Goal: Transaction & Acquisition: Book appointment/travel/reservation

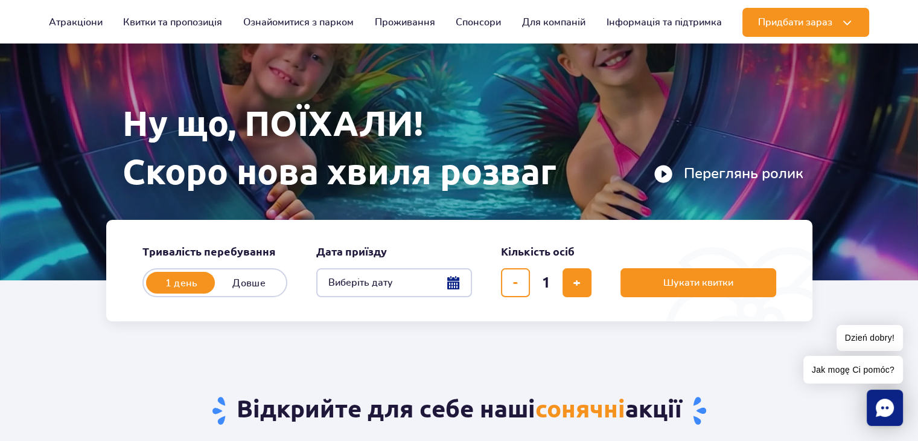
scroll to position [121, 0]
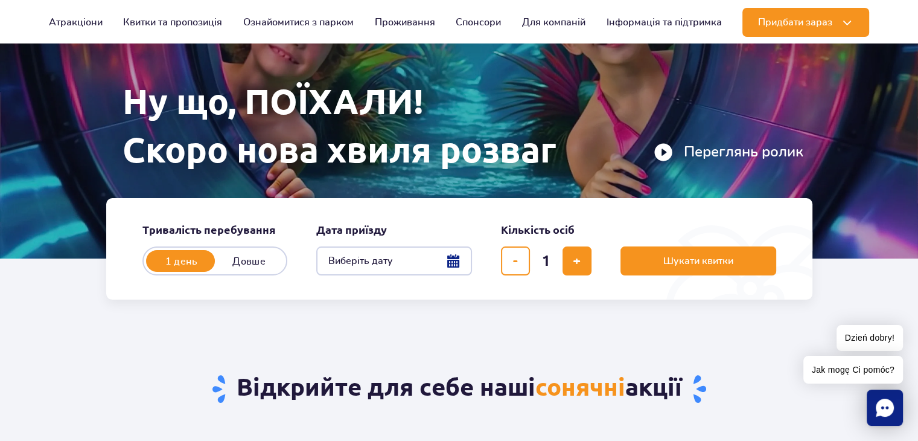
click at [459, 259] on button "Виберіть дату" at bounding box center [394, 260] width 156 height 29
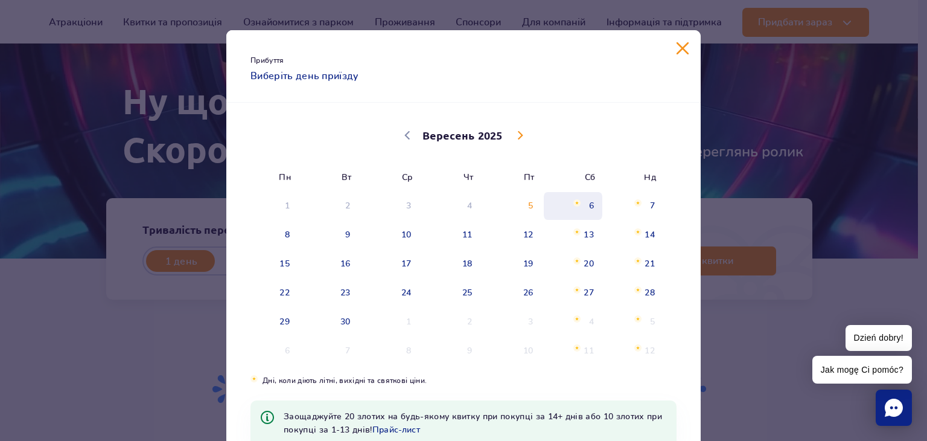
click at [592, 206] on span "6" at bounding box center [573, 206] width 61 height 28
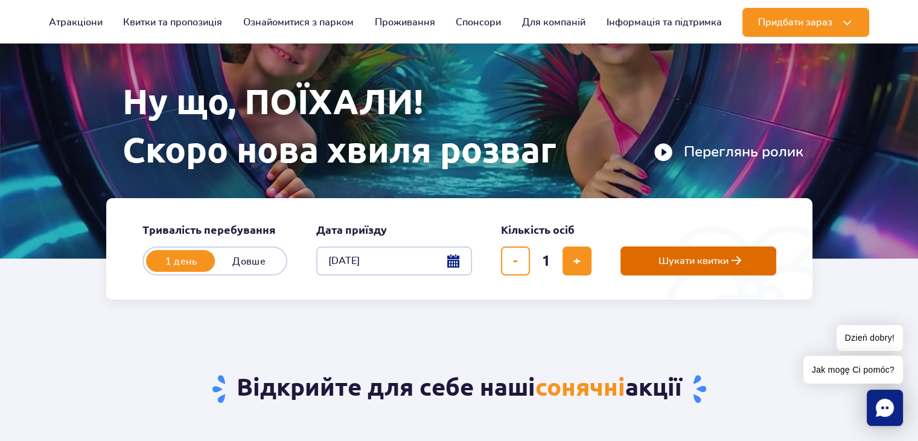
click at [678, 269] on button "Шукати квитки" at bounding box center [699, 260] width 156 height 29
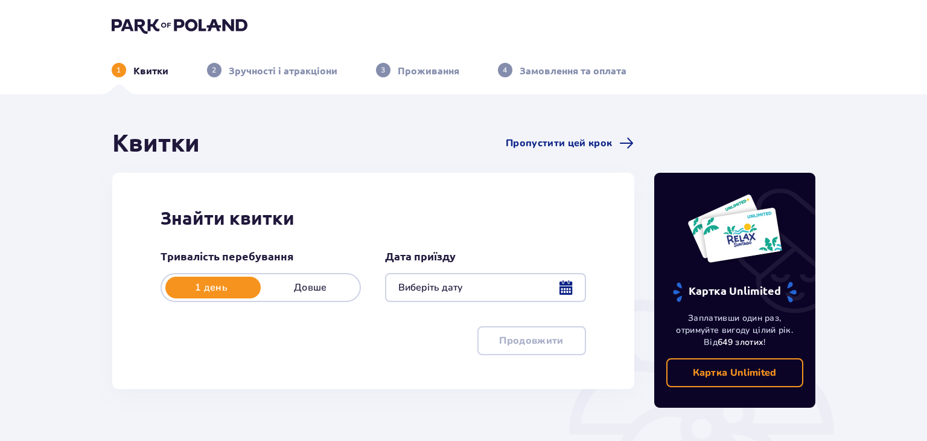
type input "[DATE]"
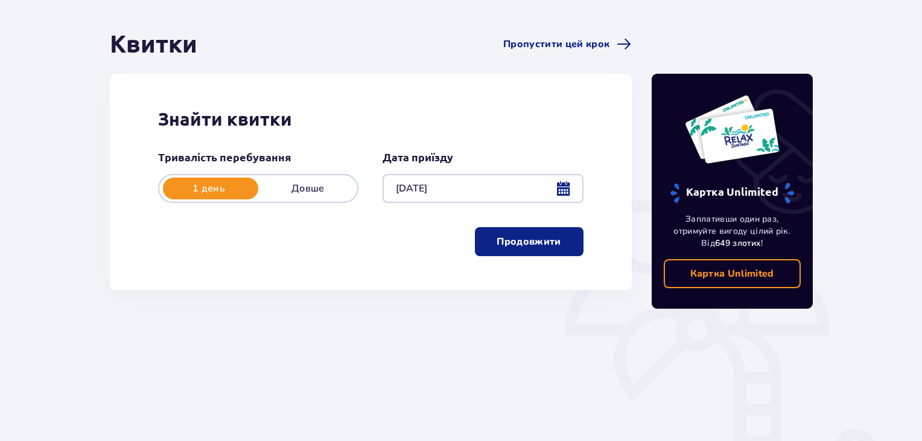
scroll to position [121, 0]
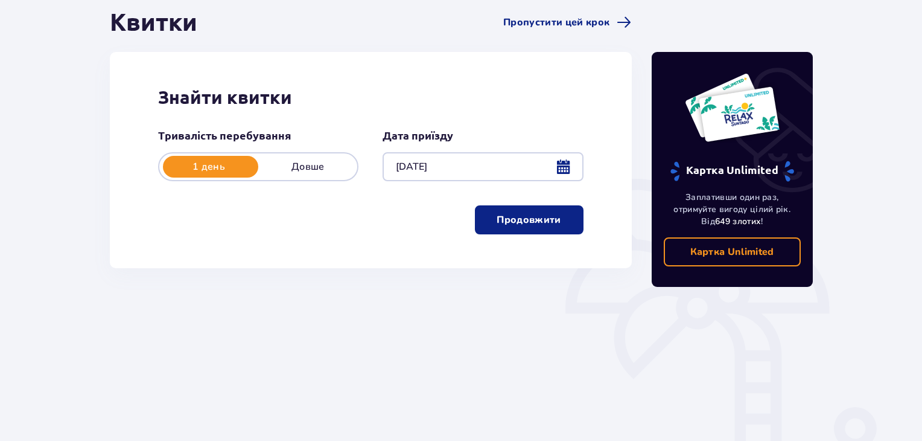
click at [499, 228] on button "Продовжити" at bounding box center [529, 219] width 109 height 29
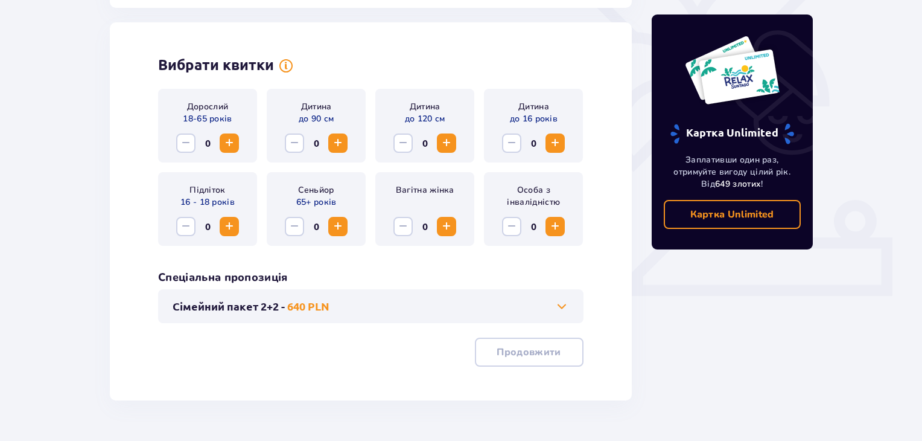
scroll to position [336, 0]
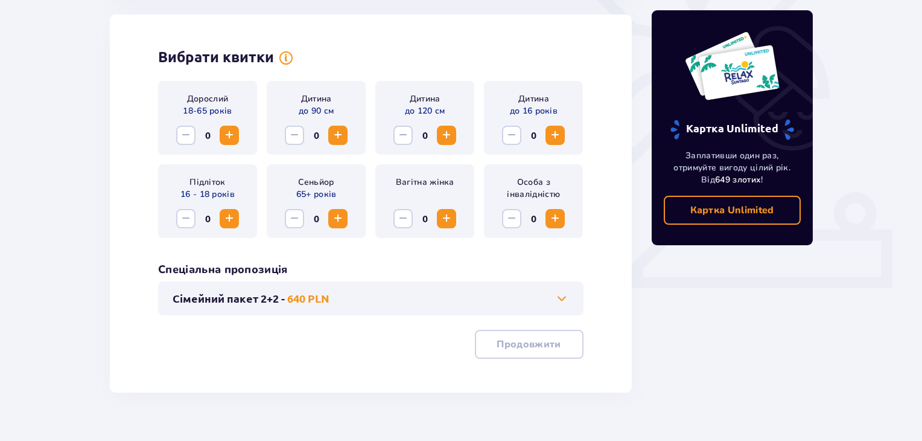
click at [232, 135] on span "Increase" at bounding box center [229, 135] width 14 height 14
click at [355, 301] on button "Сімейний пакет 2+2 - 640 PLN" at bounding box center [371, 298] width 397 height 14
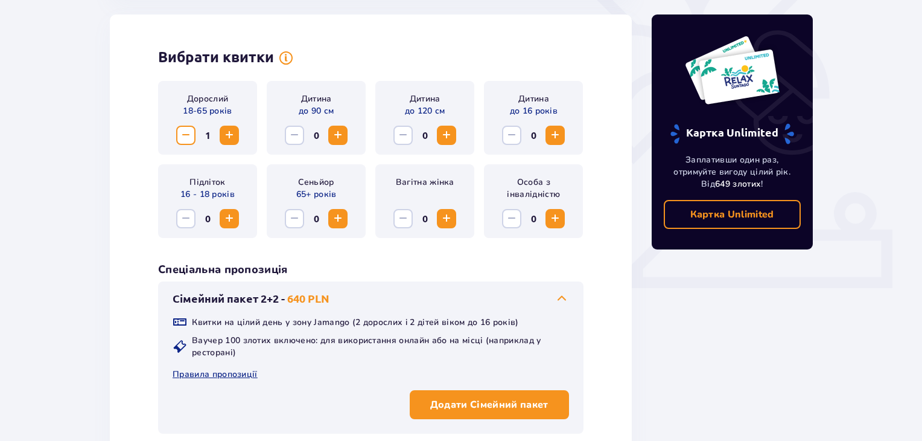
click at [357, 298] on button "Сімейний пакет 2+2 - 640 PLN" at bounding box center [371, 298] width 397 height 14
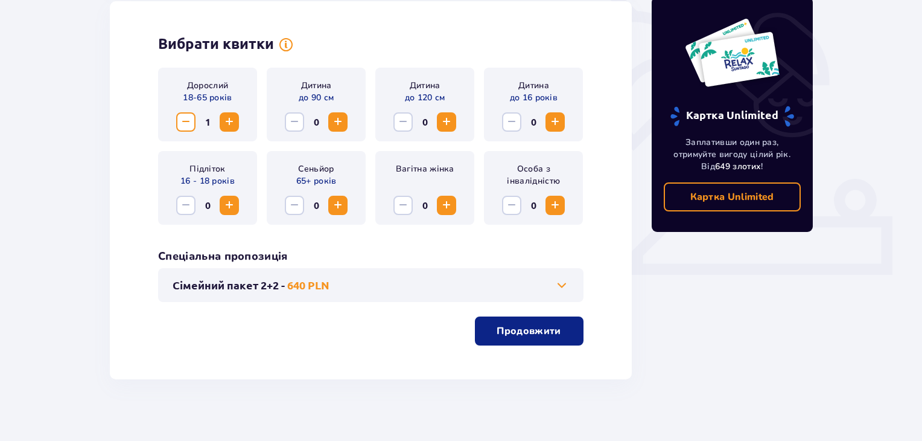
scroll to position [360, 0]
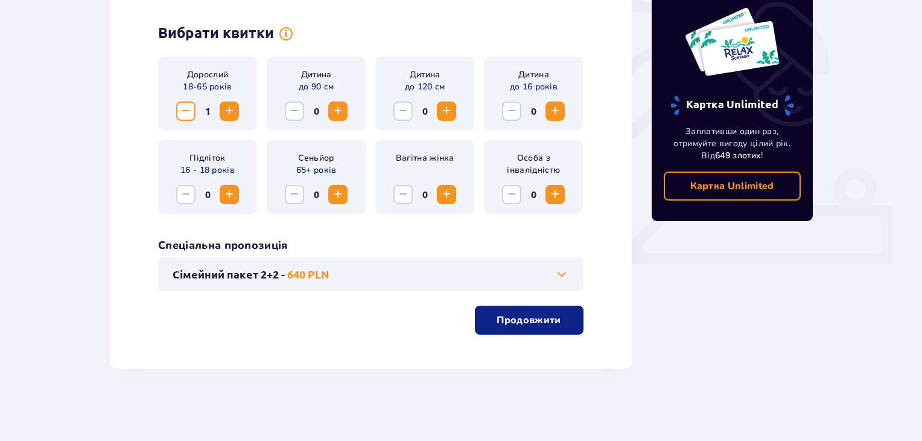
click at [514, 324] on p "Продовжити" at bounding box center [529, 319] width 64 height 13
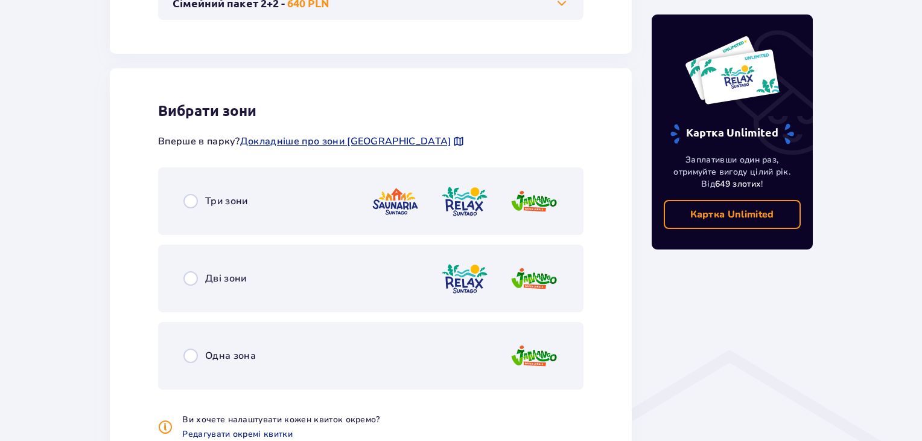
scroll to position [670, 0]
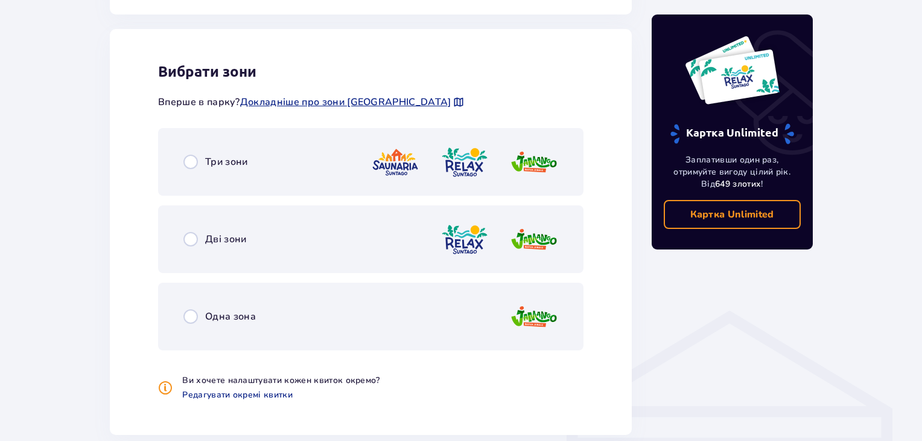
click at [225, 308] on div "Одна зона" at bounding box center [371, 316] width 426 height 68
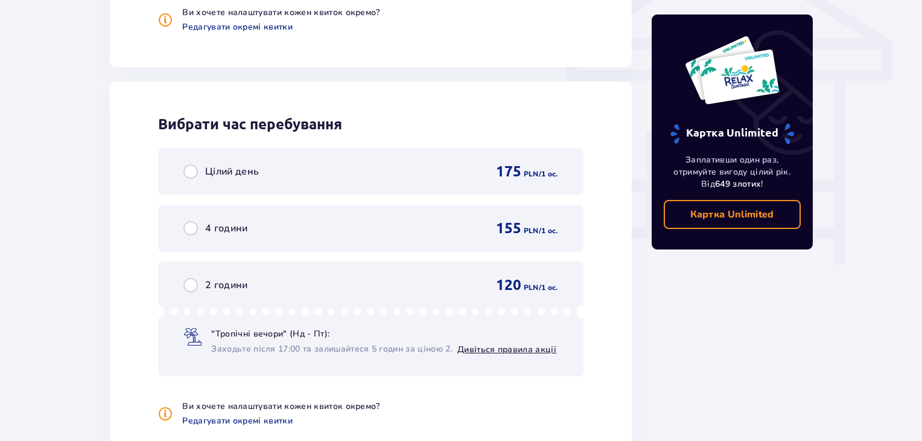
scroll to position [1090, 0]
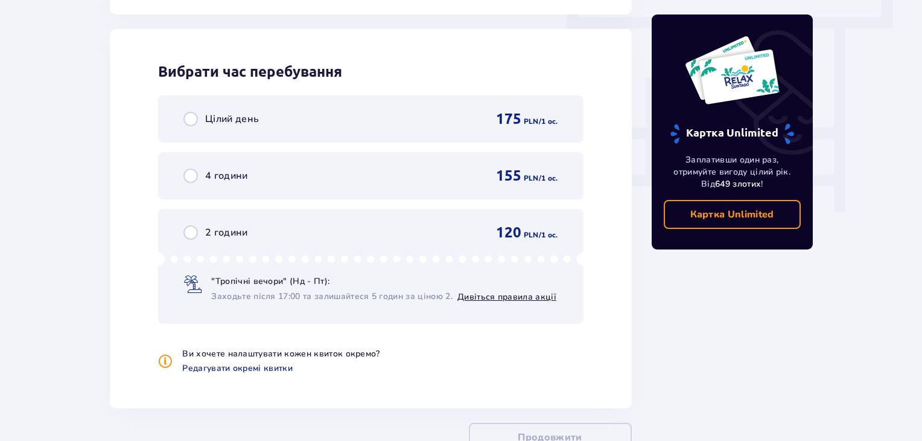
click at [221, 121] on p "Цілий день" at bounding box center [232, 118] width 54 height 13
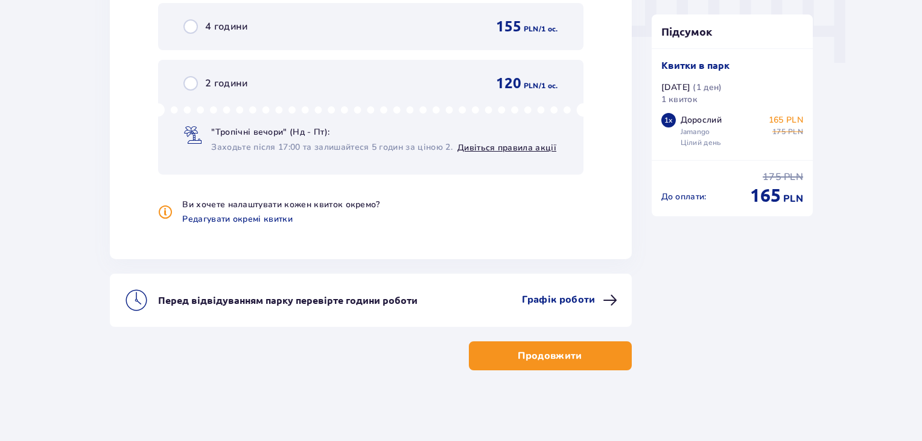
scroll to position [1240, 0]
drag, startPoint x: 560, startPoint y: 295, endPoint x: 454, endPoint y: 225, distance: 126.7
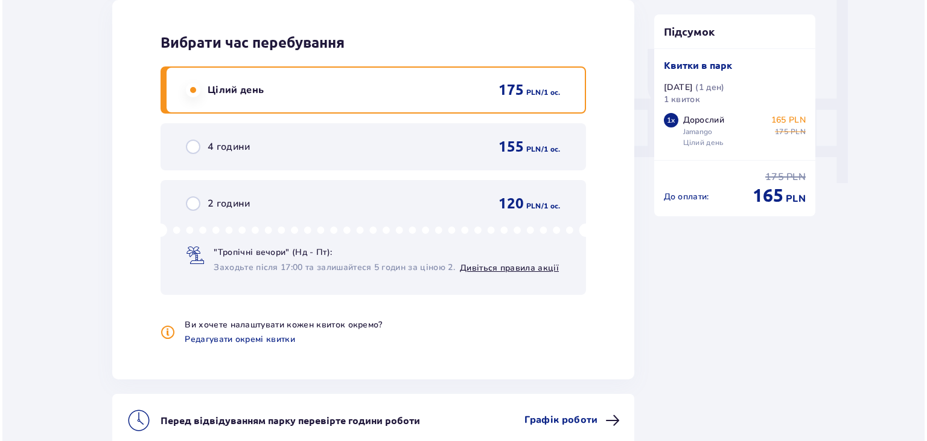
scroll to position [1179, 0]
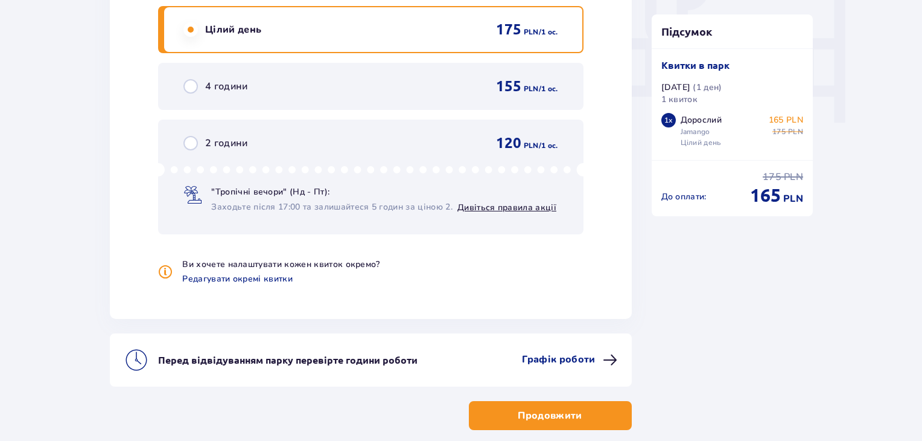
click at [562, 353] on p "Графік роботи" at bounding box center [558, 359] width 73 height 13
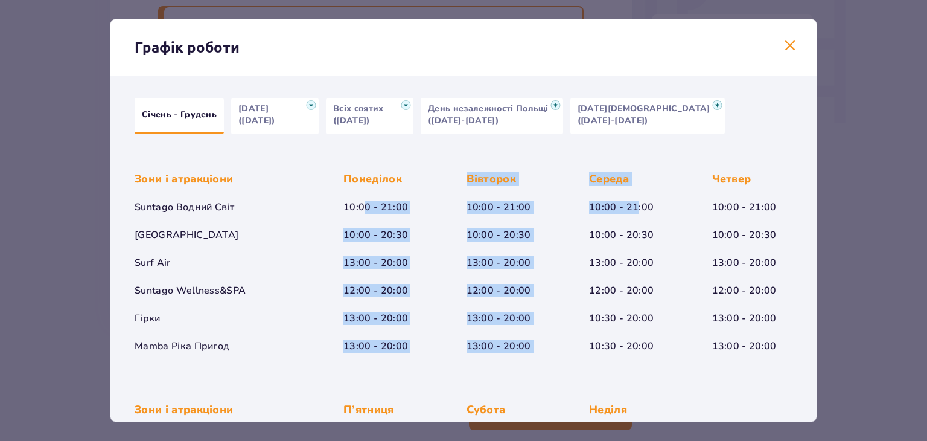
drag, startPoint x: 366, startPoint y: 206, endPoint x: 634, endPoint y: 206, distance: 268.0
click at [634, 206] on div "Зони і атракціони Suntago Водний Світ Crocodile Island Surf Air Suntago Wellnes…" at bounding box center [464, 252] width 658 height 200
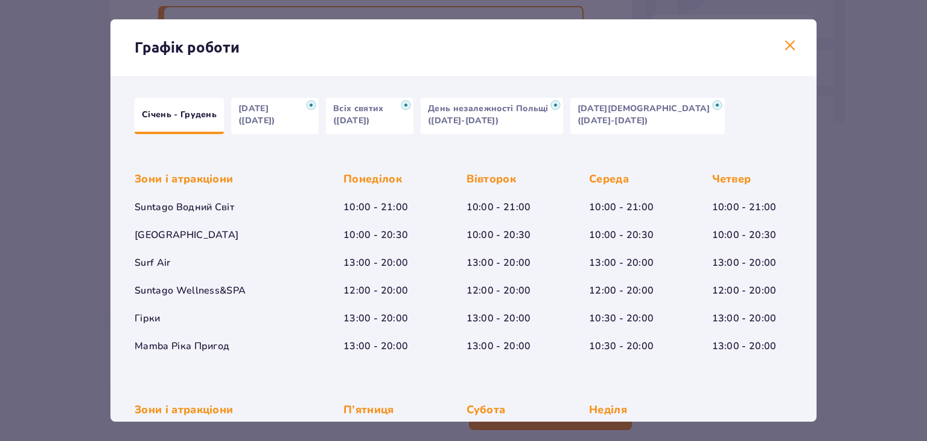
click at [277, 144] on div "Січень - Грудень Halloween (31.10.25) Всіх святих (01.11.25) День незалежності …" at bounding box center [464, 340] width 658 height 485
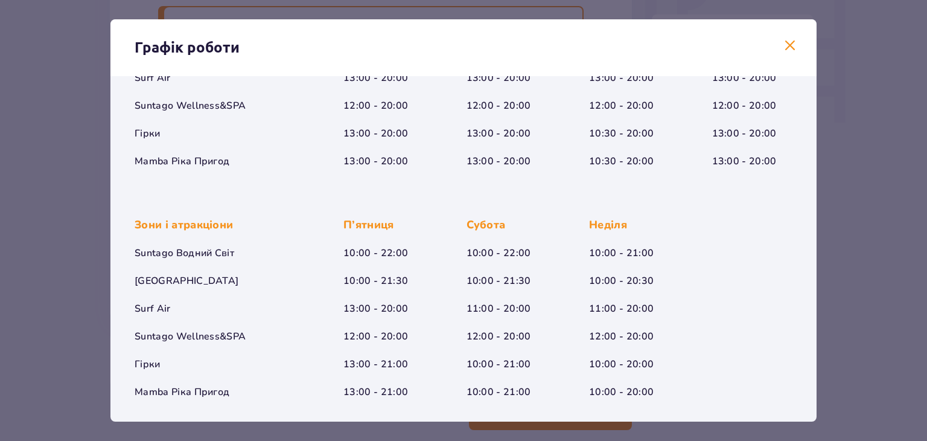
scroll to position [186, 0]
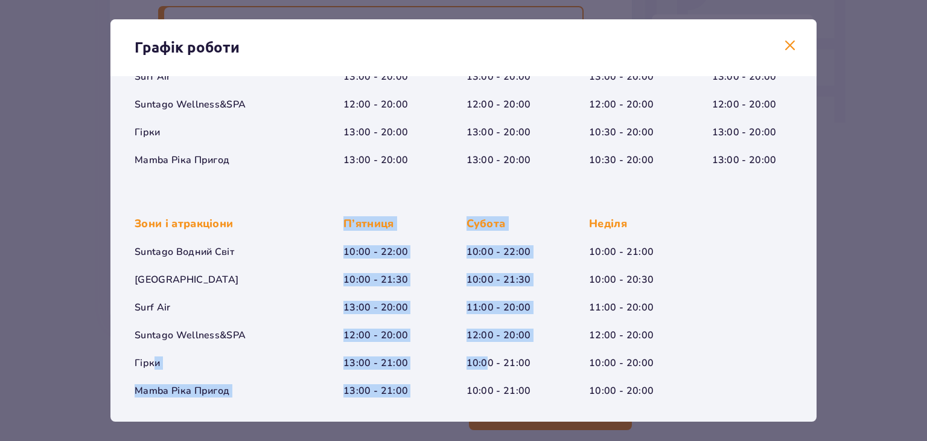
drag, startPoint x: 152, startPoint y: 360, endPoint x: 485, endPoint y: 360, distance: 333.2
click at [485, 360] on div "Зони і атракціони Suntago Водний Світ Crocodile Island Surf Air Suntago Wellnes…" at bounding box center [464, 297] width 658 height 200
click at [451, 360] on div "Зони і атракціони Suntago Водний Світ Crocodile Island Surf Air Suntago Wellnes…" at bounding box center [464, 297] width 658 height 200
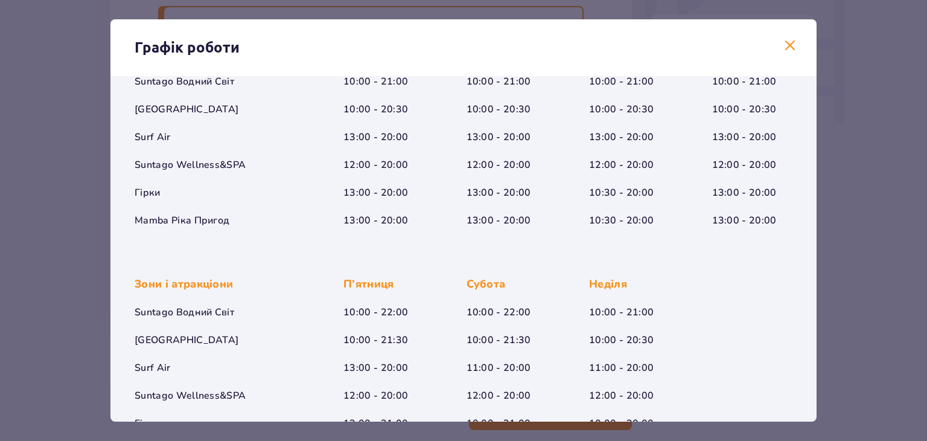
scroll to position [65, 0]
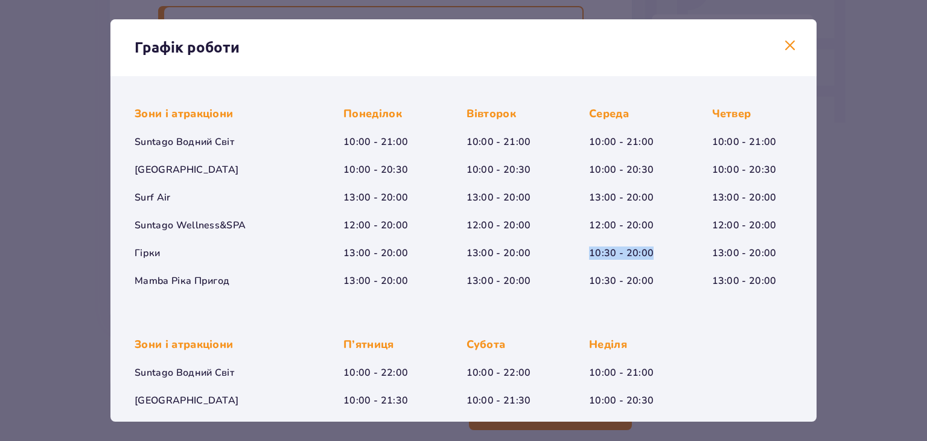
drag, startPoint x: 580, startPoint y: 252, endPoint x: 657, endPoint y: 252, distance: 77.3
click at [657, 252] on div "Зони і атракціони Suntago Водний Світ Crocodile Island Surf Air Suntago Wellnes…" at bounding box center [464, 187] width 658 height 200
drag, startPoint x: 710, startPoint y: 250, endPoint x: 775, endPoint y: 252, distance: 64.6
click at [775, 252] on div "Четвер 10:00 - 21:00 10:00 - 20:30 13:00 - 20:00 12:00 - 20:00 13:00 - 20:00 13…" at bounding box center [752, 196] width 81 height 181
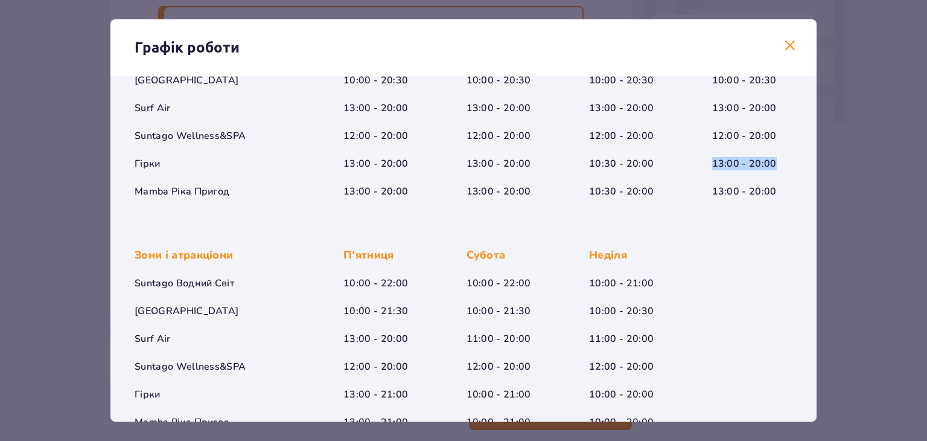
scroll to position [186, 0]
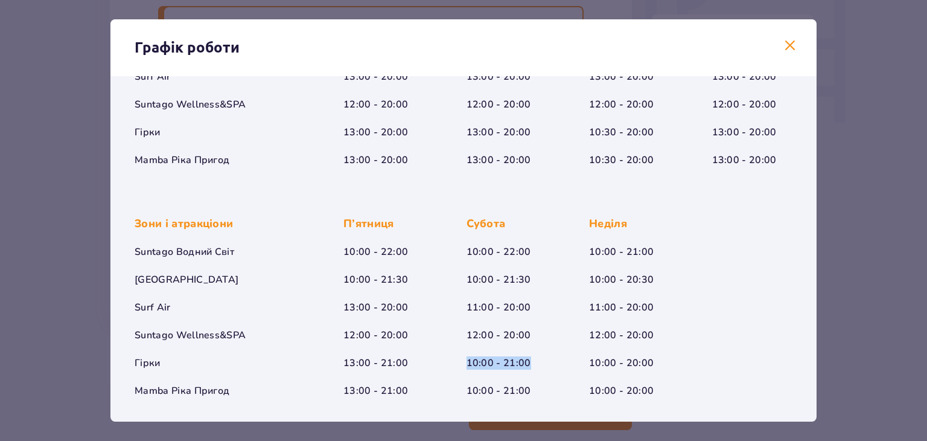
drag, startPoint x: 529, startPoint y: 356, endPoint x: 459, endPoint y: 365, distance: 70.1
click at [459, 365] on div "Зони і атракціони Suntago Водний Світ Crocodile Island Surf Air Suntago Wellnes…" at bounding box center [464, 297] width 658 height 200
click at [785, 43] on span at bounding box center [790, 46] width 14 height 14
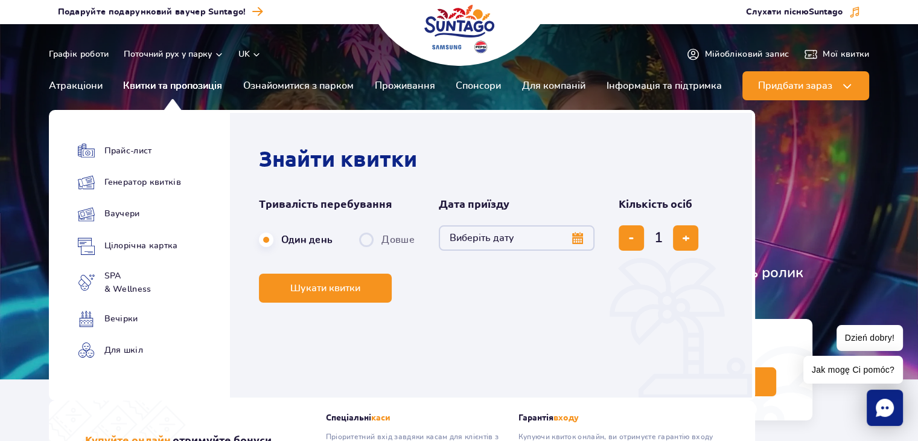
click at [191, 83] on link "Квитки та пропозиція" at bounding box center [172, 85] width 99 height 29
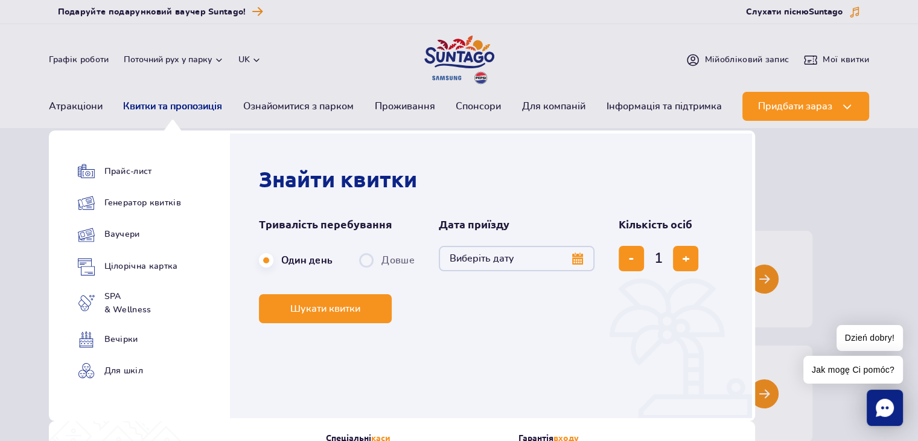
click at [201, 105] on link "Квитки та пропозиція" at bounding box center [172, 106] width 99 height 29
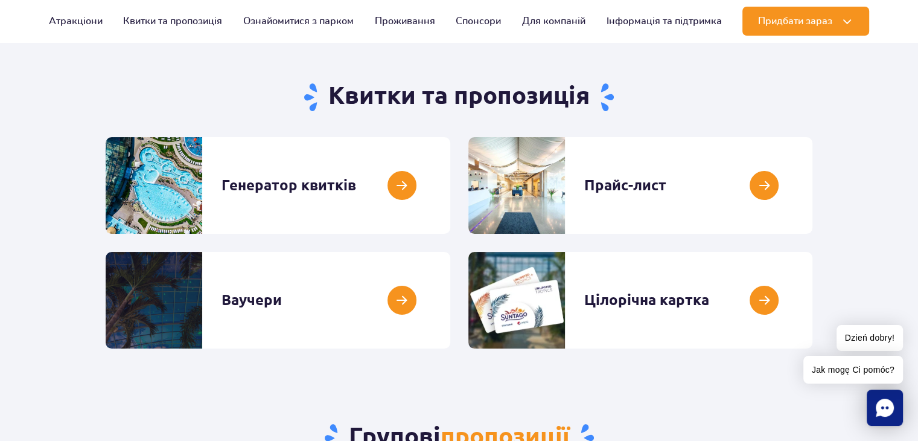
scroll to position [181, 0]
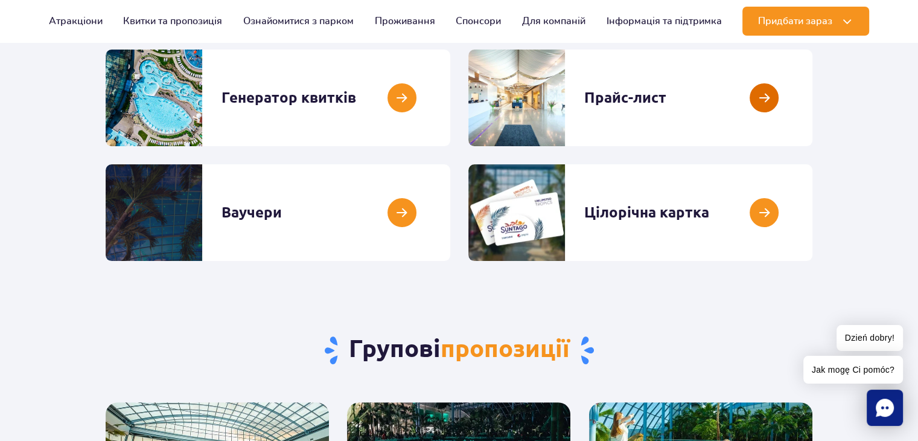
click at [812, 103] on link at bounding box center [812, 97] width 0 height 97
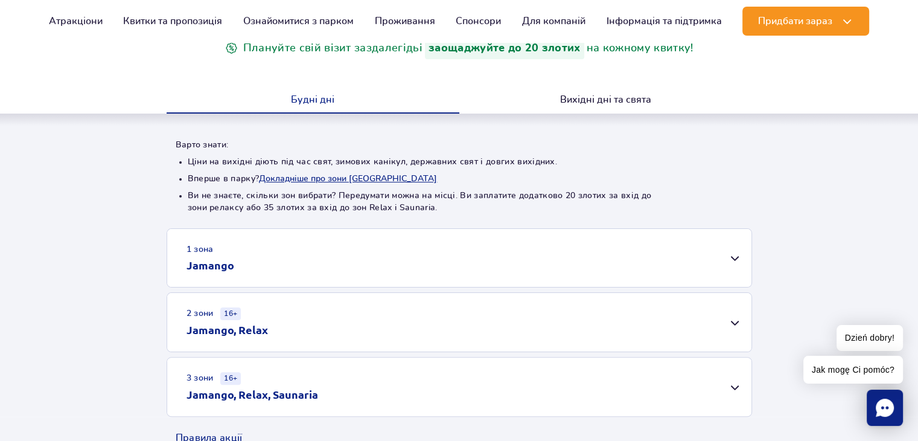
scroll to position [241, 0]
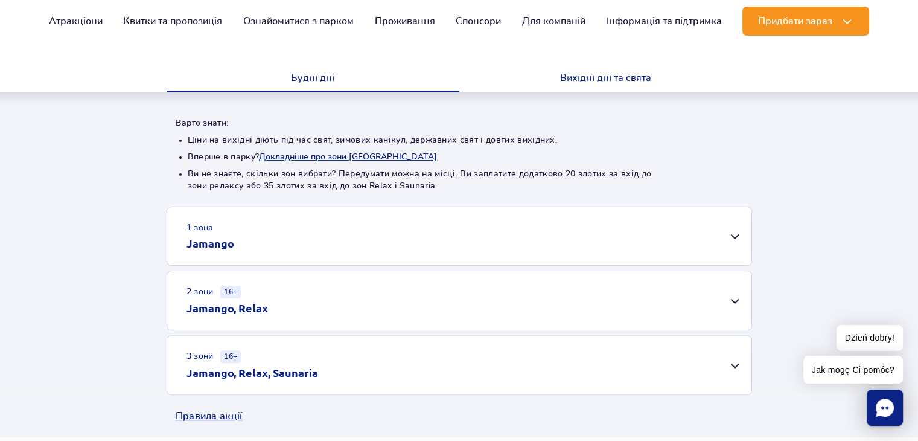
click at [607, 83] on button "Вихідні дні та свята" at bounding box center [605, 78] width 293 height 25
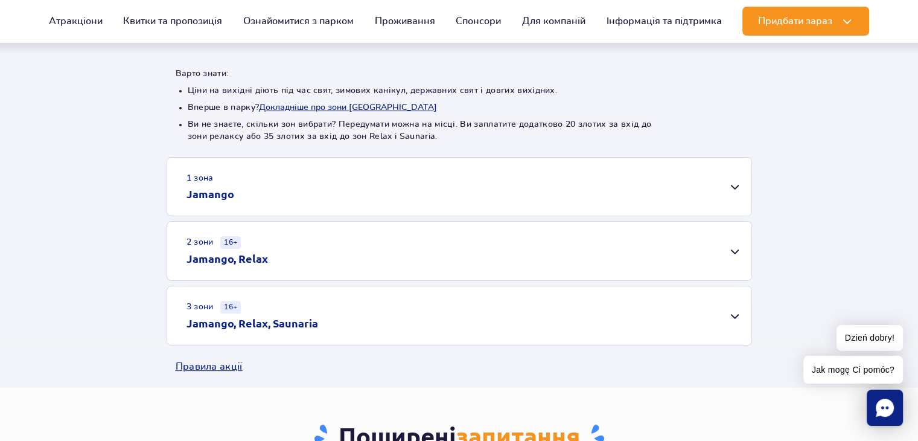
scroll to position [362, 0]
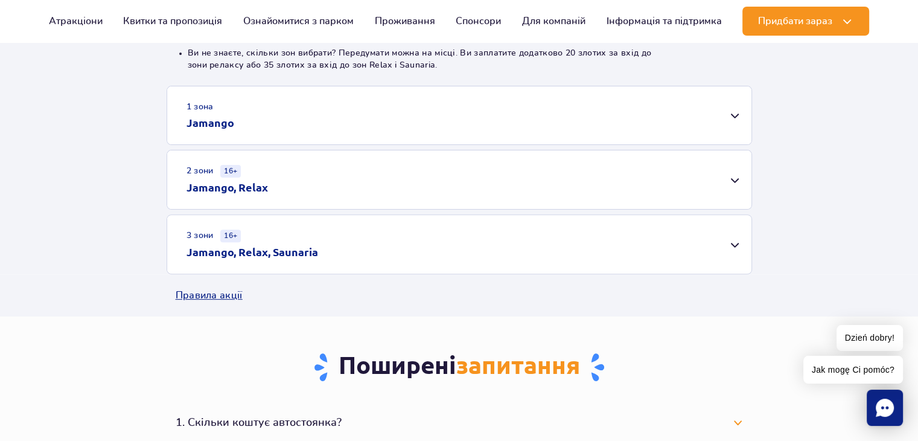
click at [726, 121] on div "1 зона Jamango" at bounding box center [459, 115] width 584 height 58
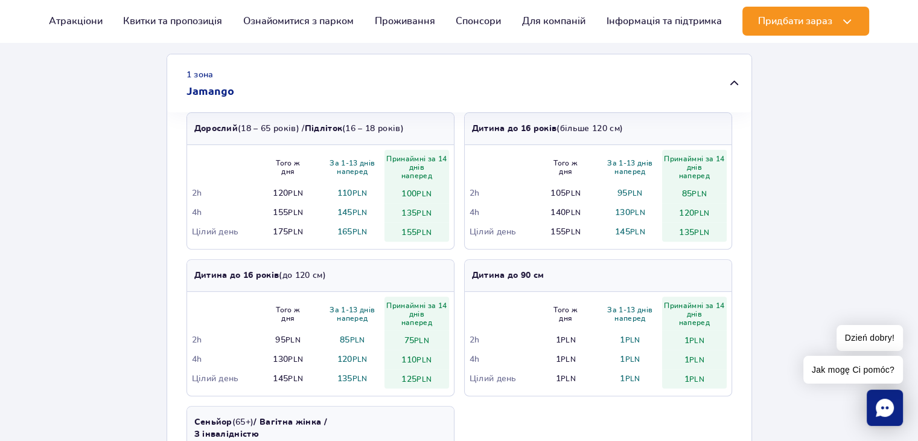
scroll to position [423, 0]
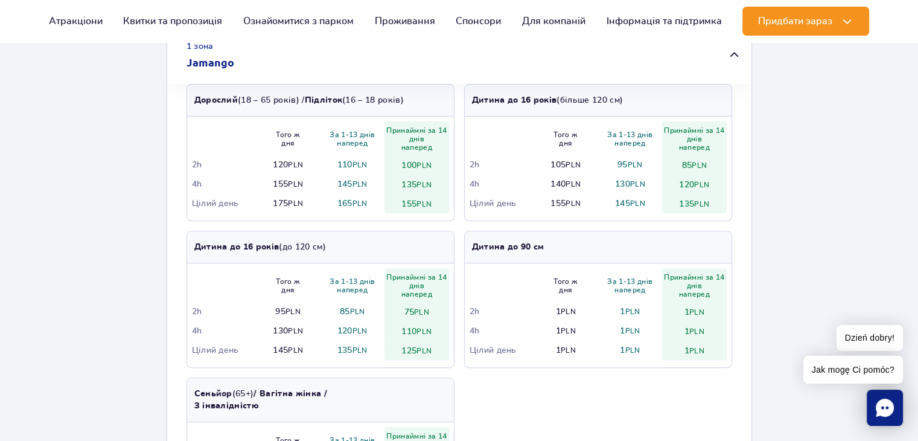
click at [289, 203] on small "PLN" at bounding box center [295, 203] width 15 height 7
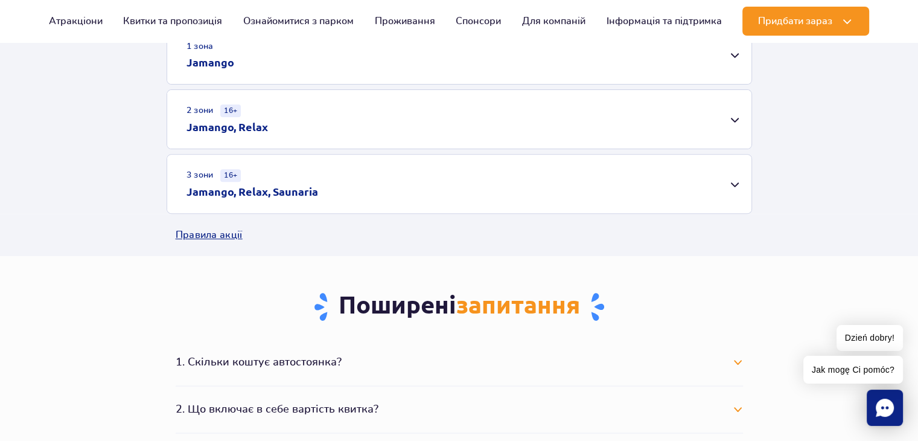
click at [289, 203] on small "PLN" at bounding box center [295, 203] width 15 height 7
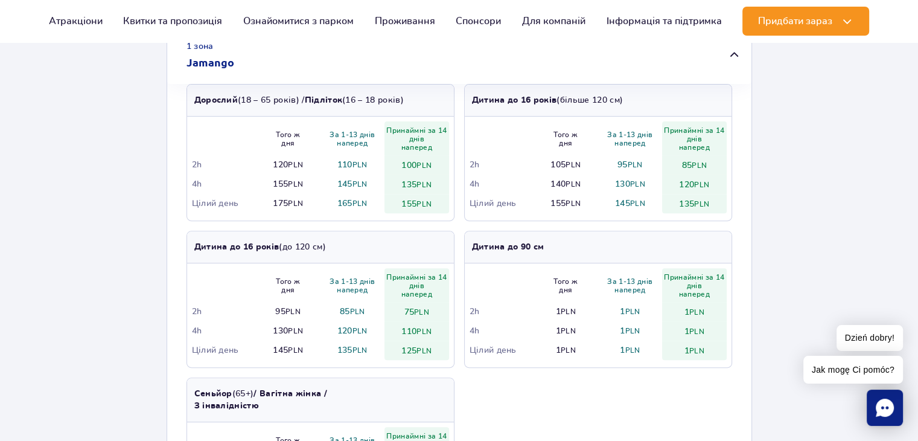
click at [345, 202] on td "165 PLN" at bounding box center [353, 203] width 65 height 19
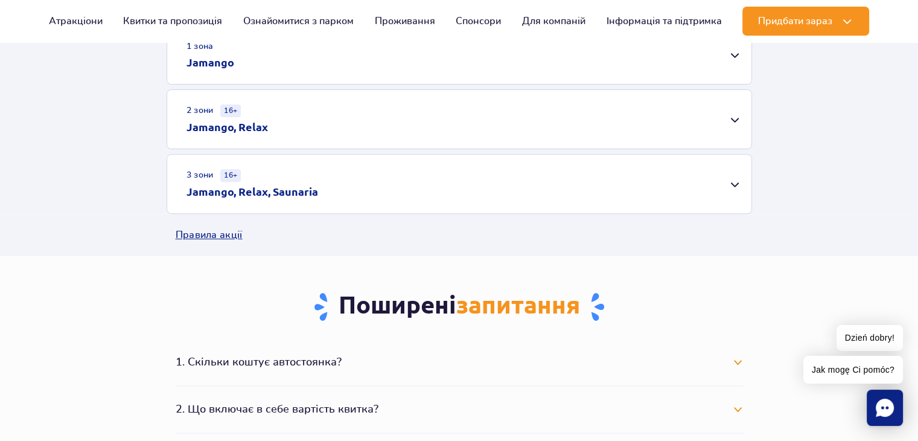
click at [345, 202] on td "165 PLN" at bounding box center [353, 203] width 65 height 19
click at [340, 63] on div "1 зона Jamango" at bounding box center [459, 55] width 584 height 58
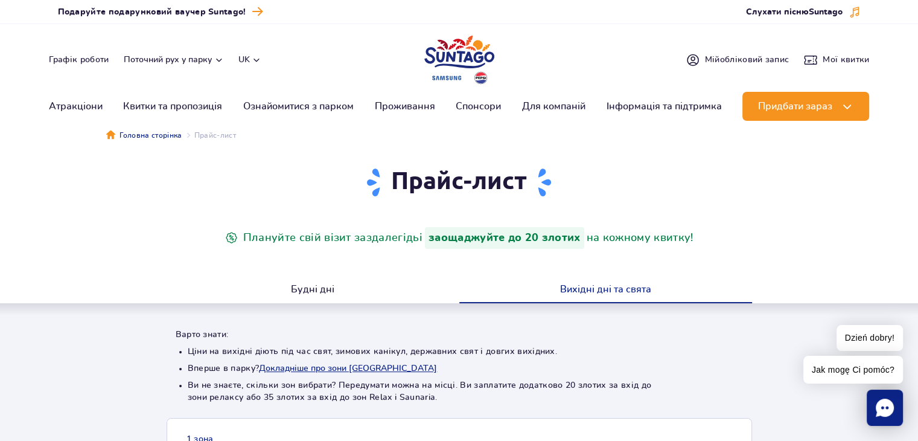
scroll to position [0, 0]
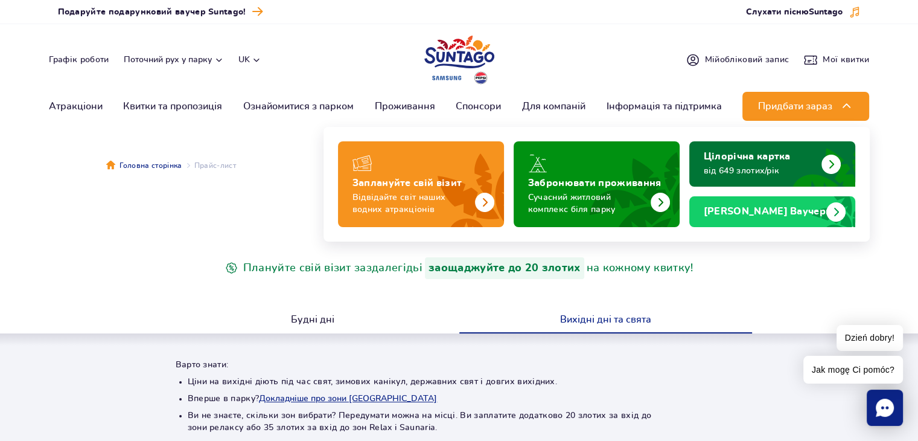
click at [809, 158] on img "Цілорічна картка" at bounding box center [816, 164] width 78 height 46
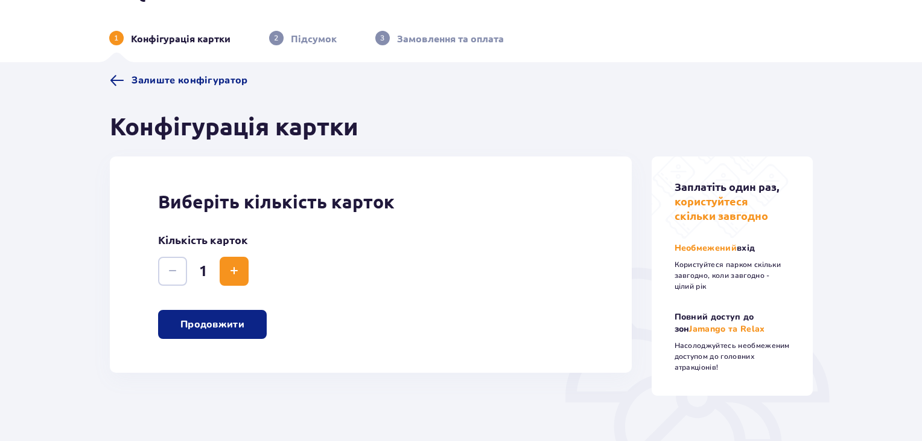
scroll to position [60, 0]
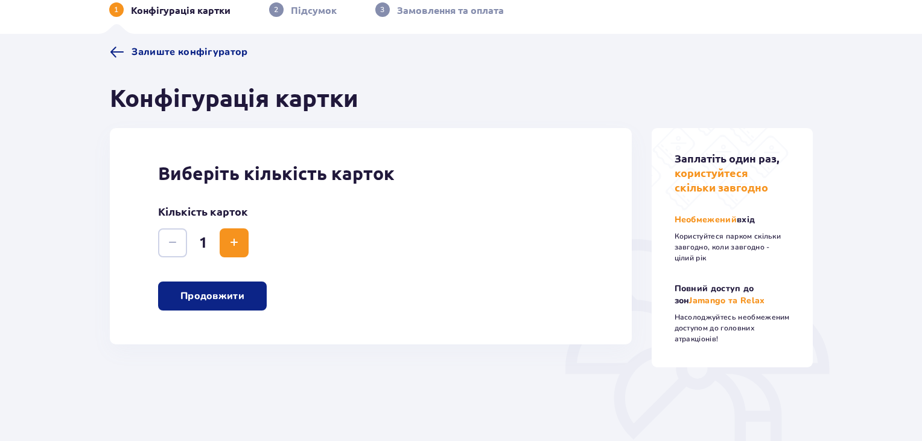
click at [732, 154] on span "Заплатіть один раз," at bounding box center [727, 158] width 104 height 12
click at [736, 286] on span "Повний доступ до зон" at bounding box center [715, 294] width 80 height 24
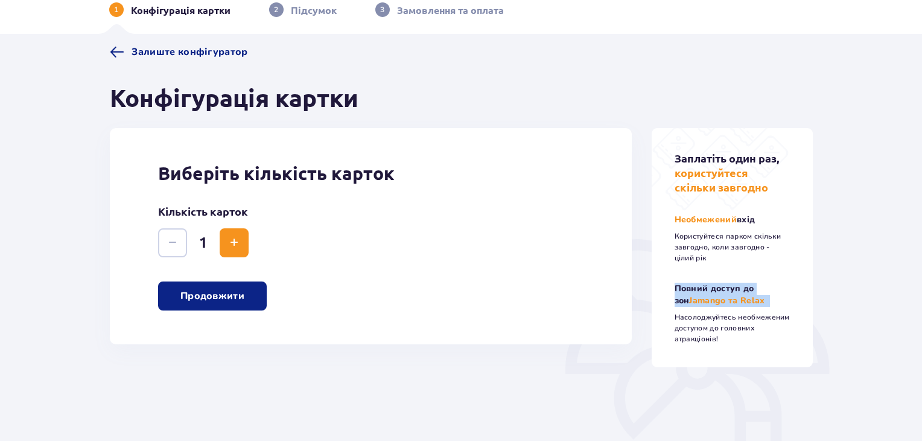
click at [736, 286] on span "Повний доступ до зон" at bounding box center [715, 294] width 80 height 24
click at [704, 303] on p "Повний доступ до зон Jamango та Relax" at bounding box center [733, 294] width 116 height 24
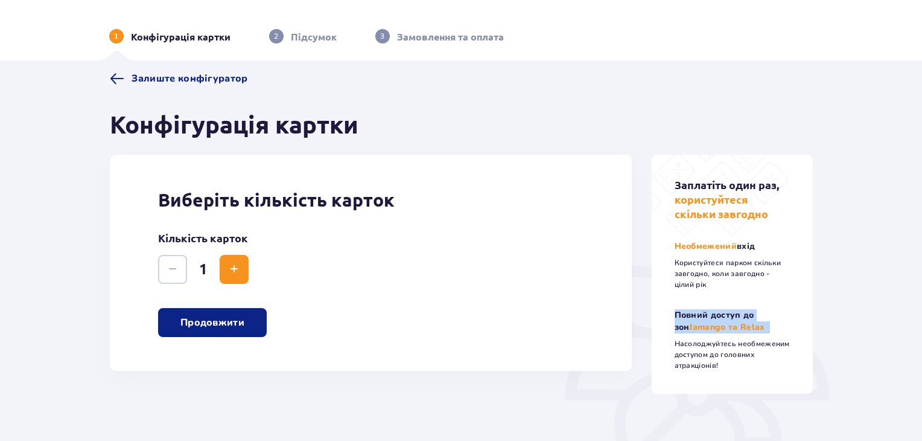
scroll to position [0, 0]
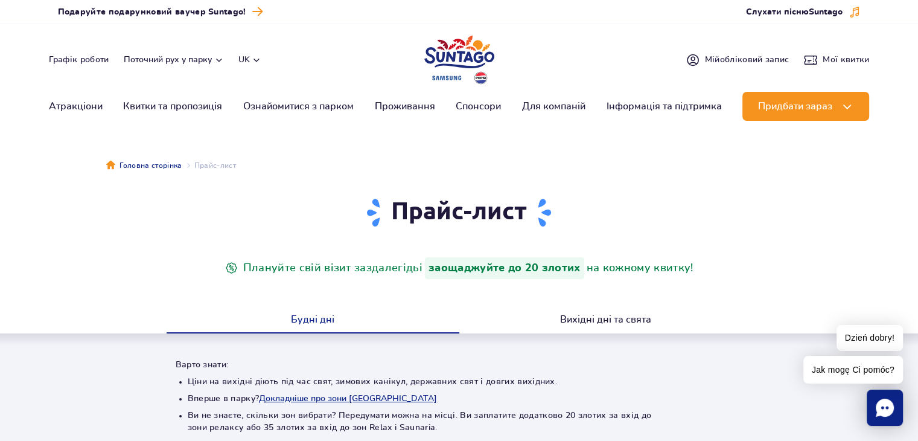
click at [464, 46] on img "Park of Poland" at bounding box center [459, 60] width 70 height 56
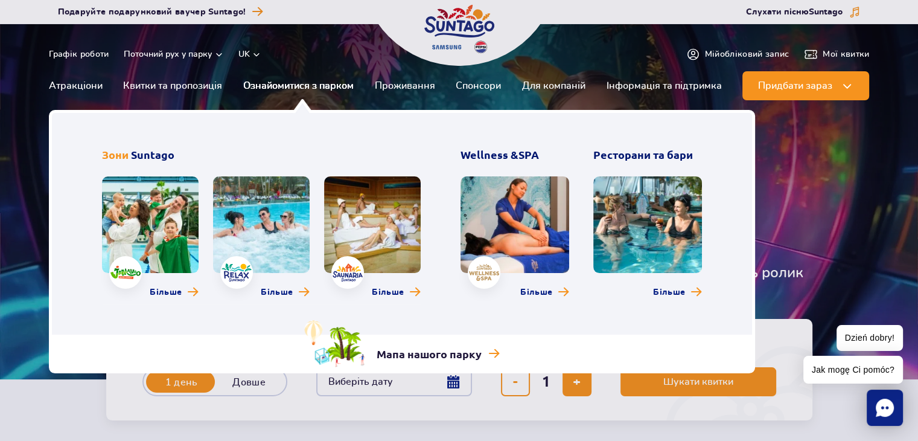
click at [284, 88] on link "Ознайомитися з парком" at bounding box center [298, 85] width 110 height 29
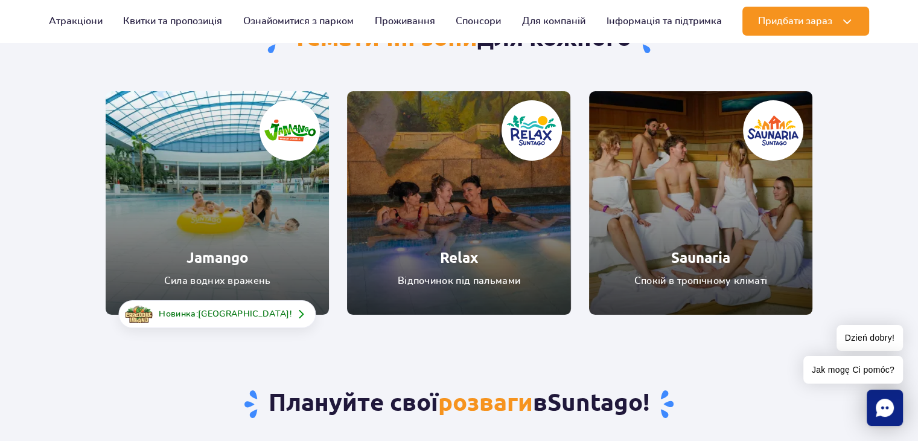
scroll to position [60, 0]
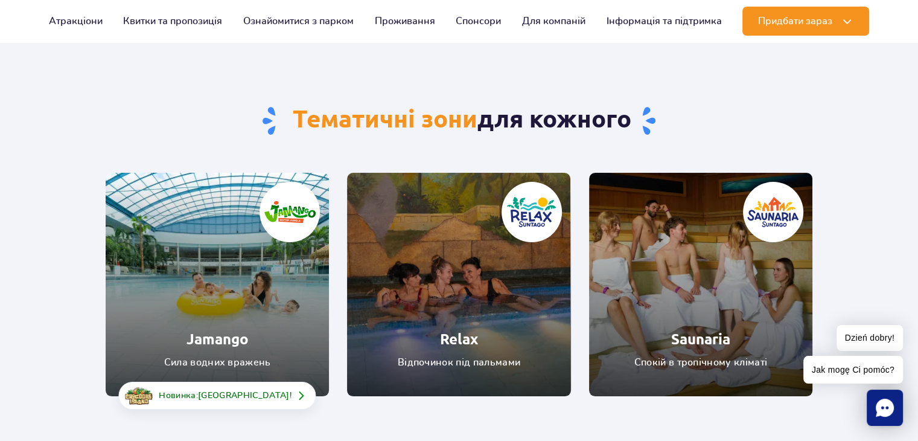
click at [254, 214] on link "Jamango" at bounding box center [217, 284] width 223 height 223
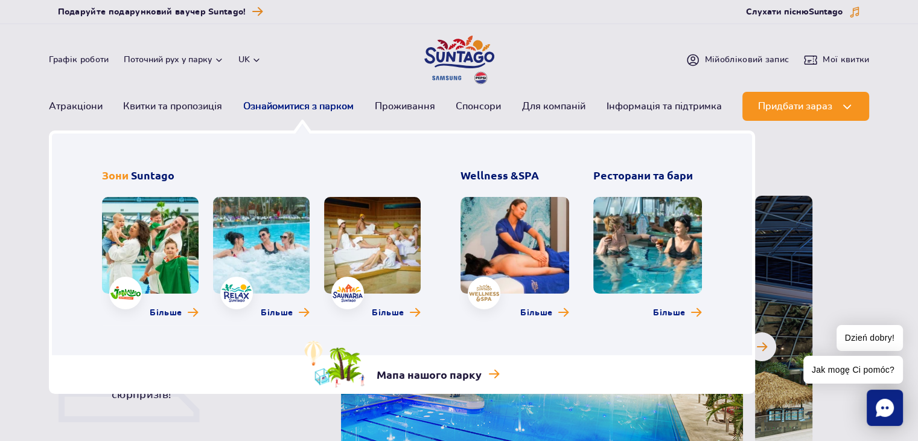
click at [311, 107] on link "Ознайомитися з парком" at bounding box center [298, 106] width 110 height 29
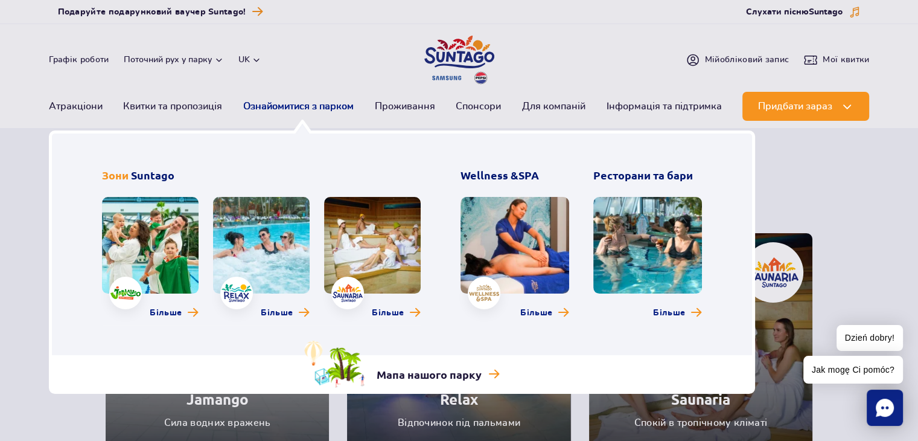
click at [304, 107] on link "Ознайомитися з парком" at bounding box center [298, 106] width 110 height 29
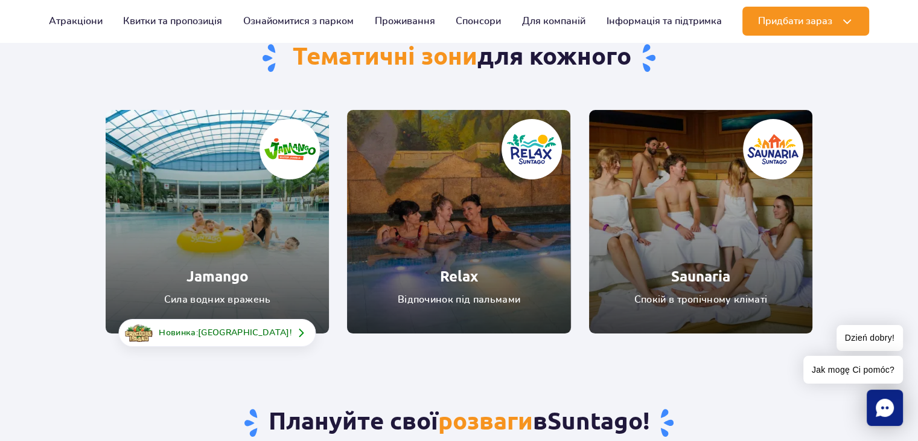
scroll to position [121, 0]
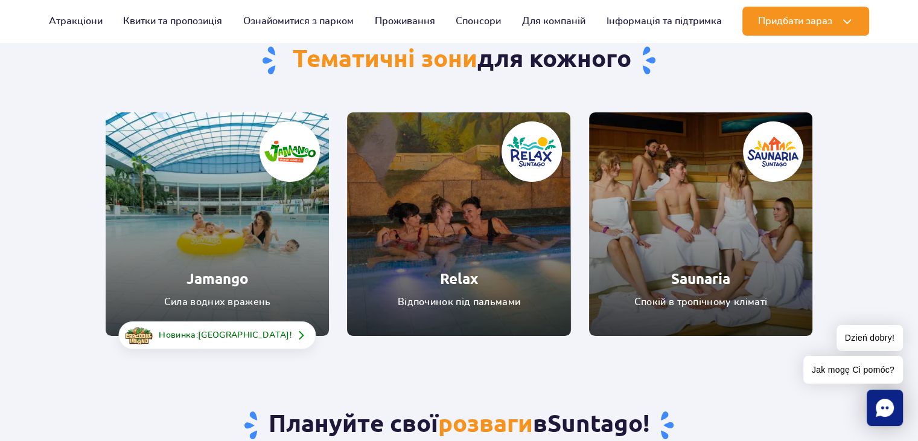
click at [418, 249] on link "Relax" at bounding box center [458, 223] width 223 height 223
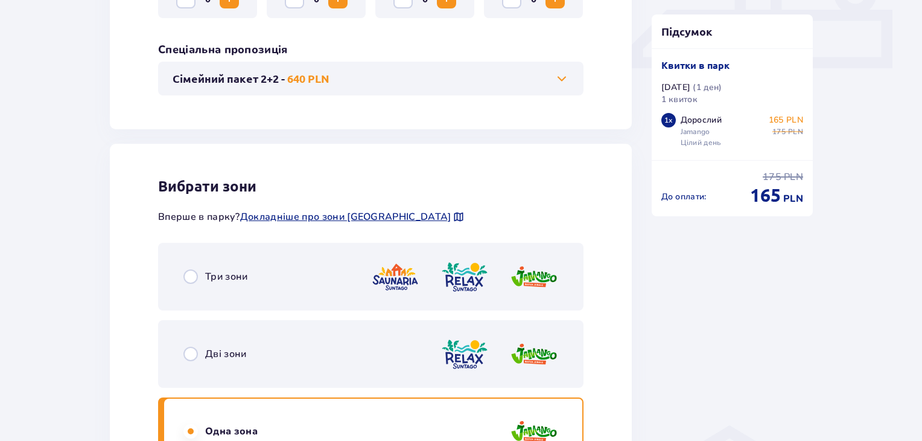
scroll to position [664, 0]
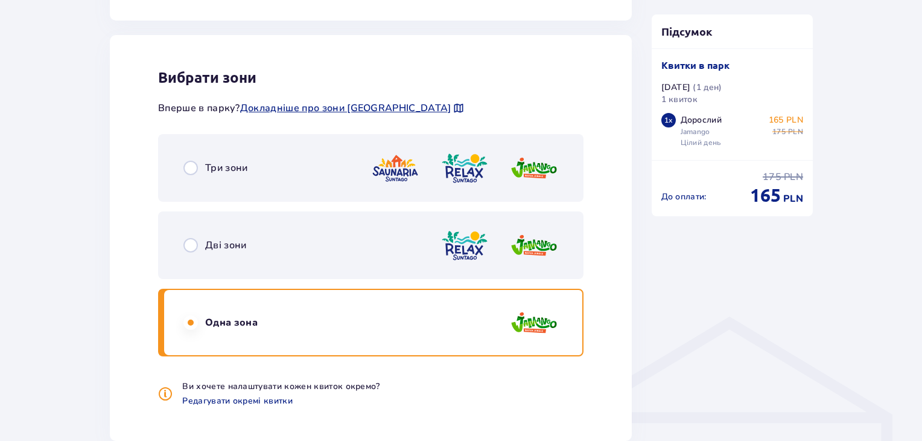
click at [239, 249] on p "Дві зони" at bounding box center [226, 244] width 42 height 13
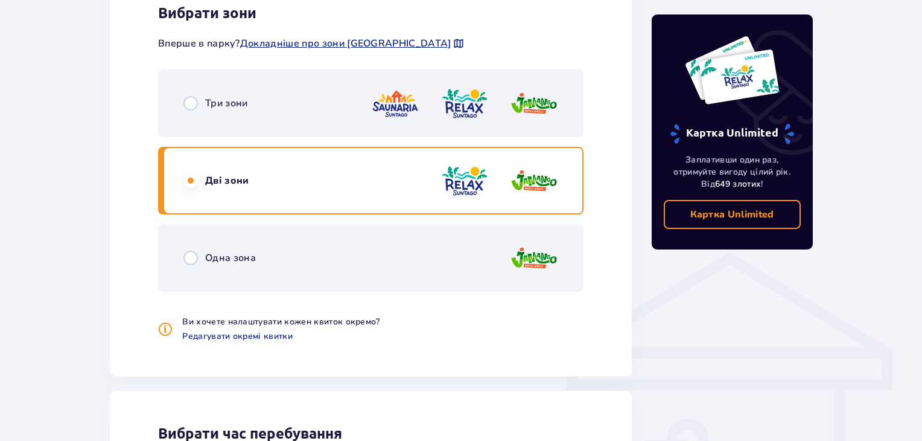
scroll to position [728, 0]
click at [208, 258] on p "Одна зона" at bounding box center [230, 258] width 51 height 13
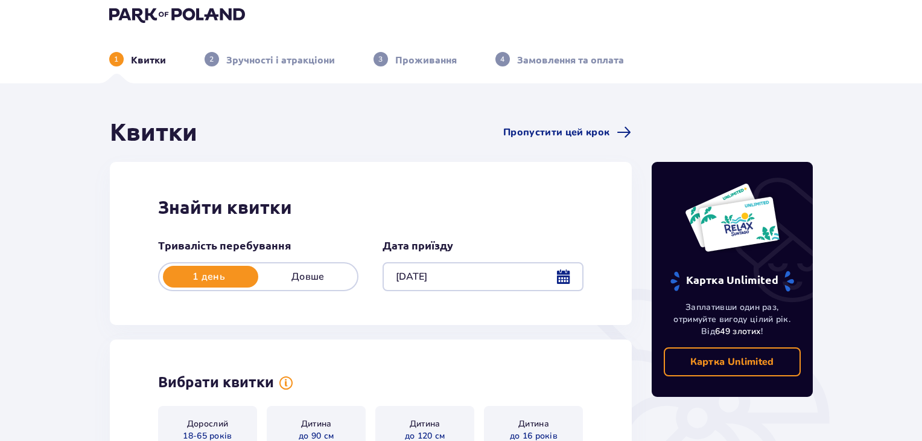
scroll to position [0, 0]
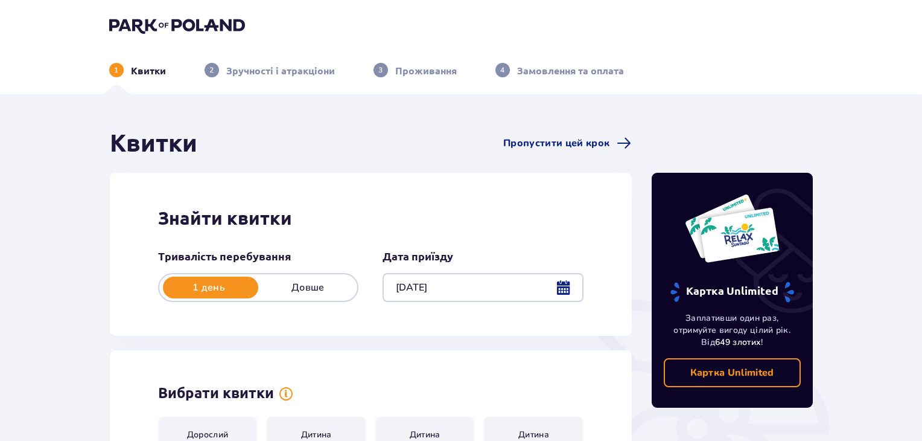
click at [118, 21] on img at bounding box center [177, 25] width 136 height 17
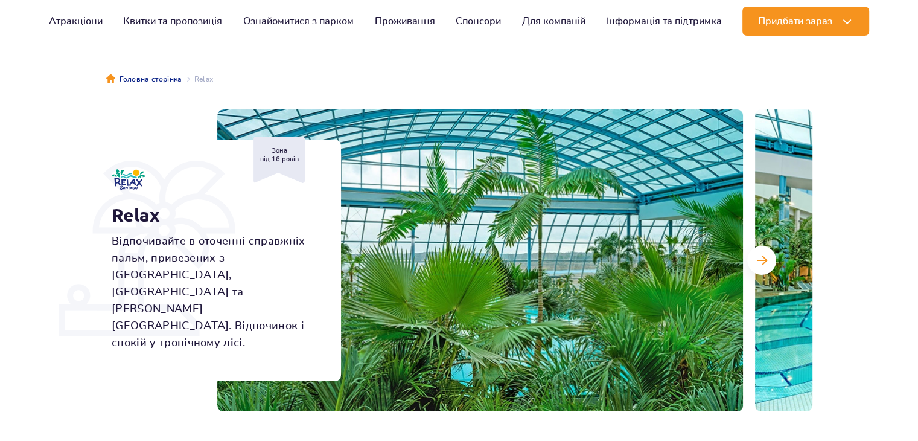
scroll to position [181, 0]
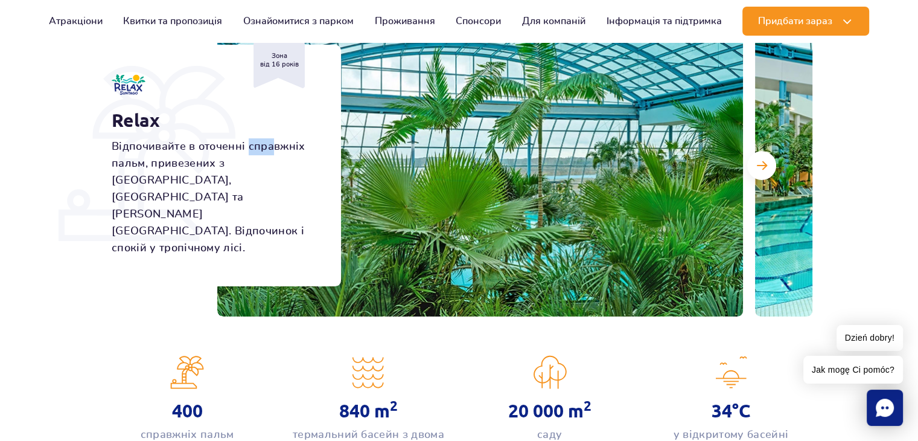
drag, startPoint x: 249, startPoint y: 173, endPoint x: 272, endPoint y: 173, distance: 22.9
click at [272, 173] on p "Відпочивайте в оточенні справжніх пальм, привезених з Флориди, Малайзії та Кост…" at bounding box center [213, 197] width 202 height 118
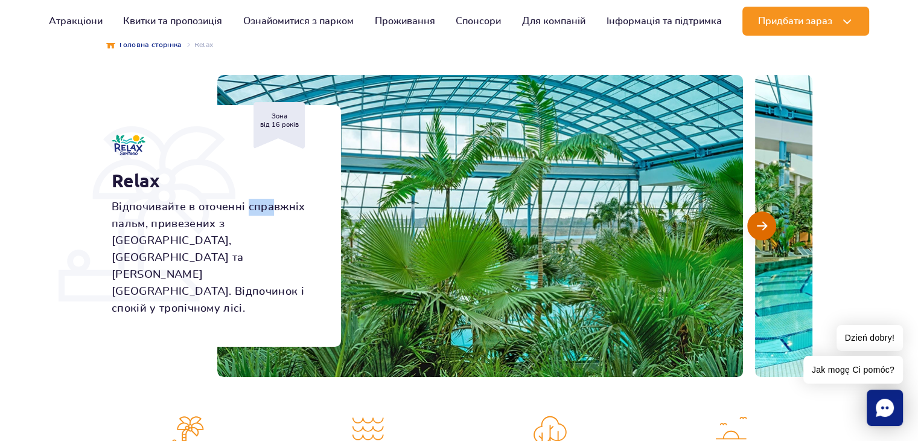
click at [758, 220] on span "Наступний слайд" at bounding box center [762, 225] width 10 height 11
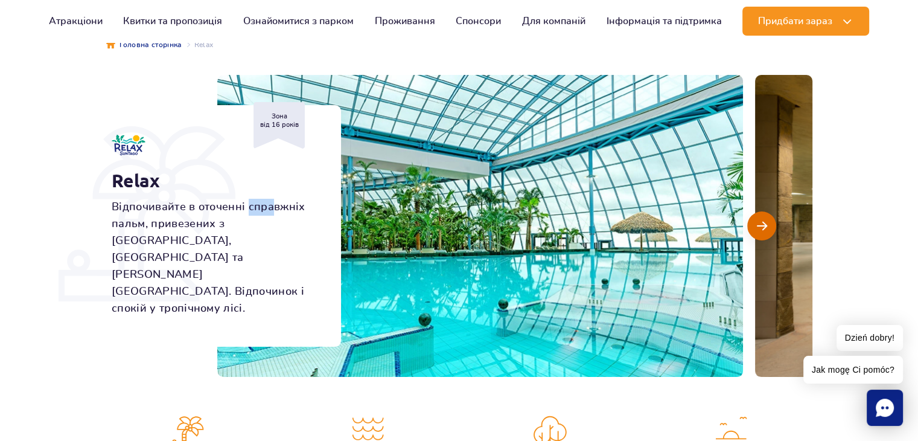
click at [758, 220] on span "Наступний слайд" at bounding box center [762, 225] width 10 height 11
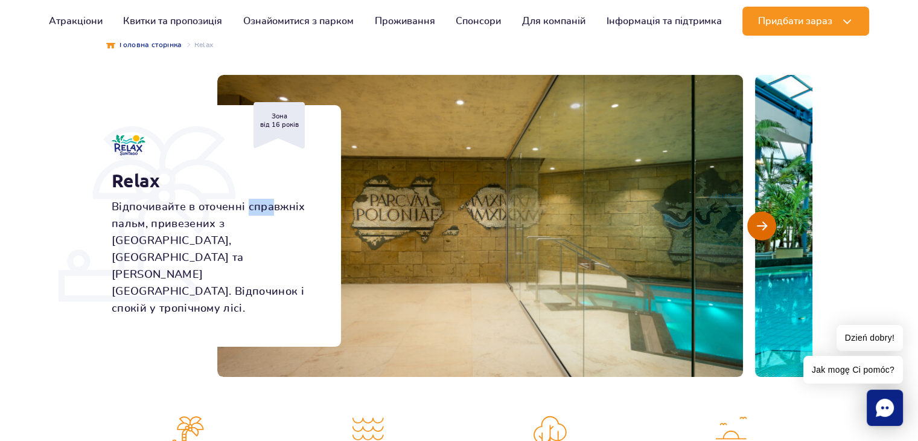
click at [758, 220] on span "Наступний слайд" at bounding box center [762, 225] width 10 height 11
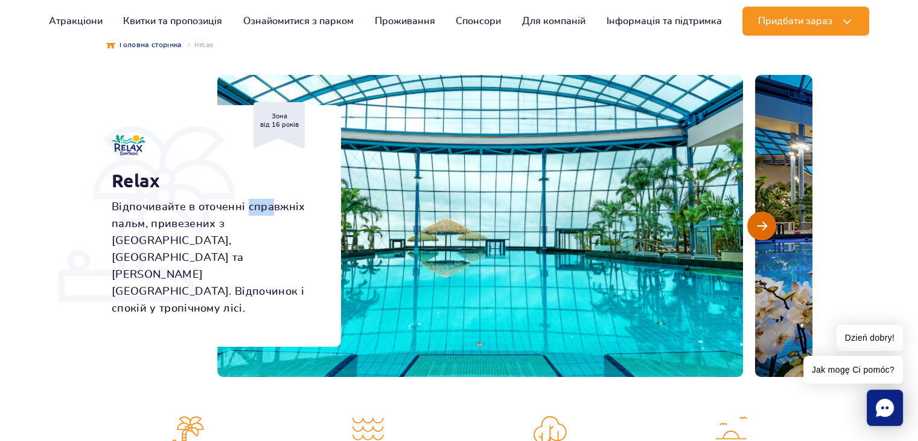
click at [758, 220] on span "Наступний слайд" at bounding box center [762, 225] width 10 height 11
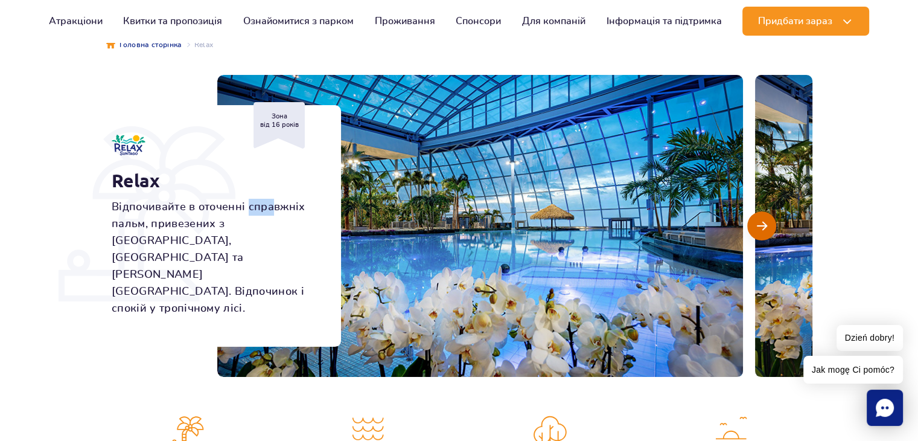
click at [758, 220] on span "Наступний слайд" at bounding box center [762, 225] width 10 height 11
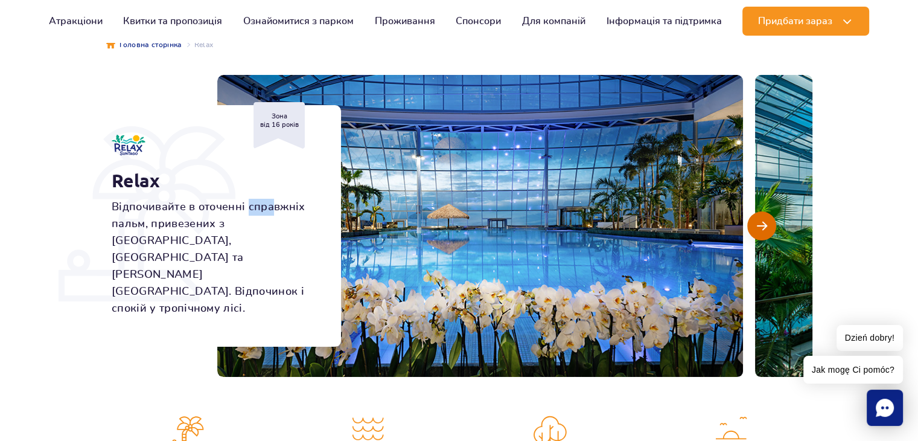
click at [758, 220] on span "Наступний слайд" at bounding box center [762, 225] width 10 height 11
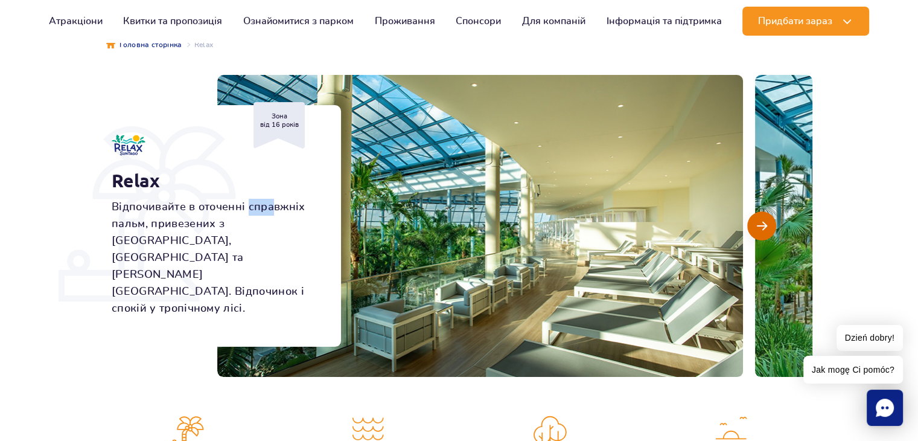
click at [758, 220] on span "Наступний слайд" at bounding box center [762, 225] width 10 height 11
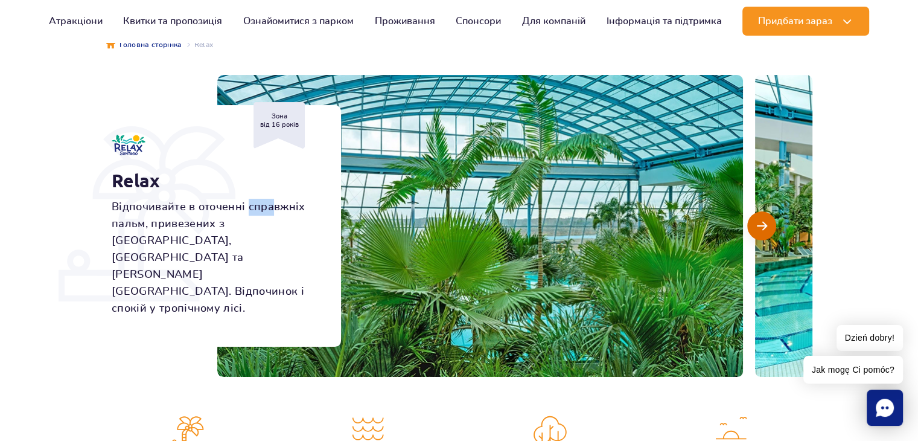
click at [758, 220] on span "Наступний слайд" at bounding box center [762, 225] width 10 height 11
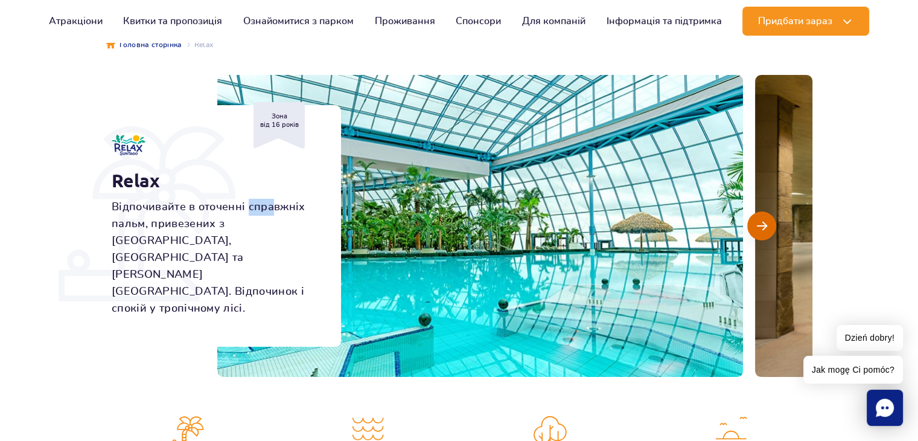
click at [758, 220] on span "Наступний слайд" at bounding box center [762, 225] width 10 height 11
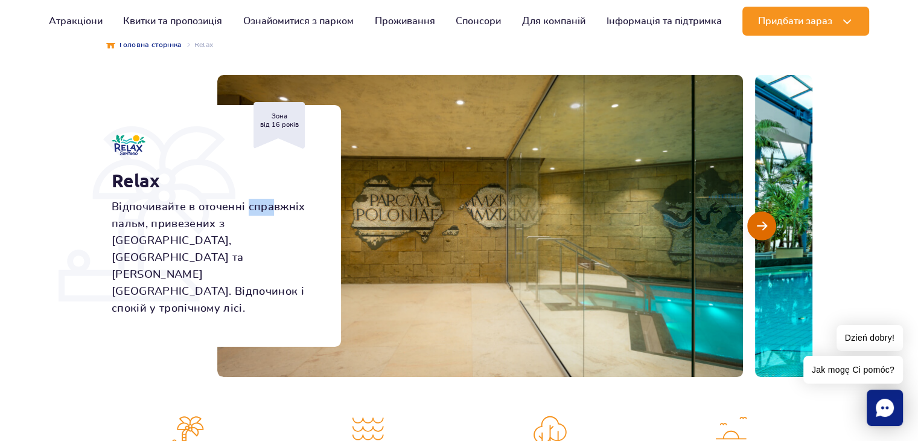
click at [758, 220] on span "Наступний слайд" at bounding box center [762, 225] width 10 height 11
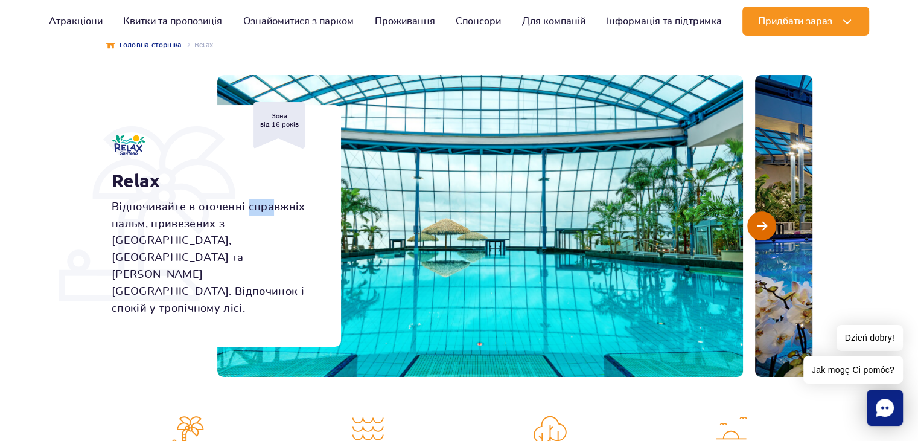
click at [758, 220] on span "Наступний слайд" at bounding box center [762, 225] width 10 height 11
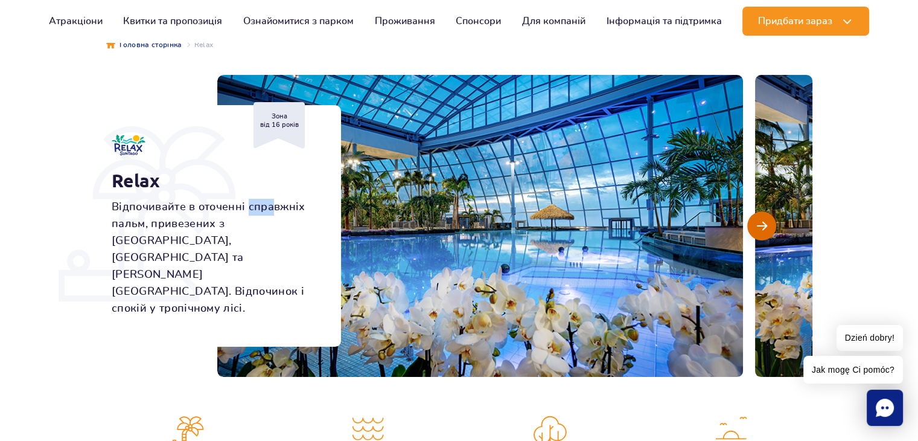
click at [758, 220] on span "Наступний слайд" at bounding box center [762, 225] width 10 height 11
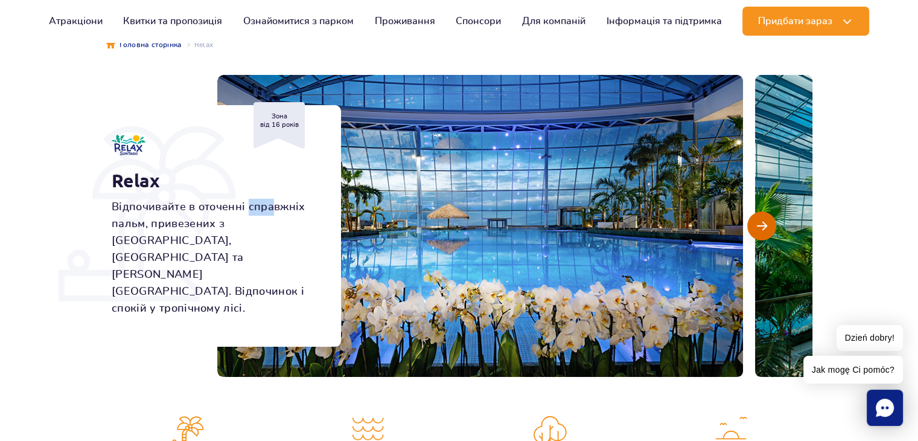
click at [758, 220] on span "Наступний слайд" at bounding box center [762, 225] width 10 height 11
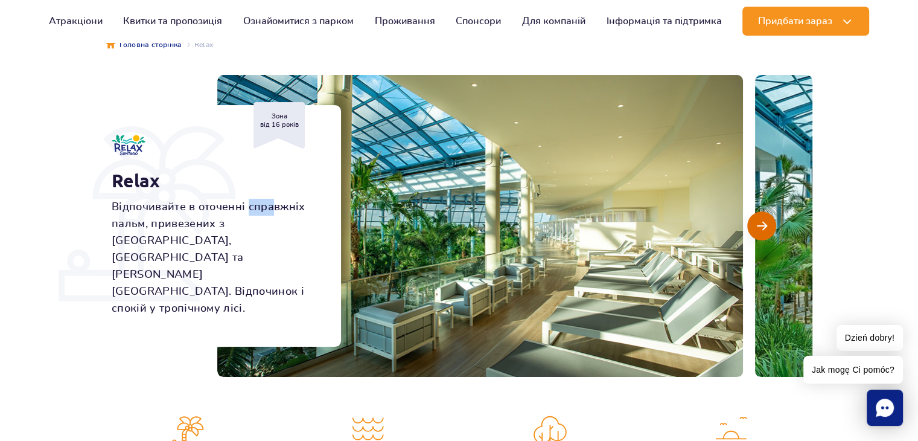
click at [758, 220] on span "Наступний слайд" at bounding box center [762, 225] width 10 height 11
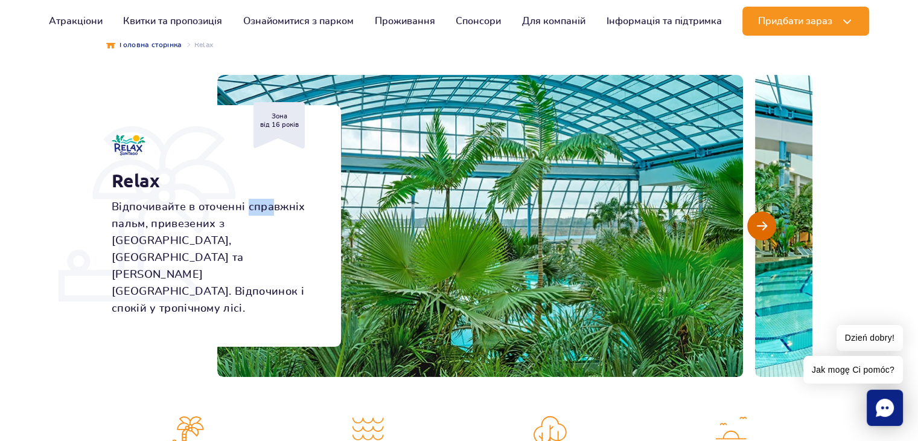
click at [758, 220] on span "Наступний слайд" at bounding box center [762, 225] width 10 height 11
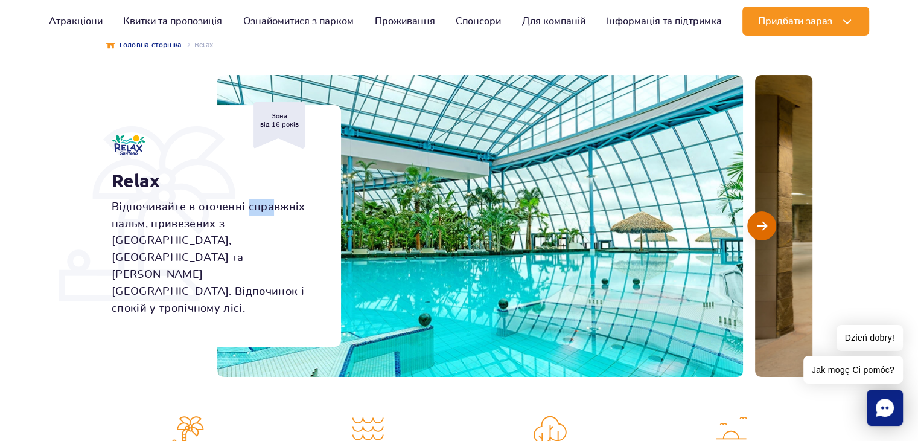
click at [758, 220] on span "Наступний слайд" at bounding box center [762, 225] width 10 height 11
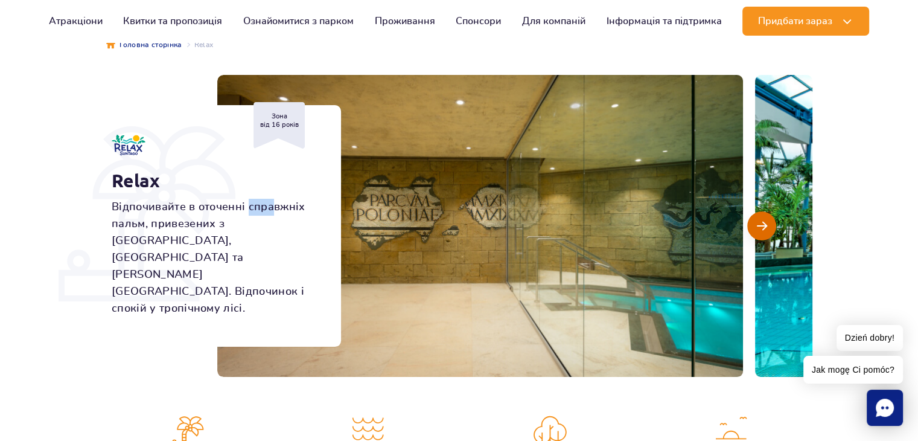
click at [758, 220] on span "Наступний слайд" at bounding box center [762, 225] width 10 height 11
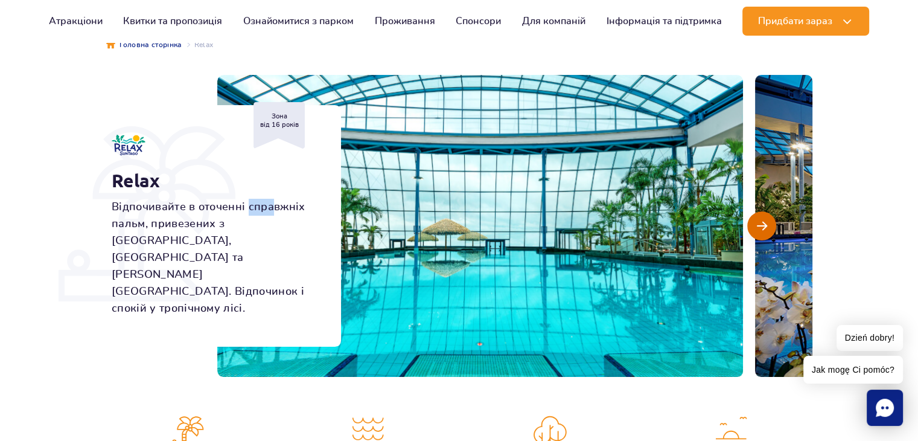
click at [758, 220] on span "Наступний слайд" at bounding box center [762, 225] width 10 height 11
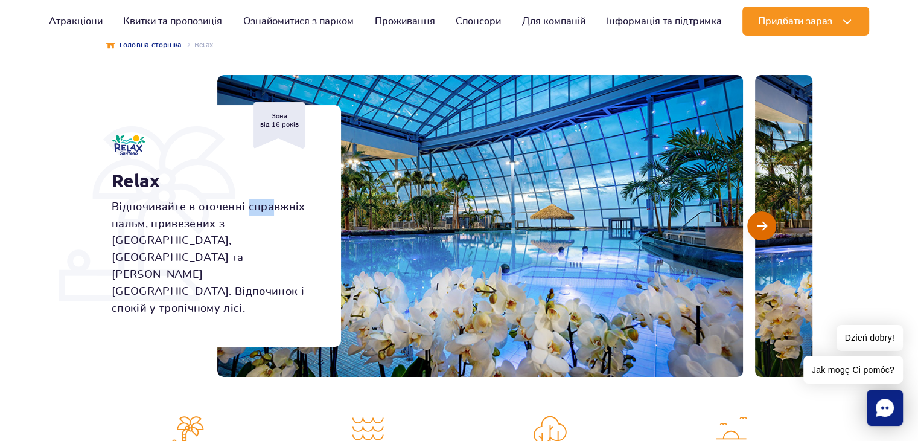
click at [758, 220] on span "Наступний слайд" at bounding box center [762, 225] width 10 height 11
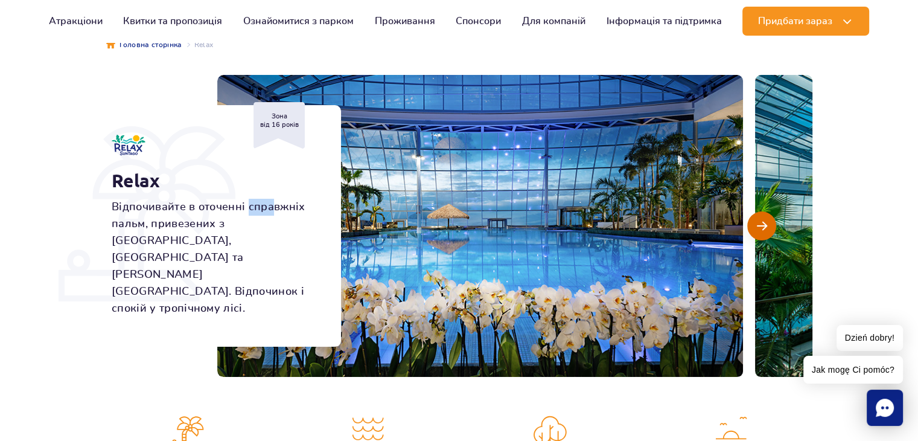
click at [758, 220] on span "Наступний слайд" at bounding box center [762, 225] width 10 height 11
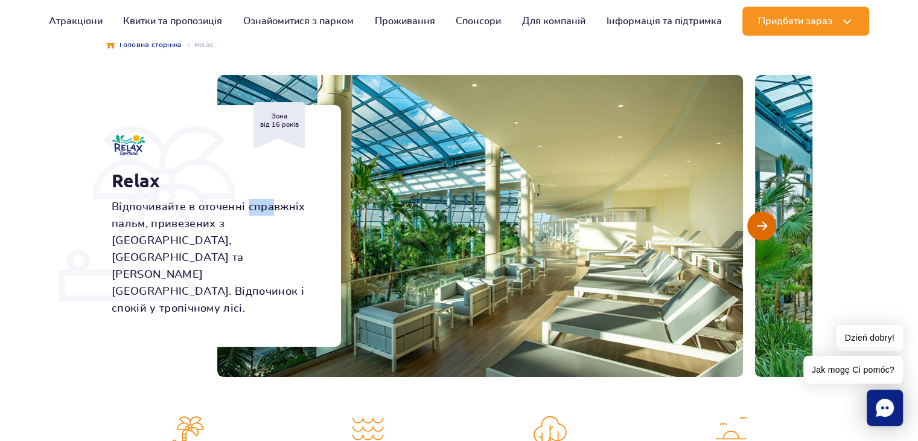
click at [758, 220] on span "Наступний слайд" at bounding box center [762, 225] width 10 height 11
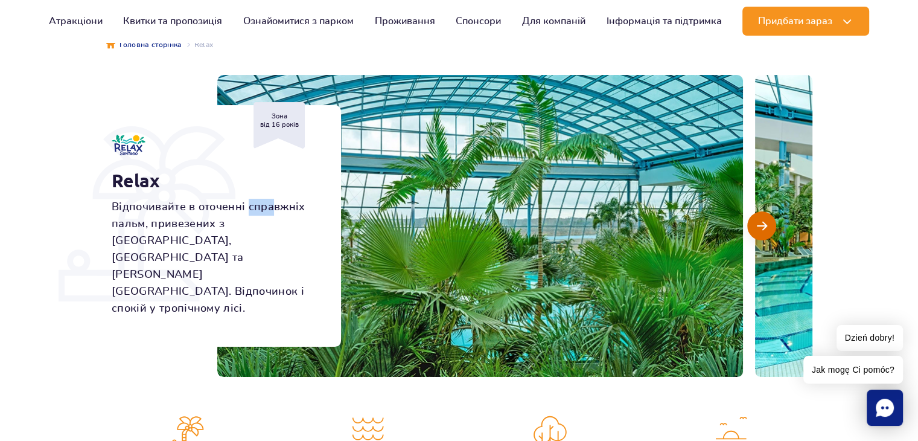
click at [758, 220] on span "Наступний слайд" at bounding box center [762, 225] width 10 height 11
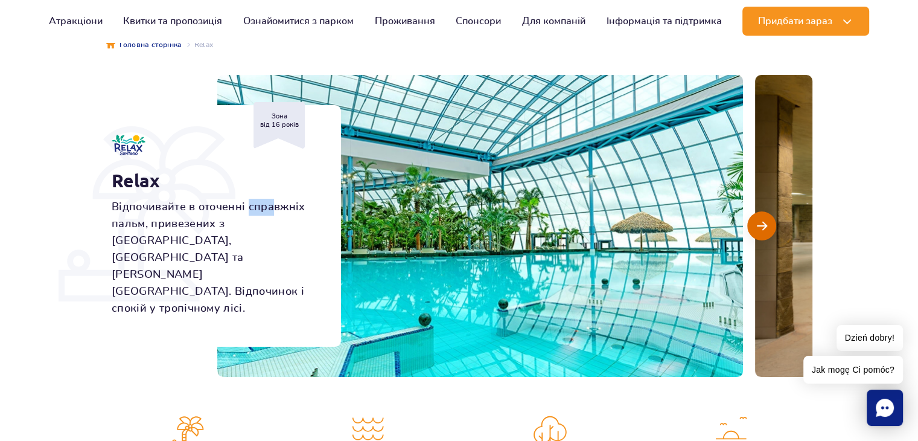
click at [758, 220] on span "Наступний слайд" at bounding box center [762, 225] width 10 height 11
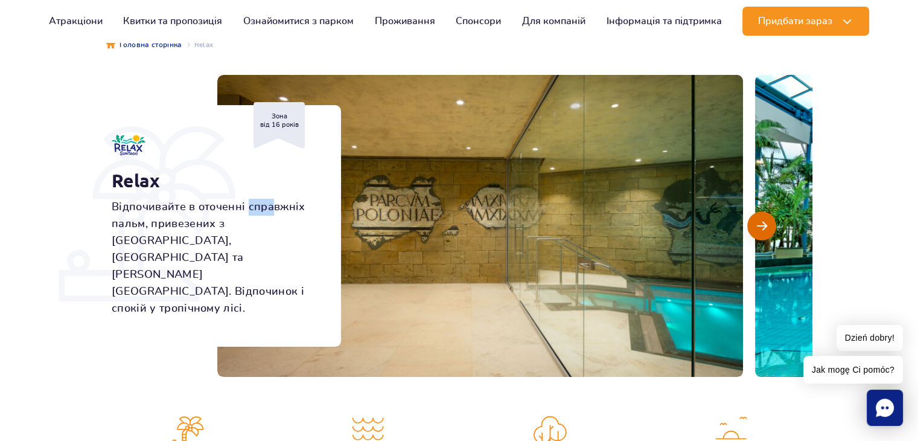
click at [758, 220] on span "Наступний слайд" at bounding box center [762, 225] width 10 height 11
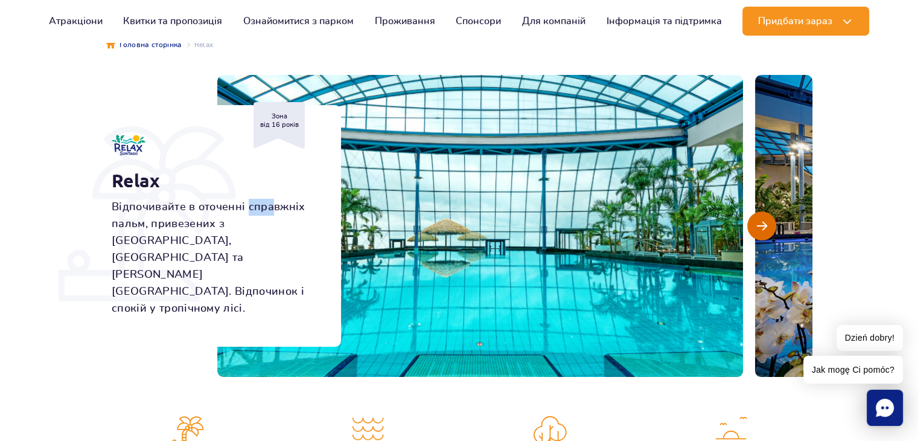
click at [758, 220] on span "Наступний слайд" at bounding box center [762, 225] width 10 height 11
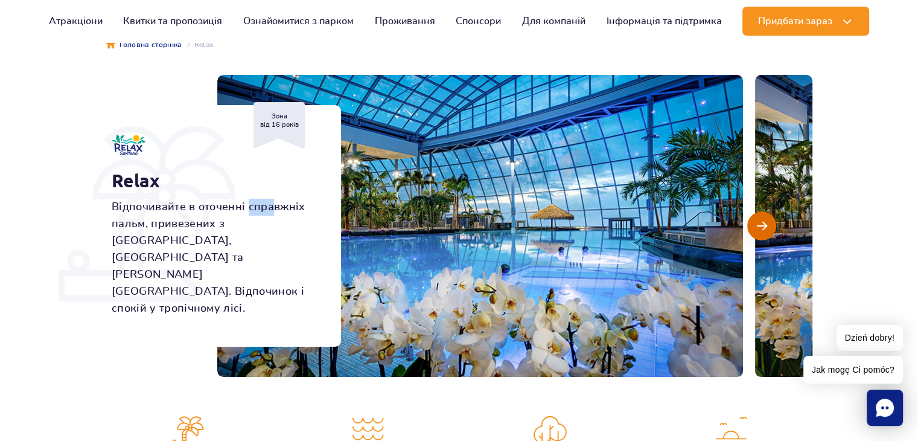
click at [758, 220] on span "Наступний слайд" at bounding box center [762, 225] width 10 height 11
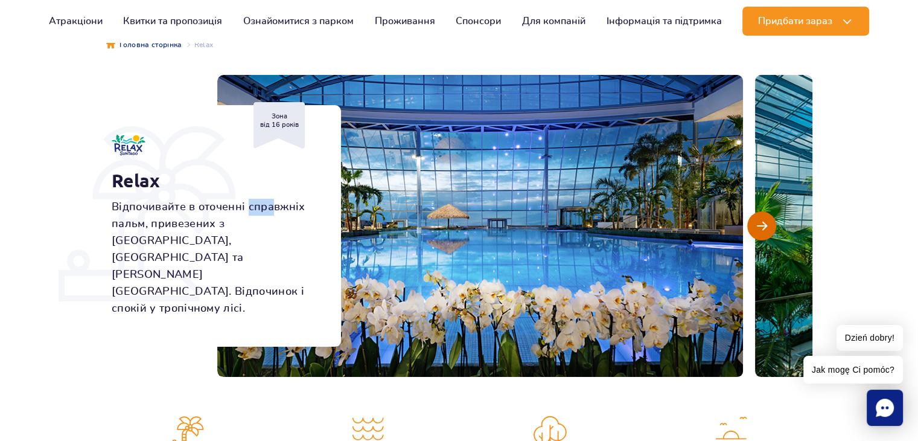
click at [758, 220] on span "Наступний слайд" at bounding box center [762, 225] width 10 height 11
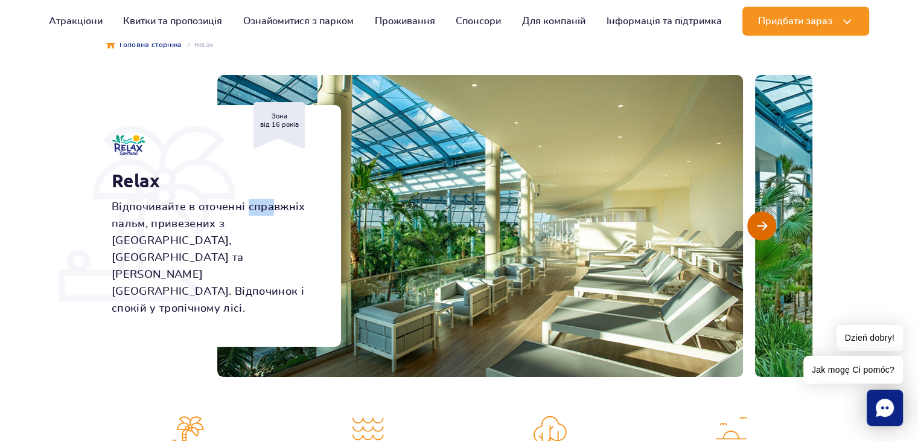
click at [758, 220] on span "Наступний слайд" at bounding box center [762, 225] width 10 height 11
click at [760, 228] on span "Наступний слайд" at bounding box center [762, 225] width 10 height 11
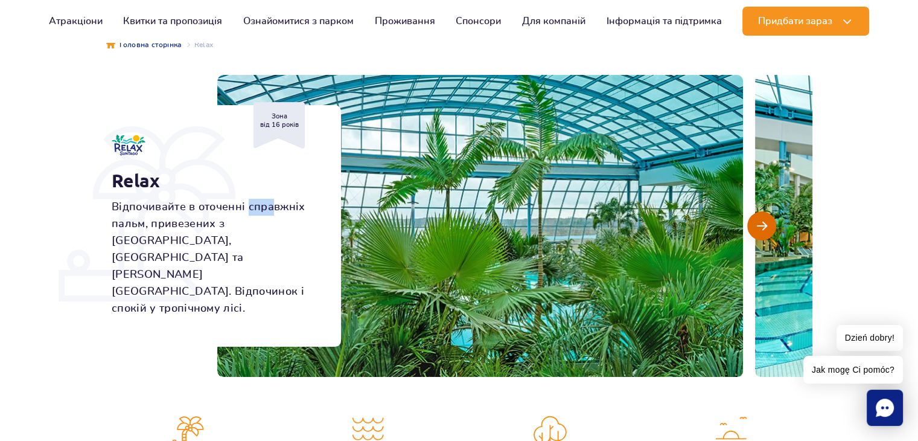
click at [760, 228] on span "Наступний слайд" at bounding box center [762, 225] width 10 height 11
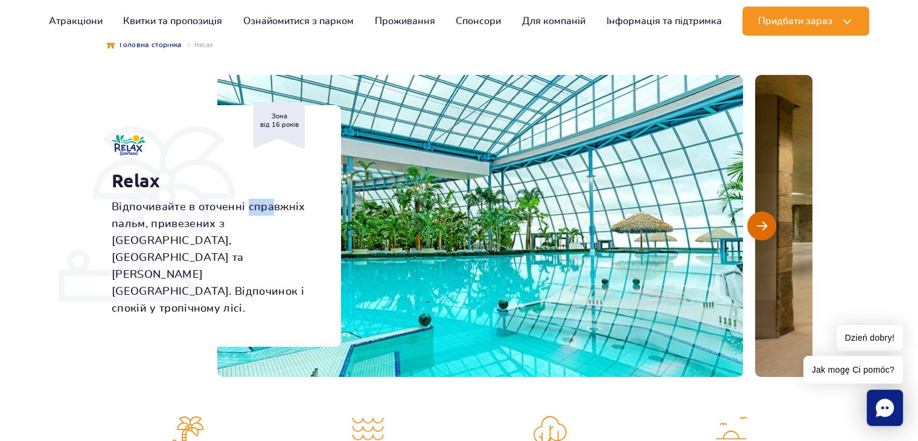
click at [760, 228] on span "Наступний слайд" at bounding box center [762, 225] width 10 height 11
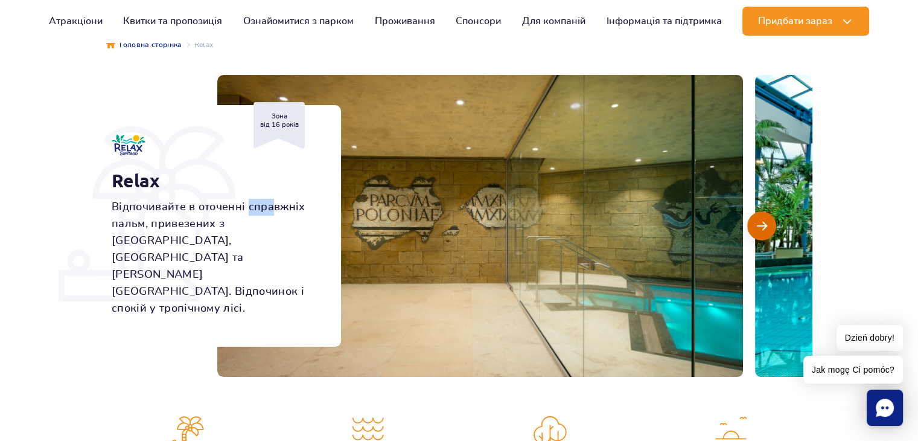
click at [760, 228] on span "Наступний слайд" at bounding box center [762, 225] width 10 height 11
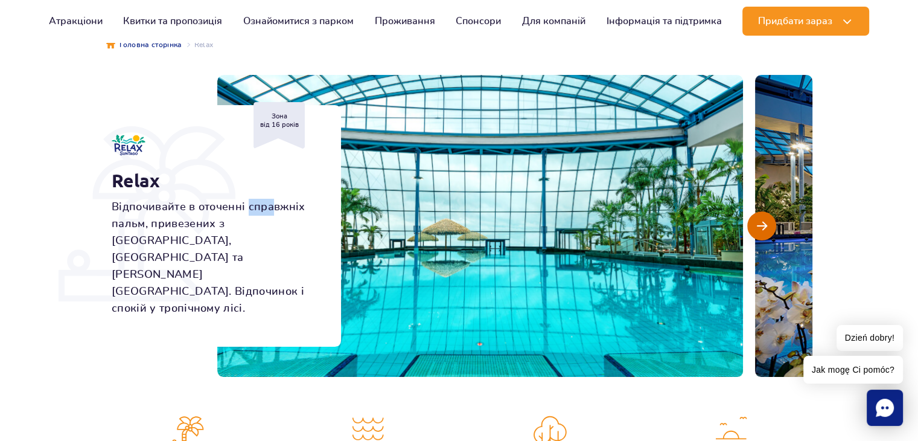
click at [760, 228] on span "Наступний слайд" at bounding box center [762, 225] width 10 height 11
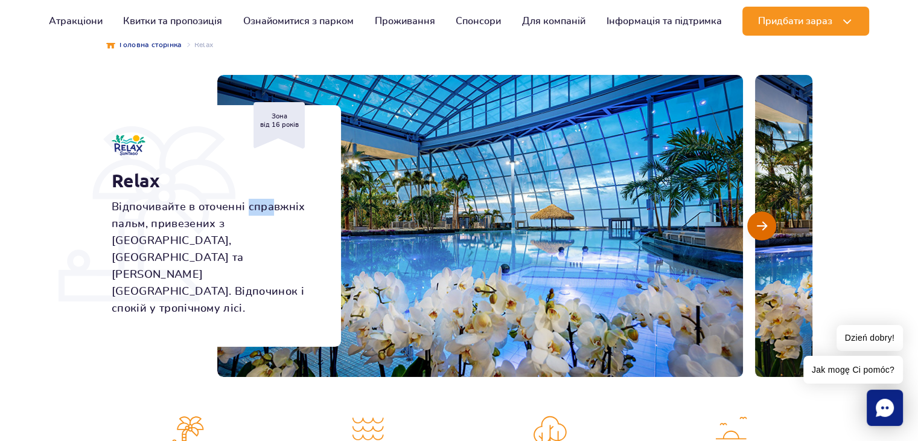
click at [760, 228] on span "Наступний слайд" at bounding box center [762, 225] width 10 height 11
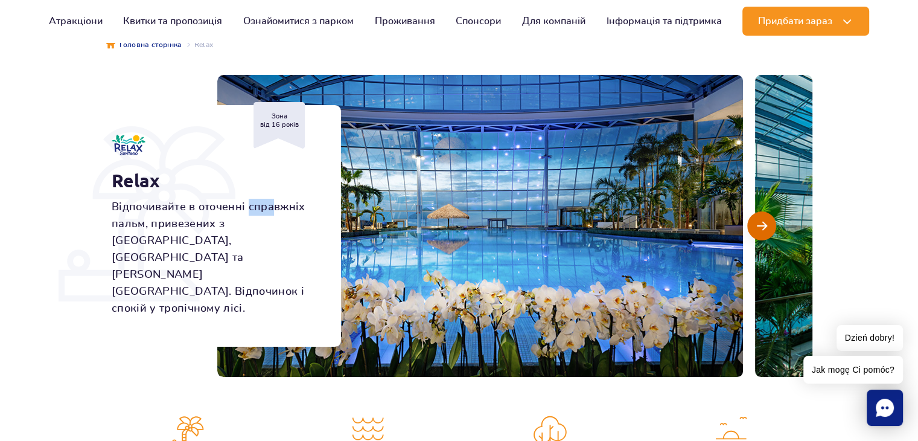
click at [760, 228] on span "Наступний слайд" at bounding box center [762, 225] width 10 height 11
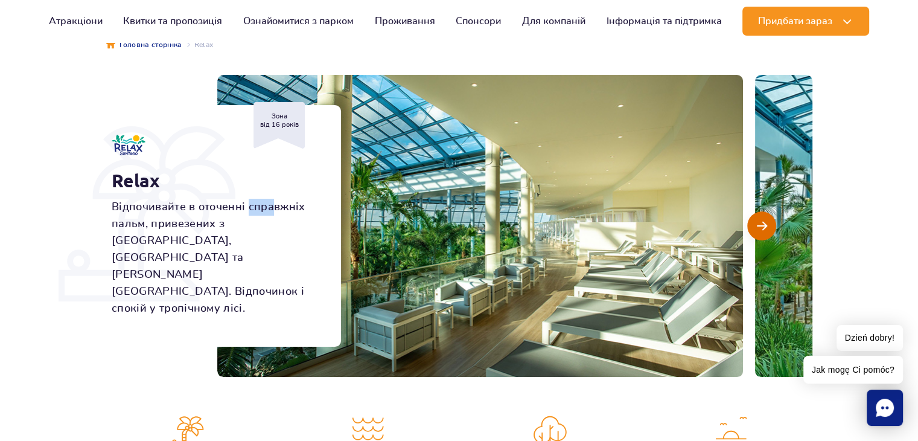
click at [760, 228] on span "Наступний слайд" at bounding box center [762, 225] width 10 height 11
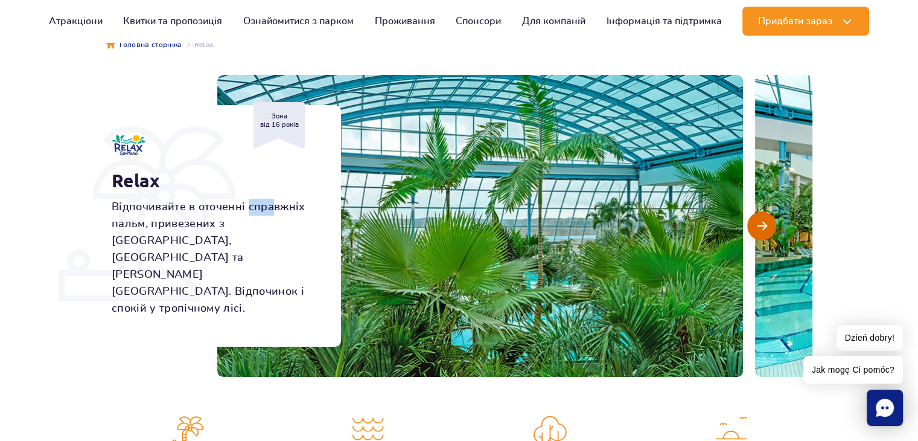
click at [760, 228] on span "Наступний слайд" at bounding box center [762, 225] width 10 height 11
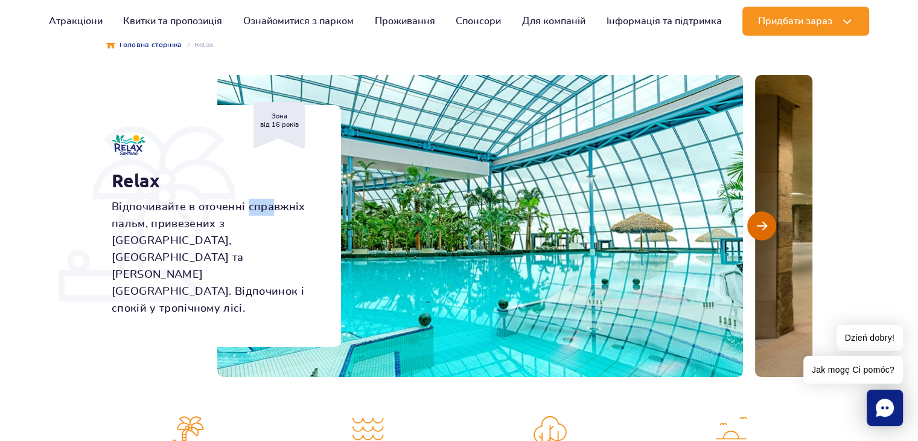
click at [760, 228] on span "Наступний слайд" at bounding box center [762, 225] width 10 height 11
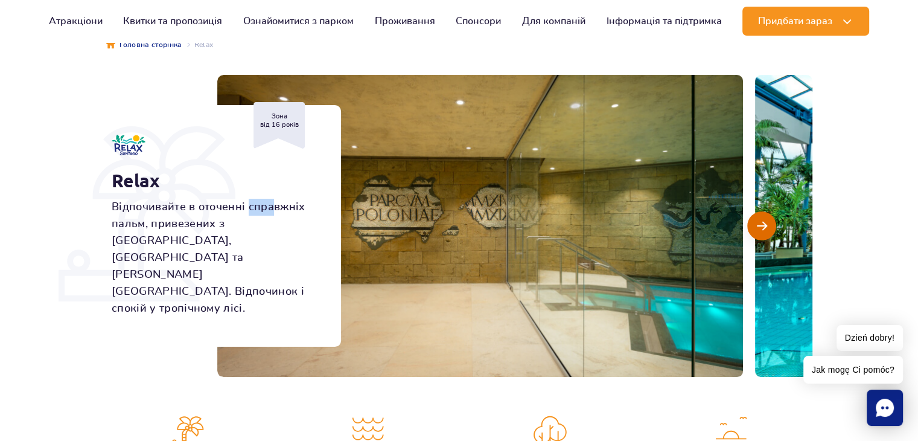
click at [760, 228] on span "Наступний слайд" at bounding box center [762, 225] width 10 height 11
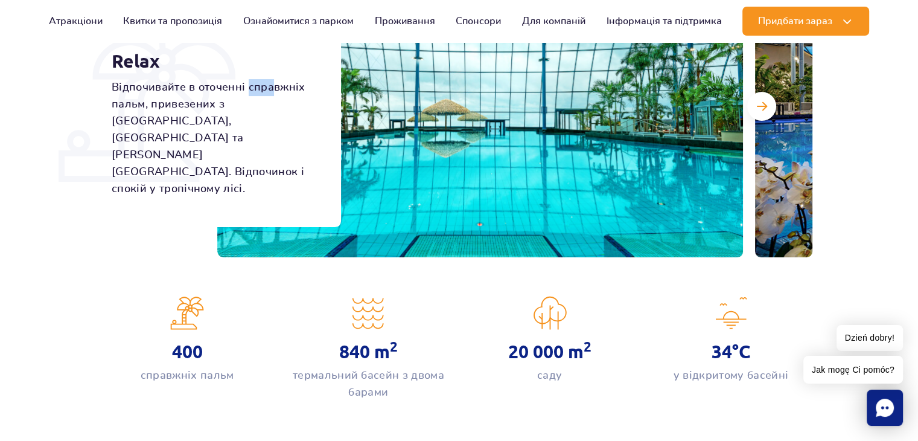
scroll to position [0, 0]
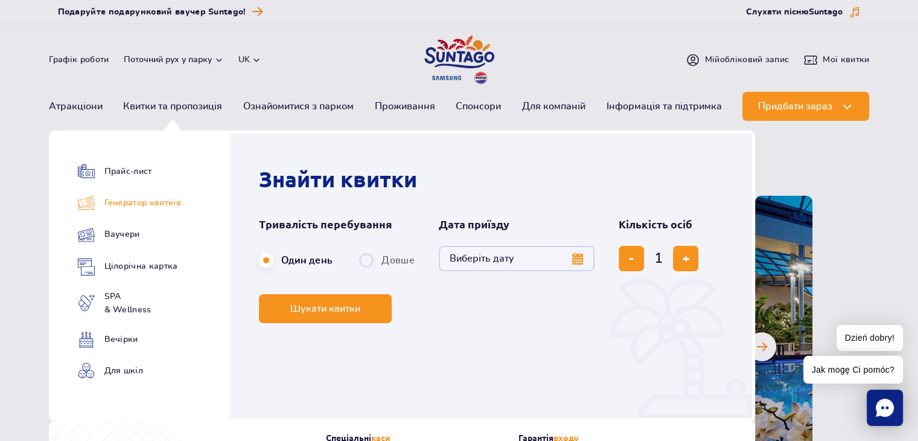
click at [145, 200] on link "Генератор квитків" at bounding box center [129, 202] width 103 height 17
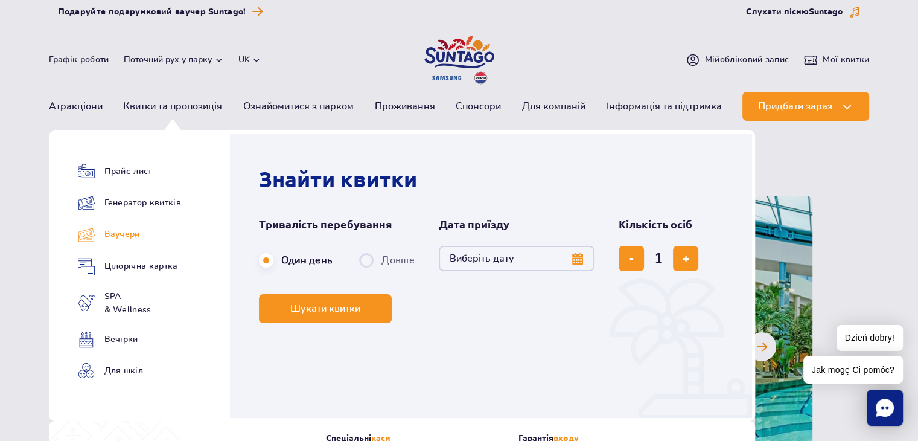
click at [126, 228] on link "Ваучери" at bounding box center [129, 235] width 103 height 18
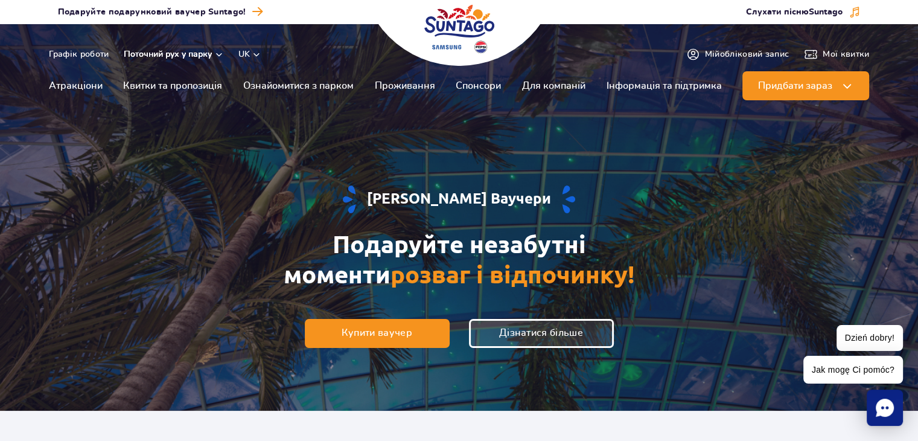
click at [185, 53] on button "Поточний рух у парку" at bounding box center [174, 54] width 100 height 10
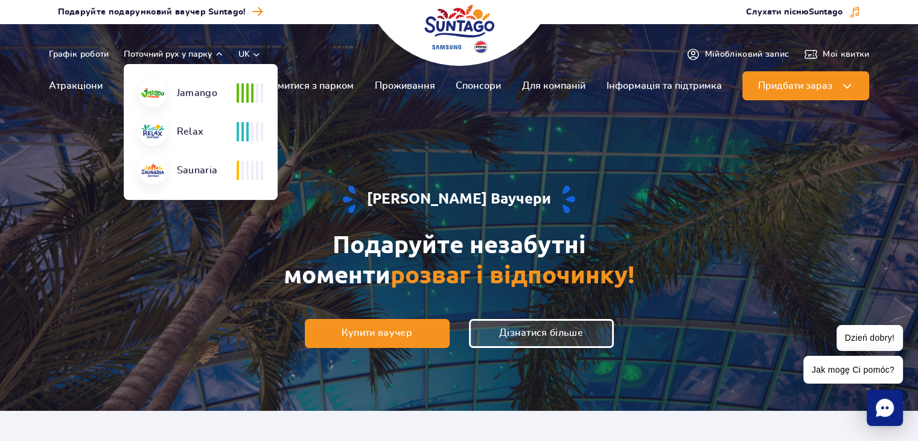
click at [249, 94] on div at bounding box center [250, 92] width 27 height 19
click at [249, 131] on div at bounding box center [250, 131] width 27 height 19
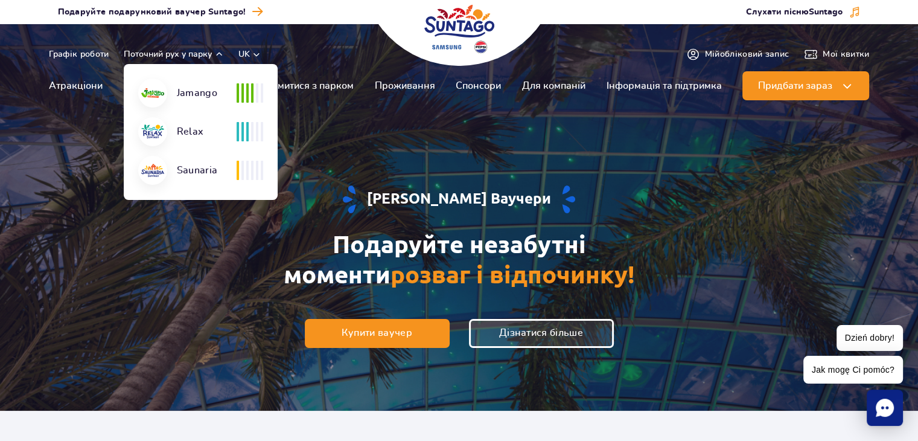
click at [241, 177] on span at bounding box center [242, 170] width 2 height 19
click at [338, 42] on header "Графік роботи Поточний рух у парку Поточний рух у парку Jamango Relax Saunaria …" at bounding box center [459, 65] width 918 height 83
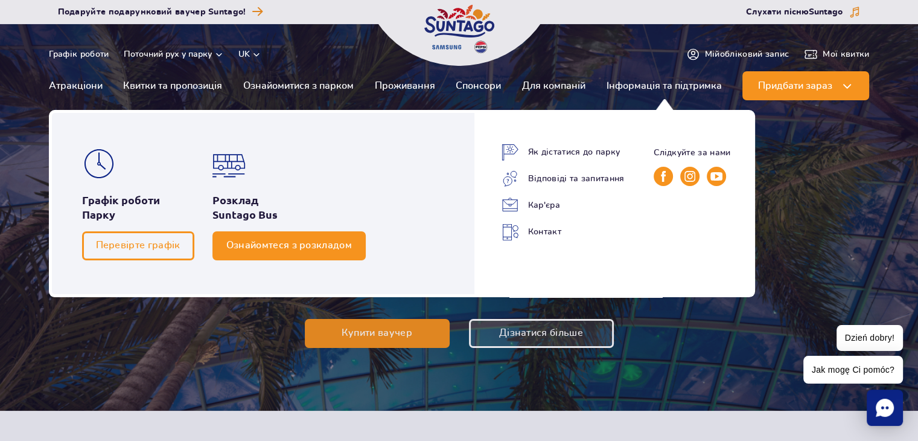
click at [299, 255] on link "Ознайомтеся з розкладом" at bounding box center [288, 245] width 153 height 29
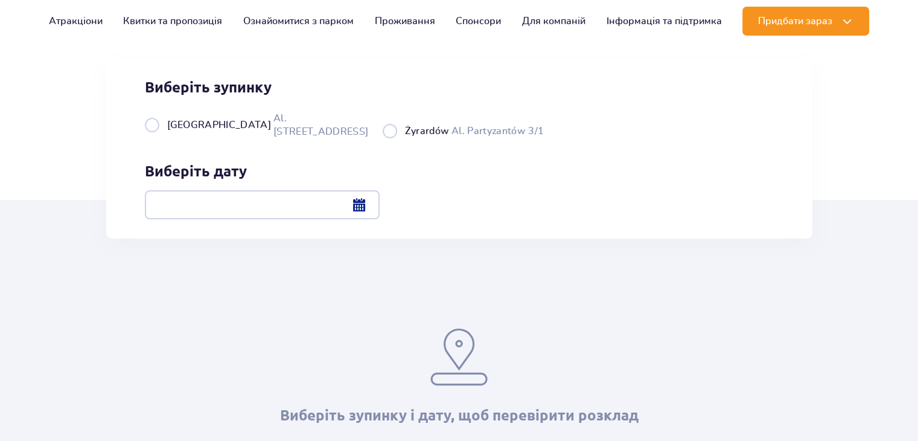
scroll to position [121, 0]
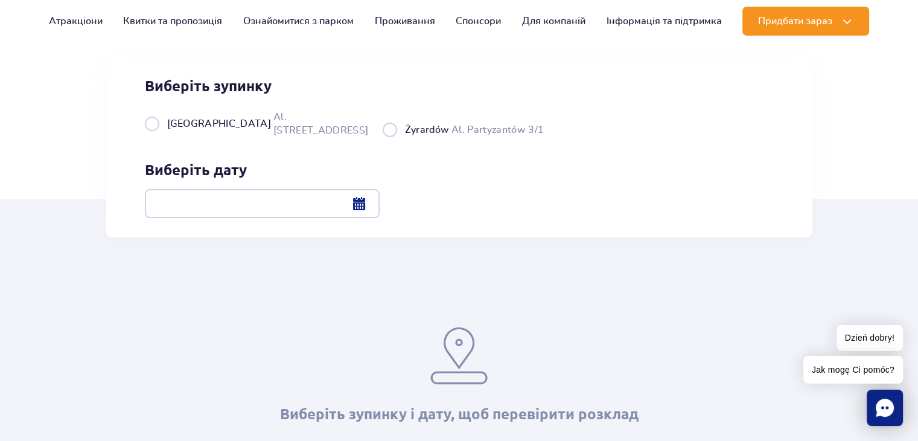
click at [152, 137] on label "Warszawa Al. Jerozolimskie 56" at bounding box center [256, 123] width 223 height 27
click at [152, 137] on input "Warszawa Al. [STREET_ADDRESS]" at bounding box center [151, 136] width 13 height 2
radio input "true"
click at [380, 202] on div at bounding box center [262, 203] width 235 height 29
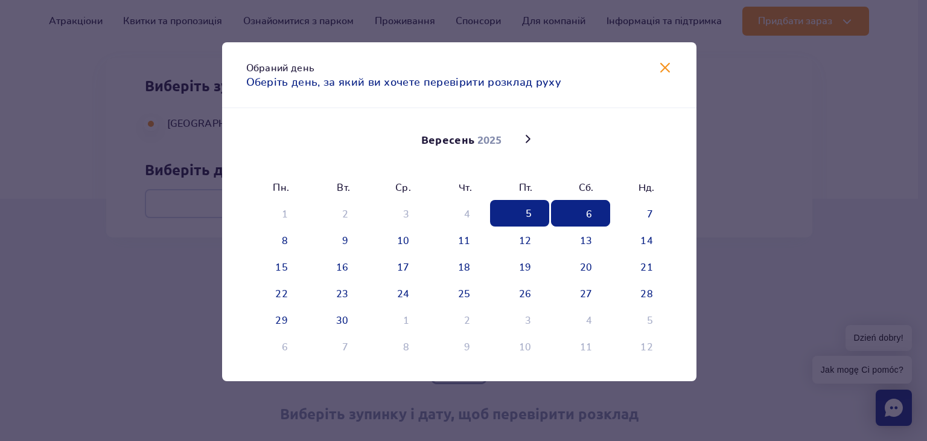
click at [573, 209] on span "6" at bounding box center [580, 213] width 59 height 27
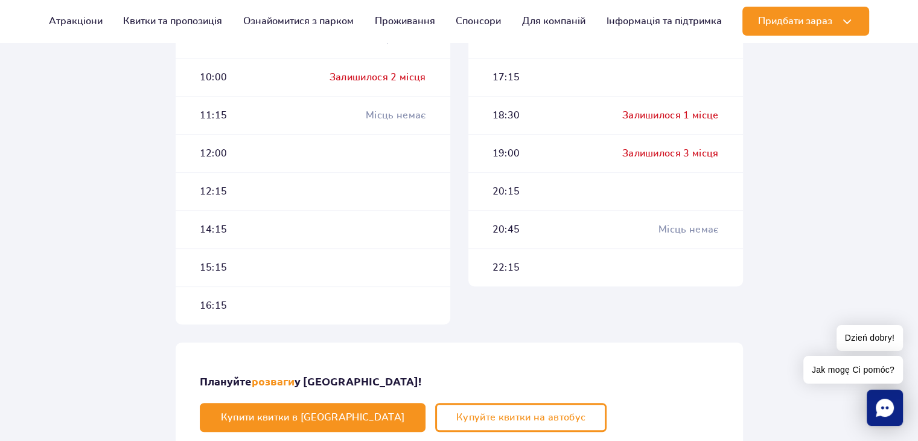
scroll to position [604, 0]
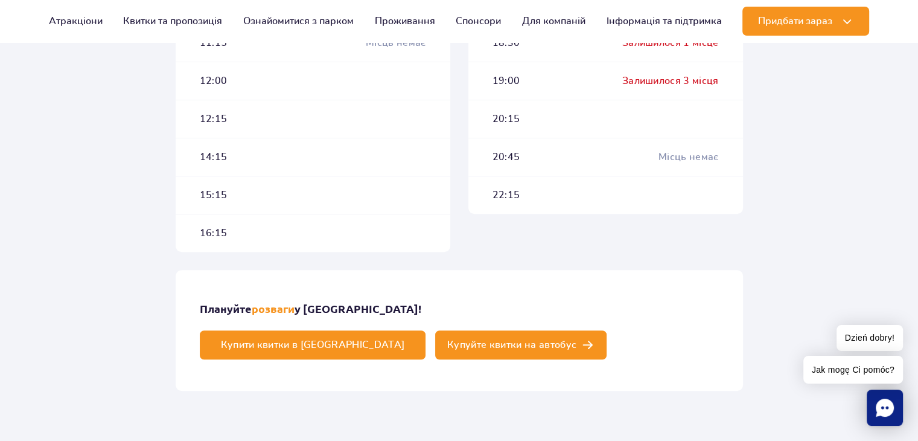
click at [589, 330] on link "Купуйте квитки на автобус" at bounding box center [520, 344] width 171 height 29
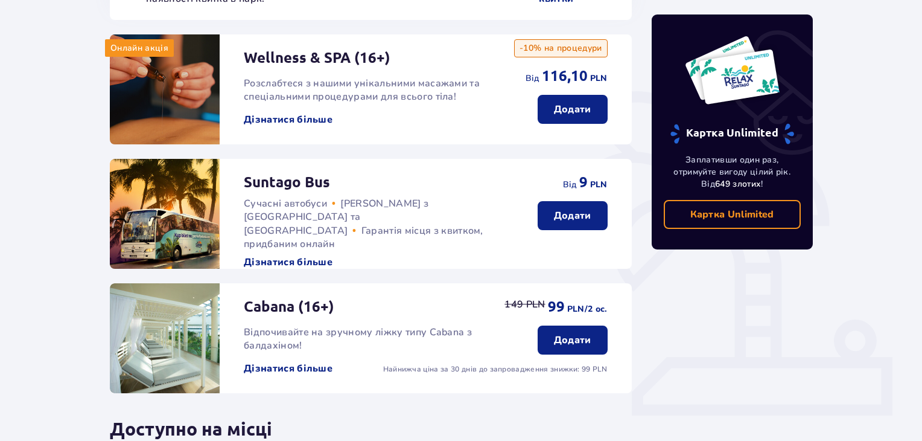
scroll to position [181, 0]
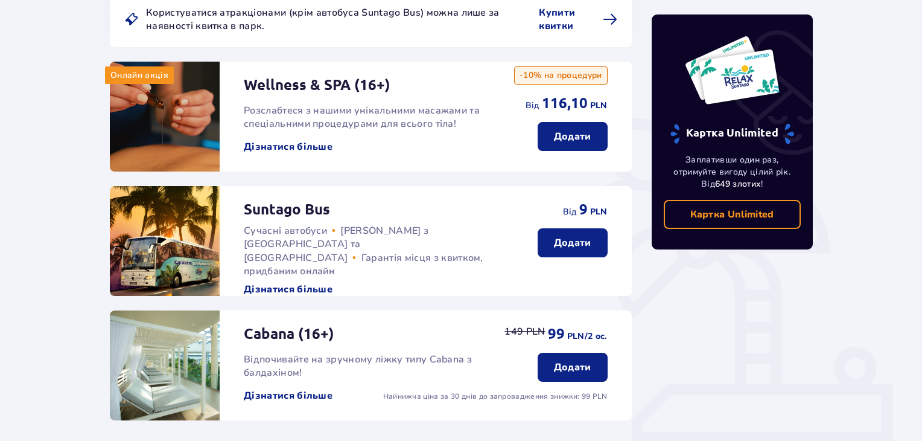
click at [563, 244] on p "Додати" at bounding box center [572, 242] width 37 height 13
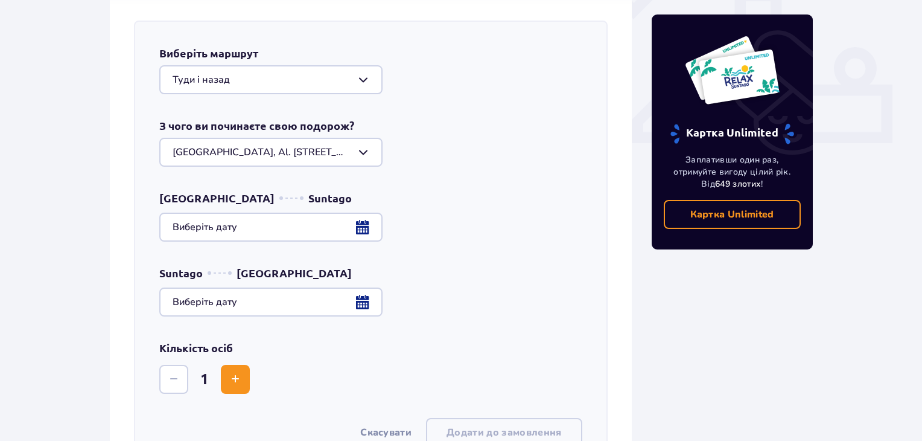
scroll to position [487, 0]
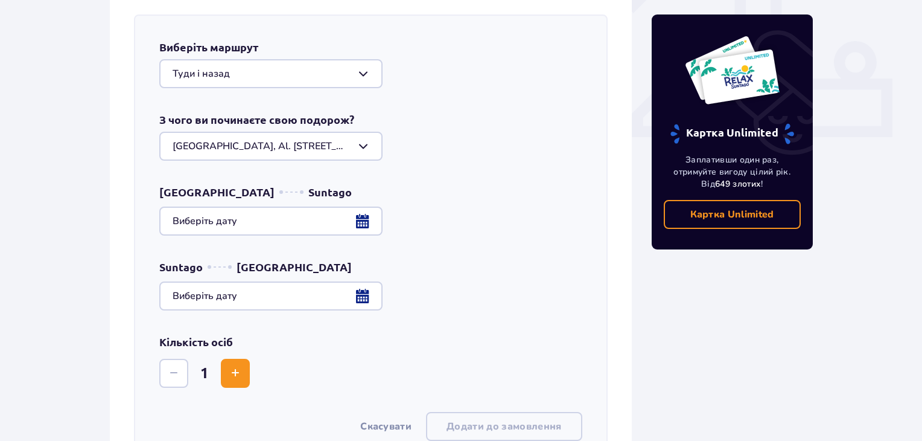
click at [229, 227] on div at bounding box center [370, 220] width 423 height 29
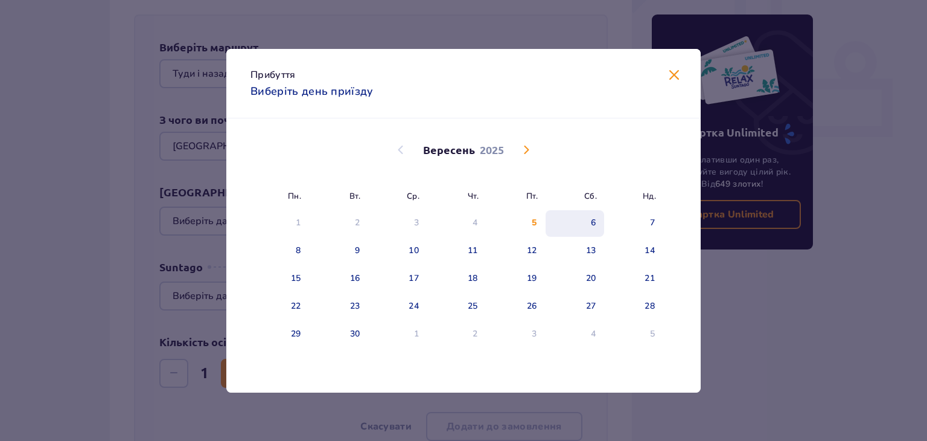
click at [586, 218] on div "6" at bounding box center [575, 223] width 59 height 27
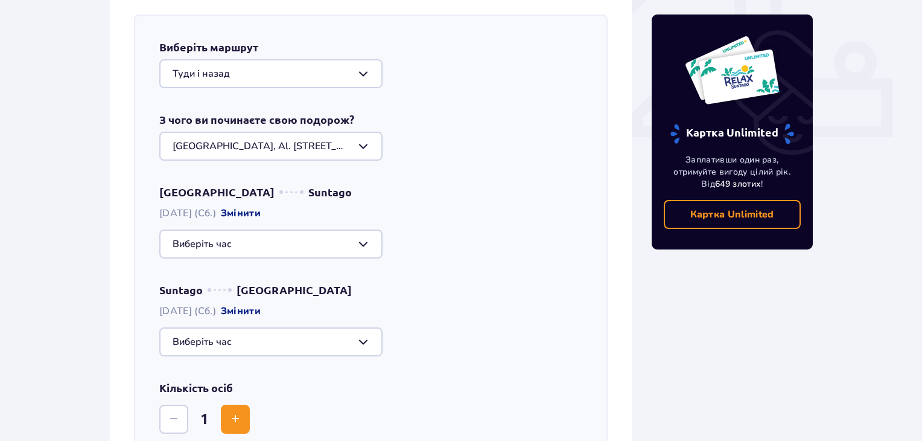
click at [340, 244] on div at bounding box center [270, 243] width 223 height 29
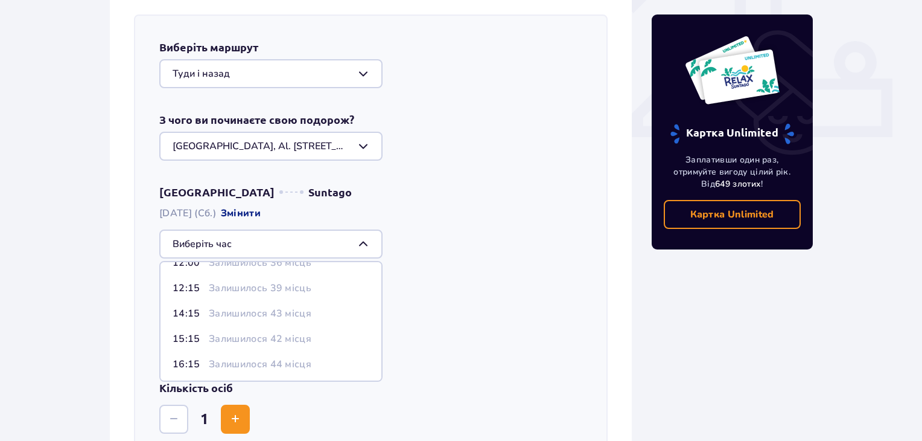
scroll to position [121, 0]
click at [479, 245] on div "09:00 Місць немає 09:30 Місць немає 10:00 Залишилося 2 місця 11:15 Залишилося 2…" at bounding box center [370, 243] width 423 height 29
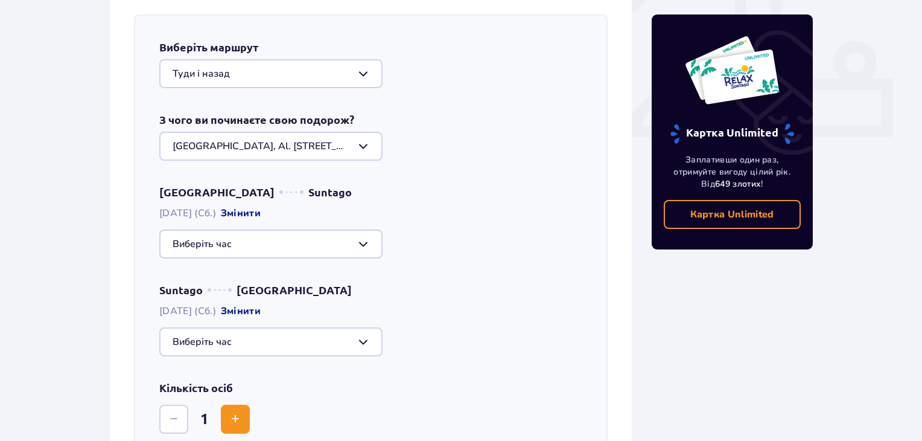
click at [273, 337] on div at bounding box center [270, 341] width 223 height 29
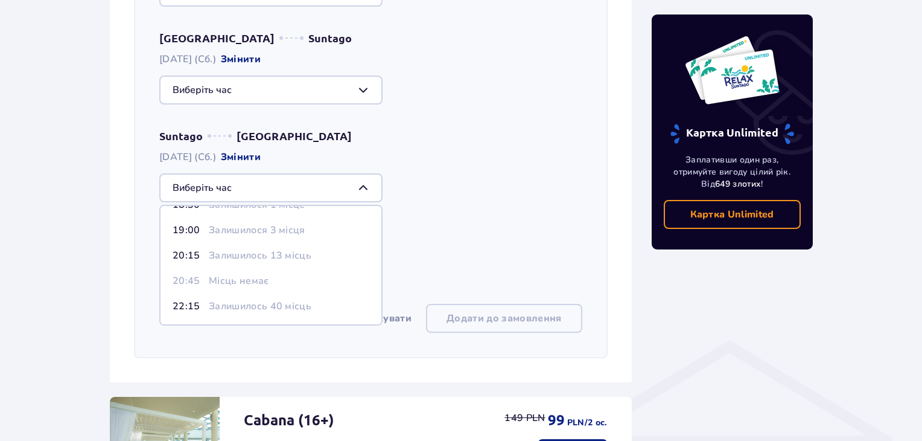
scroll to position [668, 0]
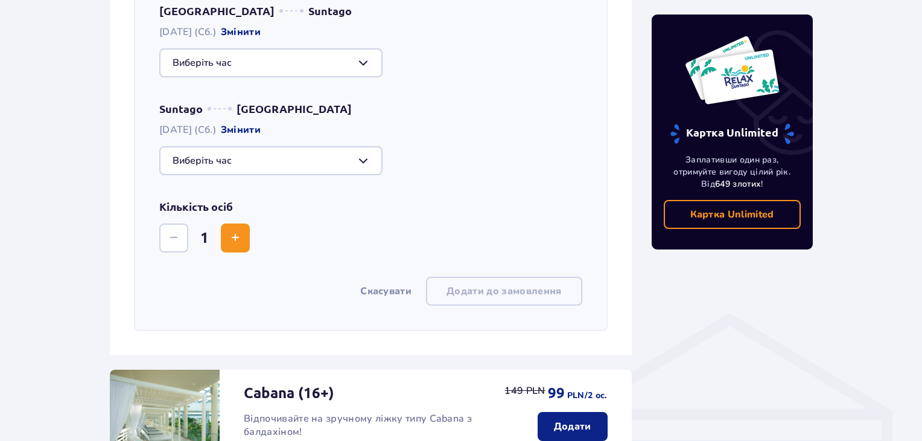
click at [466, 179] on div "Виберіть маршрут Туди і назад З чого ви починаєте свою подорож? Warszawa, Al. J…" at bounding box center [371, 81] width 474 height 497
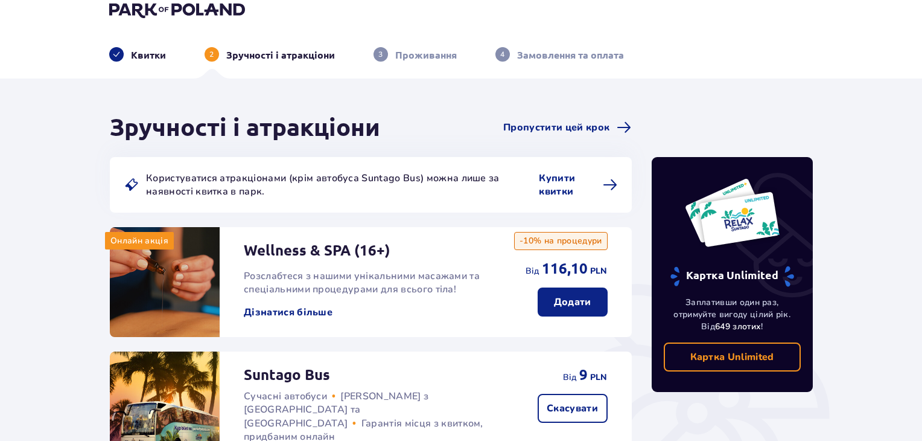
scroll to position [4, 0]
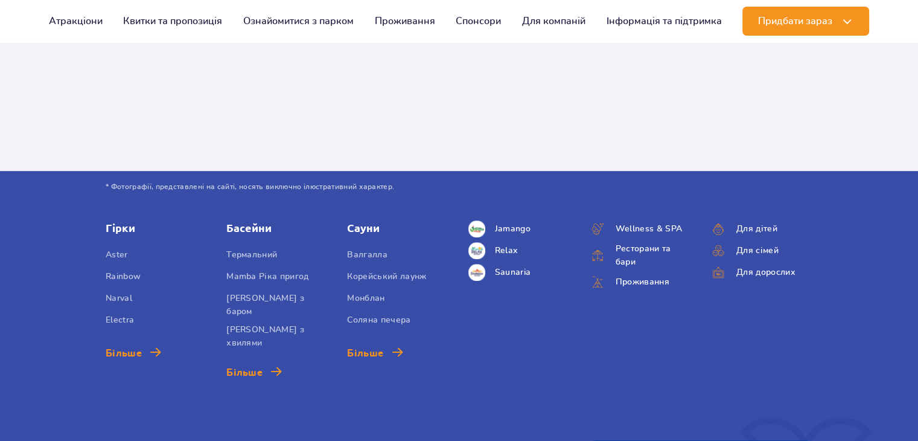
scroll to position [604, 0]
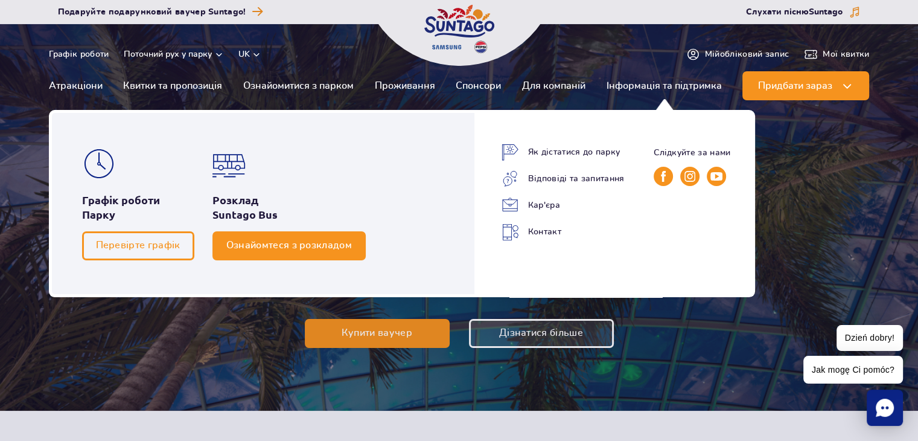
click at [310, 247] on span "Ознайомтеся з розкладом" at bounding box center [289, 245] width 126 height 11
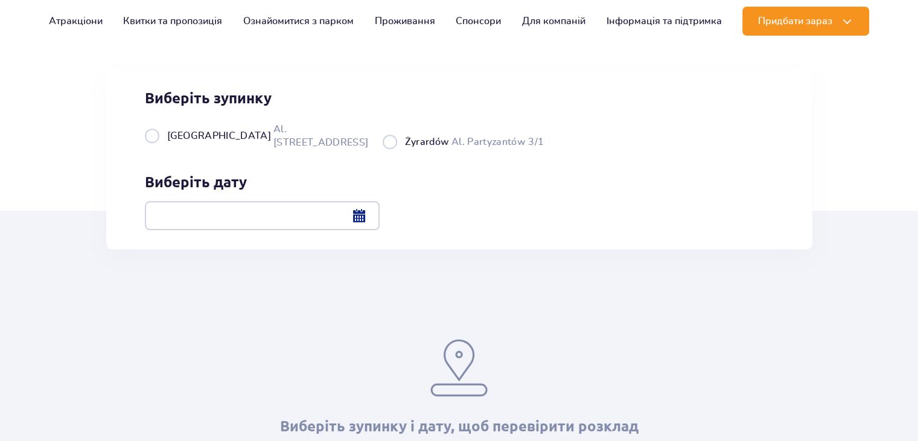
scroll to position [121, 0]
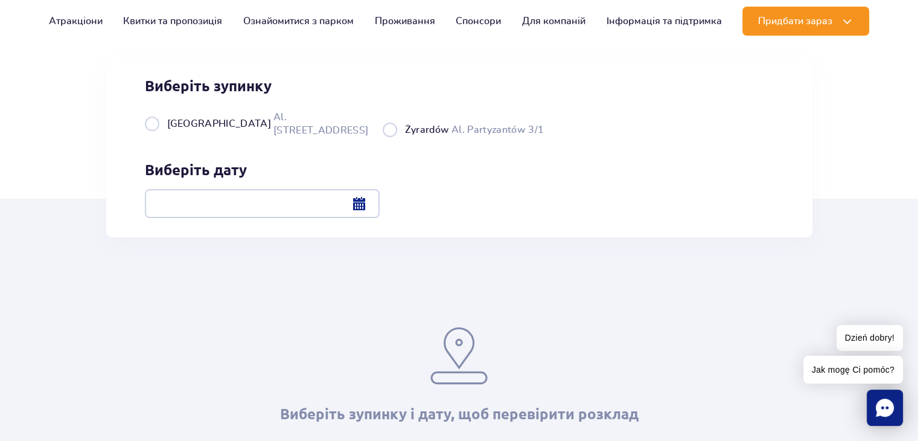
click at [228, 137] on label "Warszawa Al. [STREET_ADDRESS]" at bounding box center [256, 123] width 223 height 27
click at [158, 137] on input "Warszawa Al. [STREET_ADDRESS]" at bounding box center [151, 136] width 13 height 2
radio input "true"
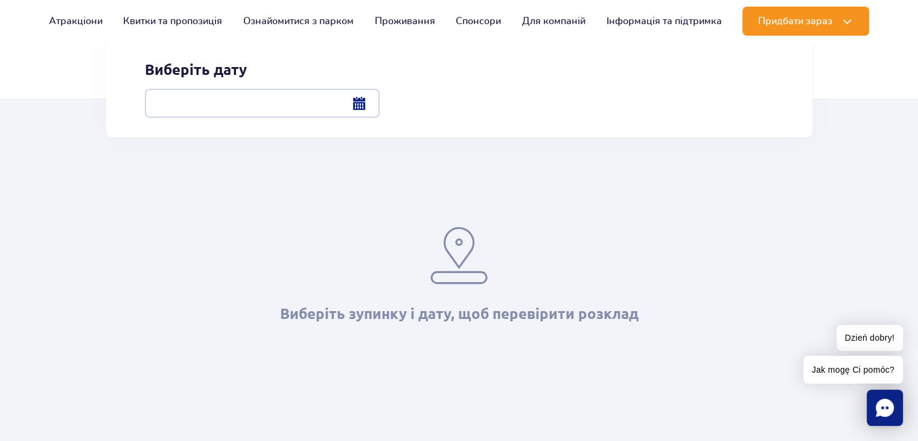
scroll to position [241, 0]
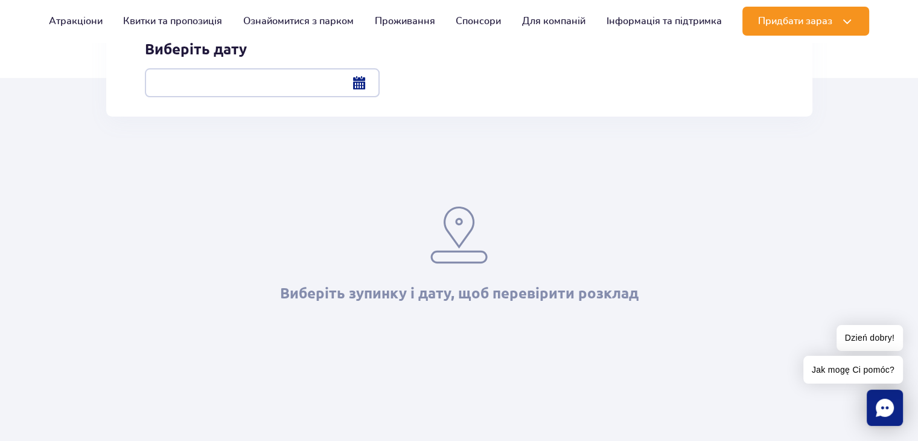
click at [380, 72] on div at bounding box center [262, 82] width 235 height 29
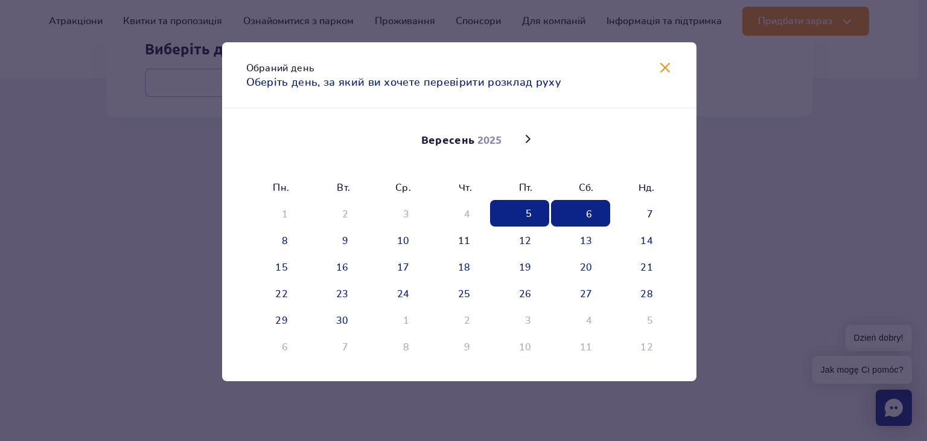
click at [575, 209] on span "6" at bounding box center [580, 213] width 59 height 27
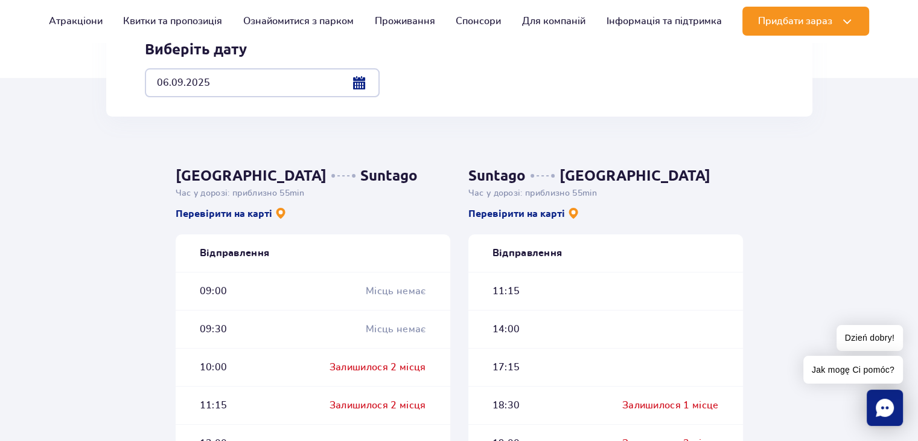
click at [362, 368] on div "Залишилося 2 місця" at bounding box center [378, 366] width 97 height 13
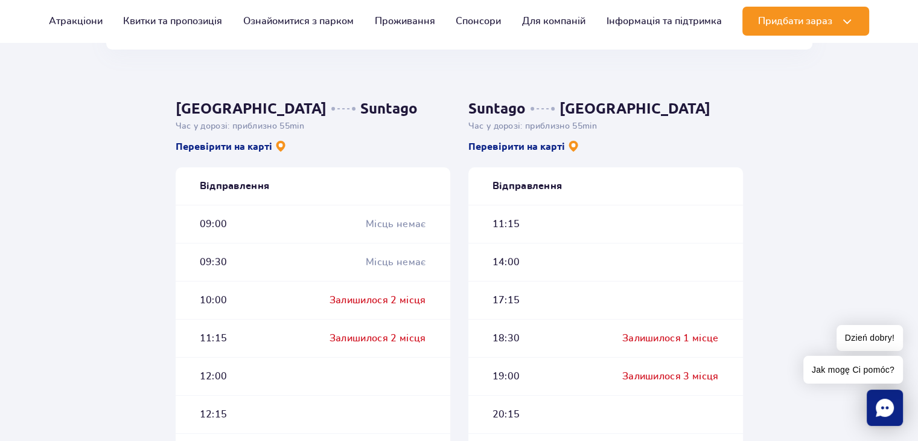
scroll to position [302, 0]
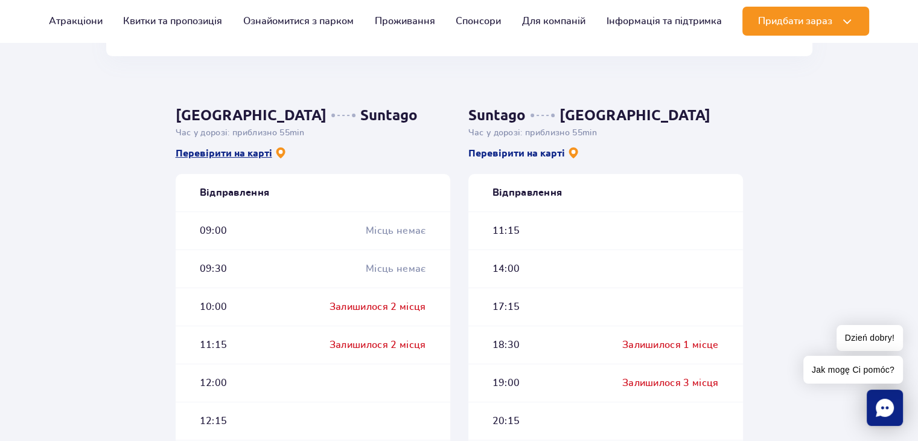
click at [237, 153] on link "Перевірити на карті" at bounding box center [231, 152] width 111 height 13
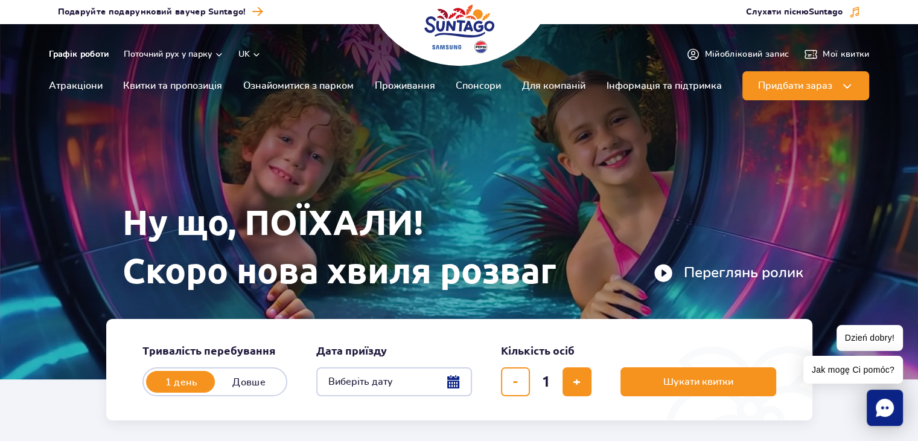
click at [91, 53] on link "Графік роботи" at bounding box center [79, 54] width 60 height 12
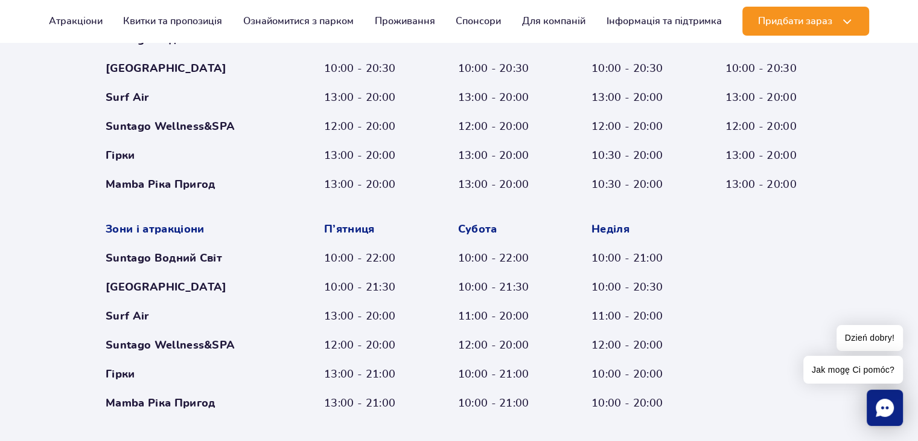
scroll to position [681, 0]
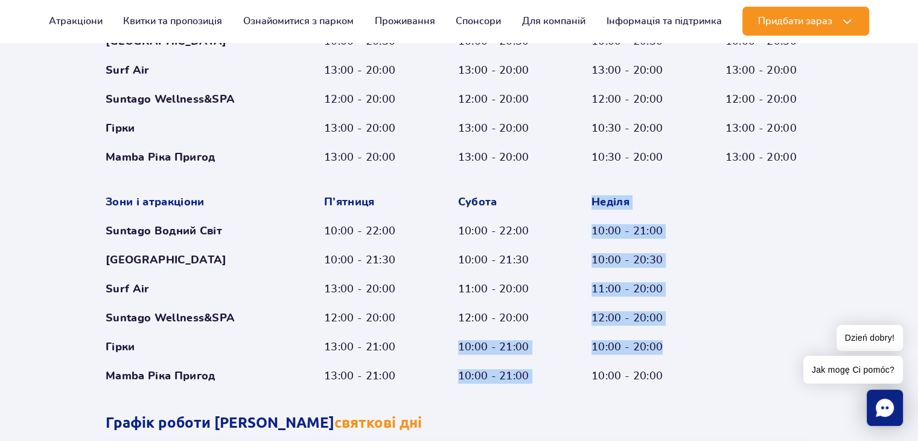
drag, startPoint x: 493, startPoint y: 345, endPoint x: 688, endPoint y: 350, distance: 195.6
click at [688, 350] on div "Зони і атракціони Suntago Водний Світ Crocodile Island Surf Air Suntago Wellnes…" at bounding box center [459, 179] width 707 height 407
drag, startPoint x: 681, startPoint y: 343, endPoint x: 442, endPoint y: 348, distance: 239.7
click at [442, 348] on div "Зони і атракціони Suntago Водний Світ Crocodile Island Surf Air Suntago Wellnes…" at bounding box center [459, 179] width 707 height 407
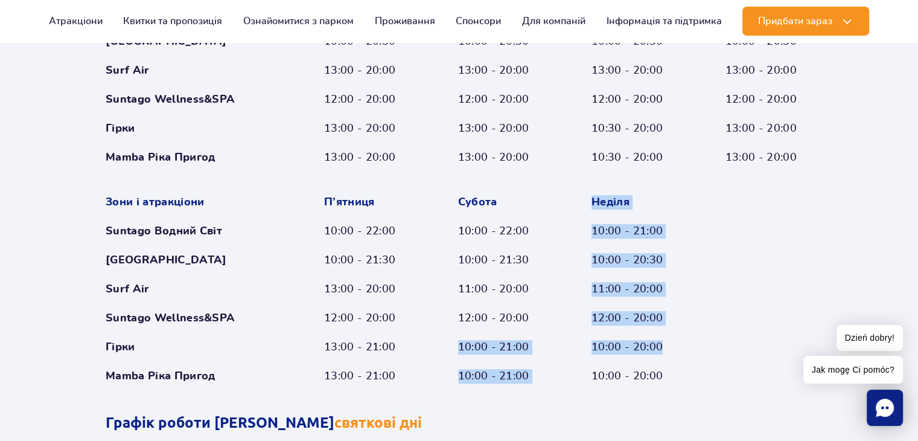
click at [442, 348] on div "Зони і атракціони Suntago Водний Світ Crocodile Island Surf Air Suntago Wellnes…" at bounding box center [459, 179] width 707 height 407
drag, startPoint x: 442, startPoint y: 348, endPoint x: 651, endPoint y: 343, distance: 209.5
click at [651, 343] on div "Зони і атракціони Suntago Водний Світ Crocodile Island Surf Air Suntago Wellnes…" at bounding box center [459, 179] width 707 height 407
click at [651, 343] on div "10:00 - 20:00" at bounding box center [636, 347] width 88 height 14
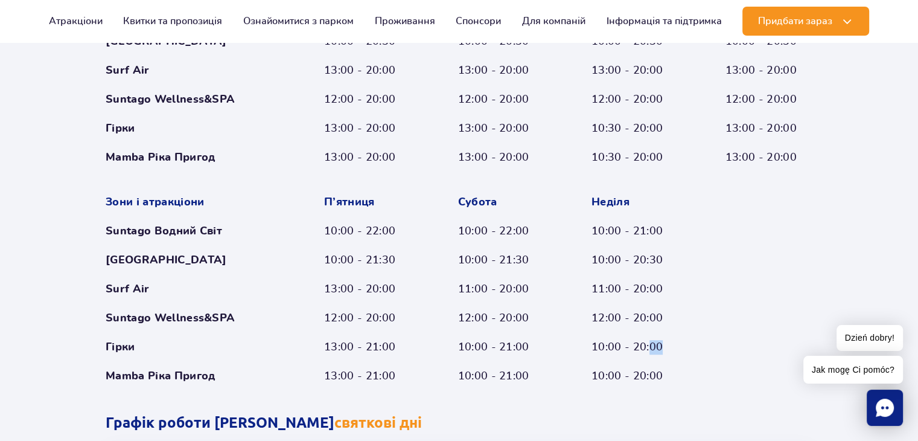
click at [651, 343] on div "10:00 - 20:00" at bounding box center [636, 347] width 88 height 14
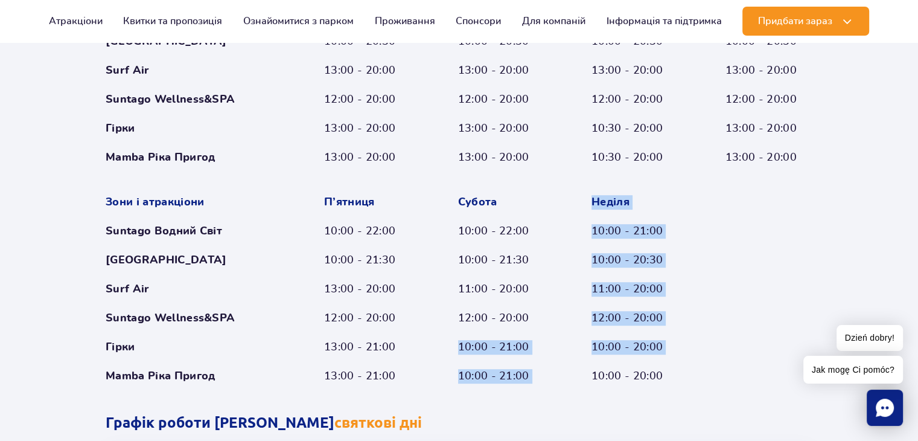
drag, startPoint x: 651, startPoint y: 343, endPoint x: 483, endPoint y: 345, distance: 168.4
click at [483, 345] on div "Зони і атракціони Suntago Водний Світ Crocodile Island Surf Air Suntago Wellnes…" at bounding box center [459, 179] width 707 height 407
click at [483, 344] on div "10:00 - 21:00" at bounding box center [502, 347] width 88 height 14
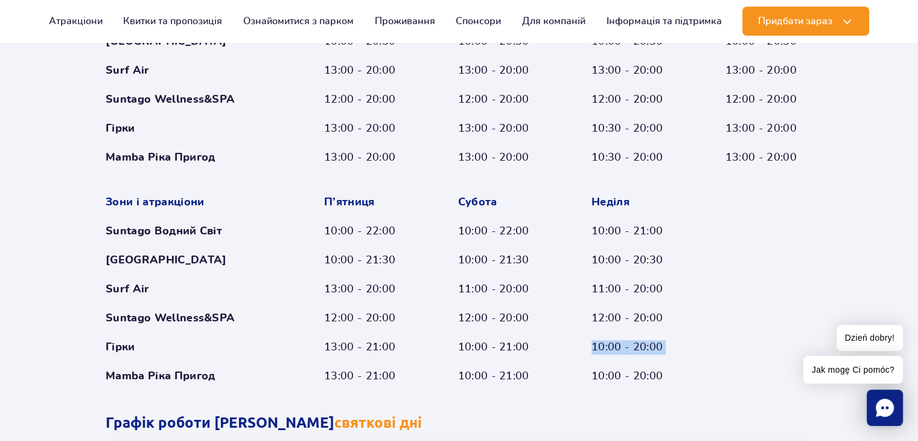
drag, startPoint x: 483, startPoint y: 344, endPoint x: 648, endPoint y: 342, distance: 164.8
click at [645, 342] on div "Зони і атракціони Suntago Водний Світ Crocodile Island Surf Air Suntago Wellnes…" at bounding box center [459, 179] width 707 height 407
click at [648, 342] on div "10:00 - 20:00" at bounding box center [636, 347] width 88 height 14
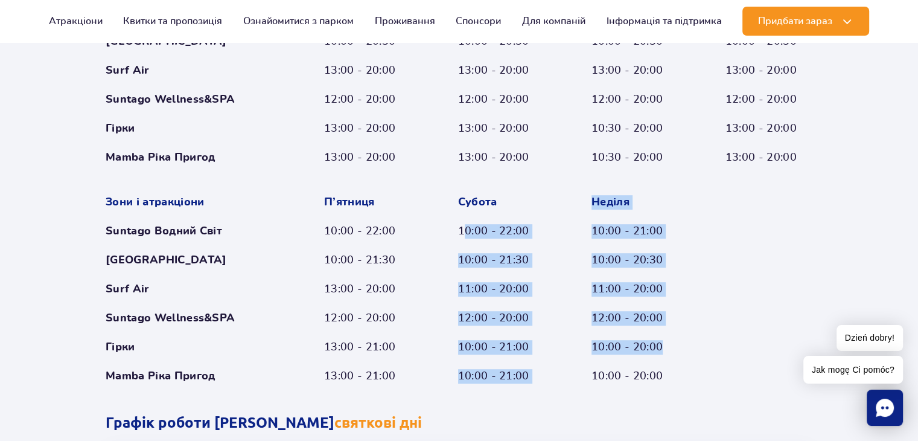
drag, startPoint x: 461, startPoint y: 222, endPoint x: 684, endPoint y: 337, distance: 250.5
click at [683, 336] on div "Зони і атракціони Suntago Водний Світ Crocodile Island Surf Air Suntago Wellnes…" at bounding box center [459, 179] width 707 height 407
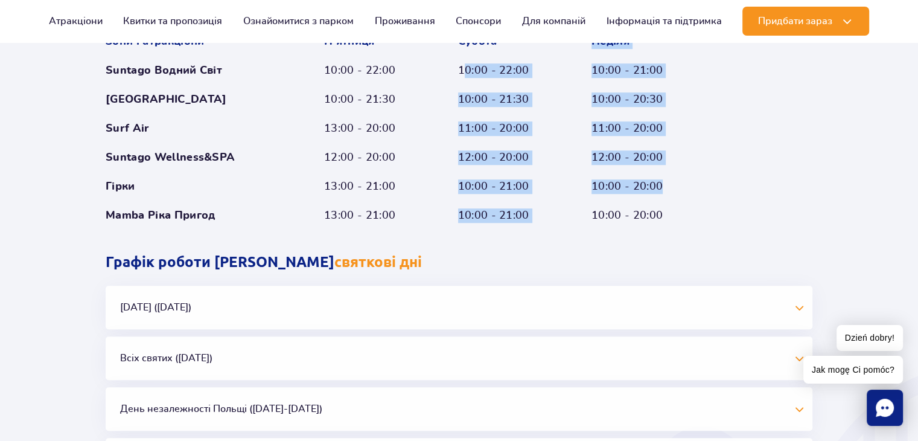
scroll to position [863, 0]
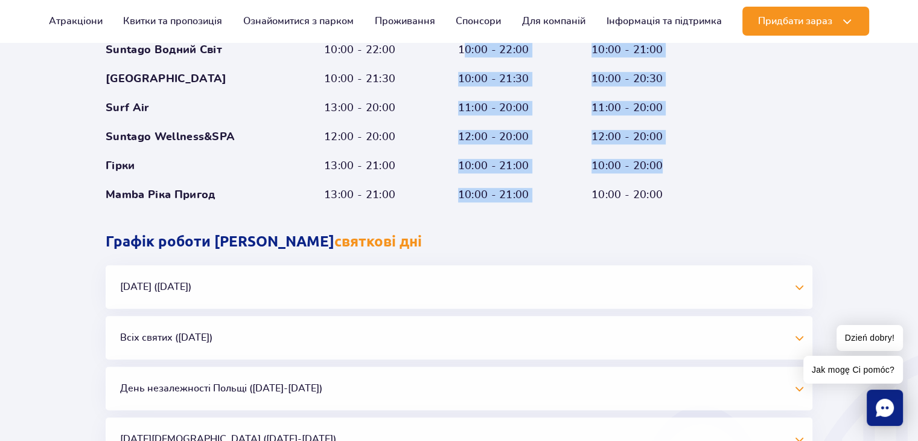
click at [680, 285] on button "Halloween (31.10.25)" at bounding box center [459, 286] width 707 height 43
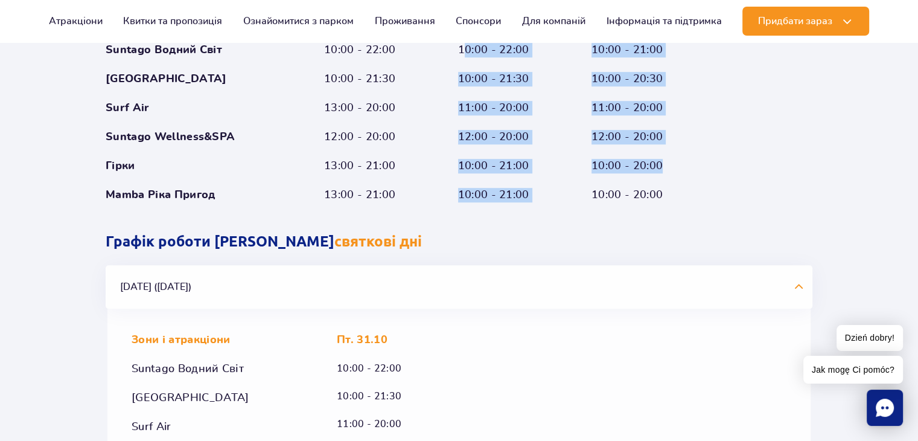
click at [680, 284] on button "Halloween (31.10.25)" at bounding box center [459, 286] width 707 height 43
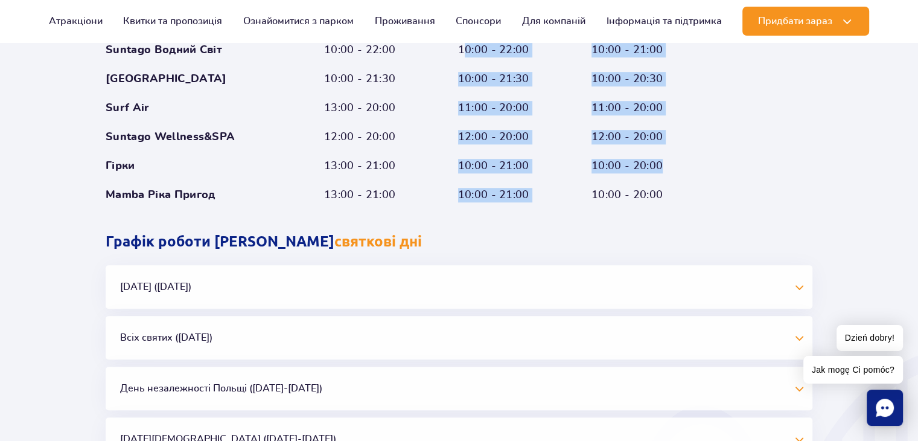
scroll to position [923, 0]
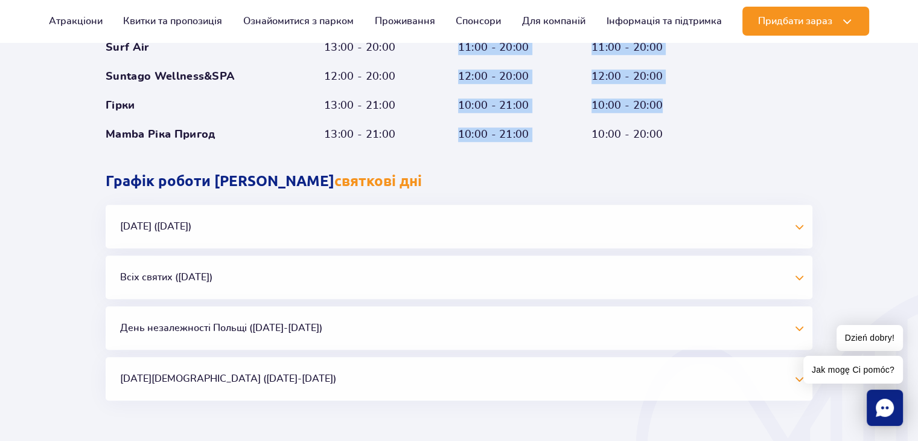
click at [590, 334] on button "День незалежності Польщі (09.11-11.11.25)" at bounding box center [459, 327] width 707 height 43
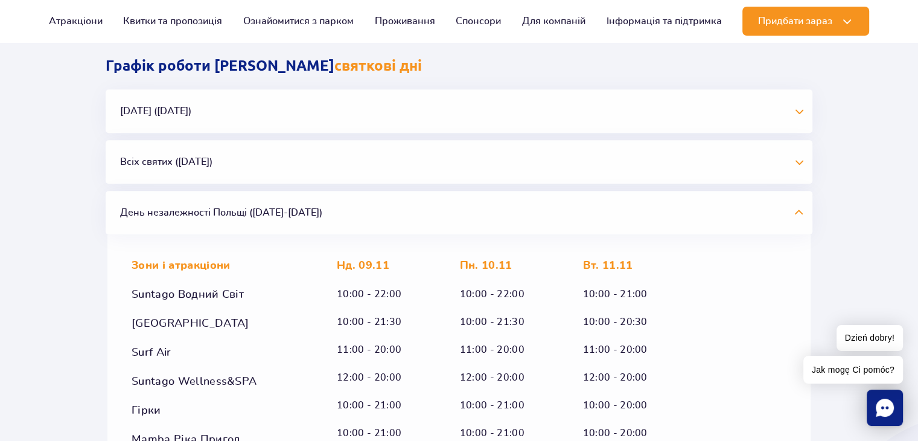
scroll to position [1044, 0]
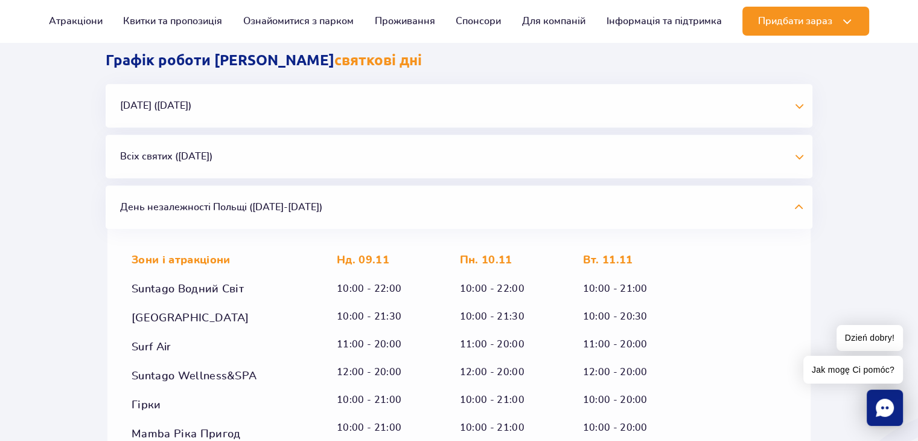
click at [576, 201] on button "День незалежності Польщі (09.11-11.11.25)" at bounding box center [459, 206] width 707 height 43
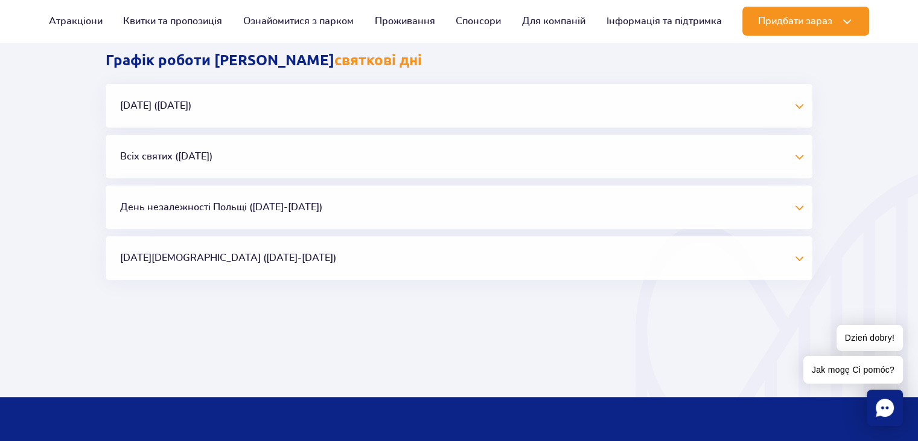
click at [531, 246] on button "Різдво Христове (23.12-01.01.26)" at bounding box center [459, 257] width 707 height 43
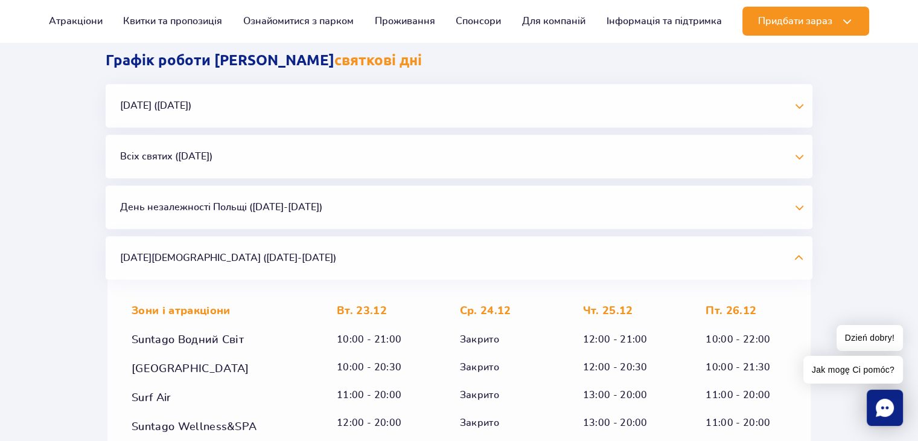
click at [531, 246] on button "Різдво Христове (23.12-01.01.26)" at bounding box center [459, 257] width 707 height 43
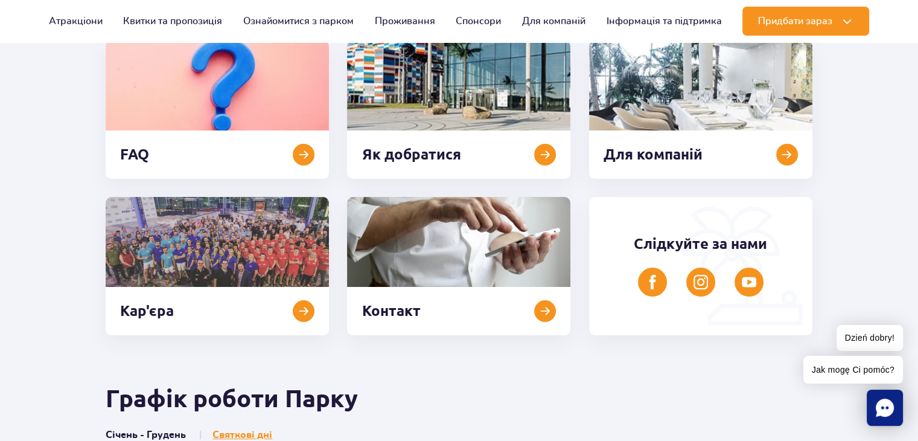
scroll to position [138, 0]
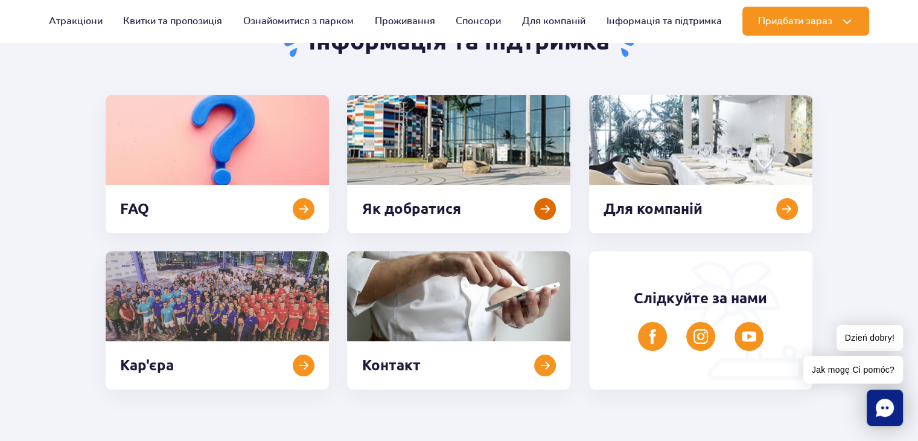
click at [529, 198] on link at bounding box center [458, 164] width 223 height 138
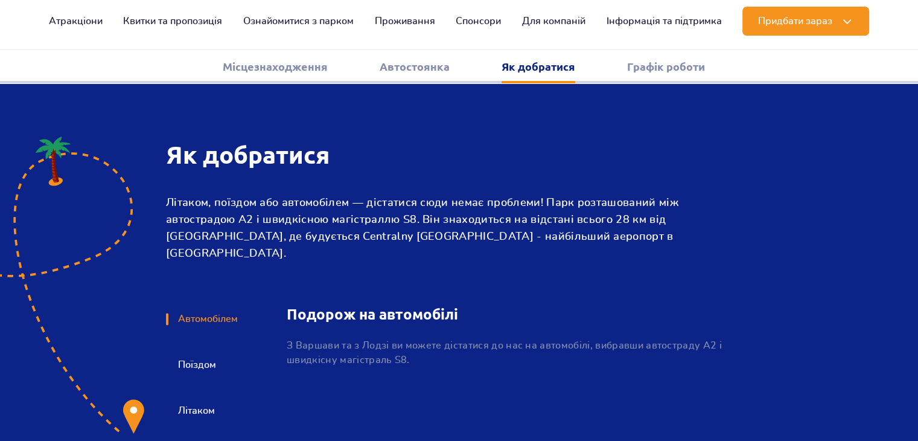
scroll to position [1623, 0]
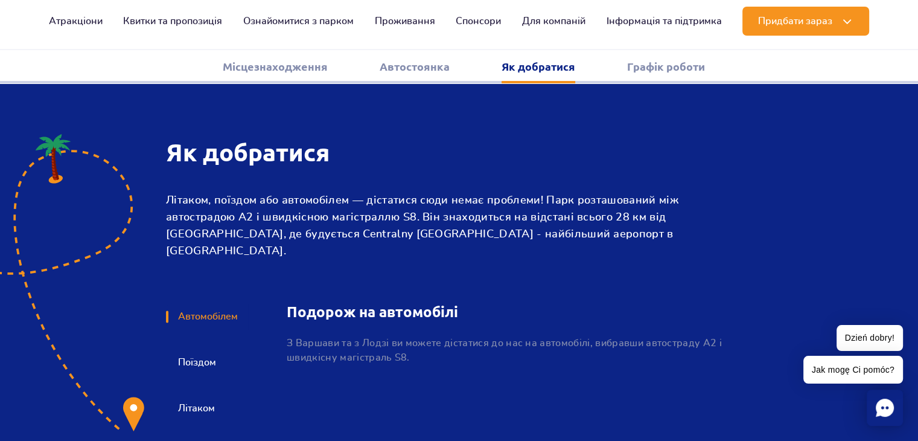
click at [181, 349] on button "Поїздом" at bounding box center [196, 362] width 60 height 27
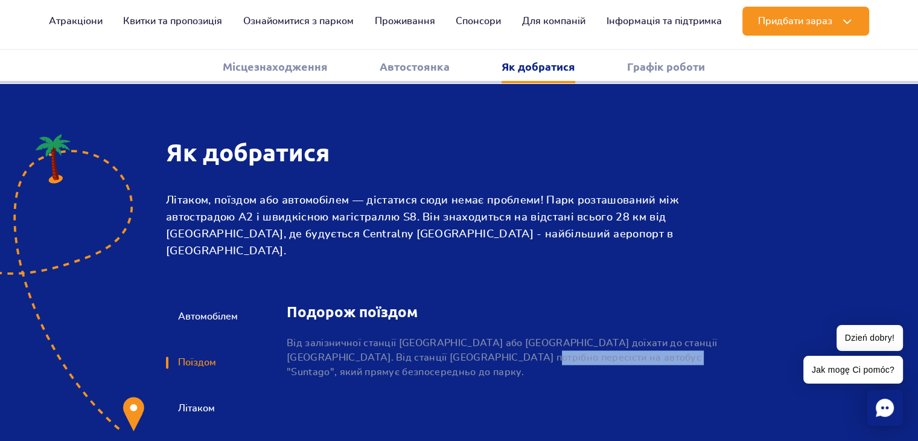
drag, startPoint x: 534, startPoint y: 305, endPoint x: 671, endPoint y: 304, distance: 137.6
click at [671, 336] on p "Від залізничної станції Варшава Центральна або Варшава Середмістя доїхати до ст…" at bounding box center [504, 357] width 435 height 43
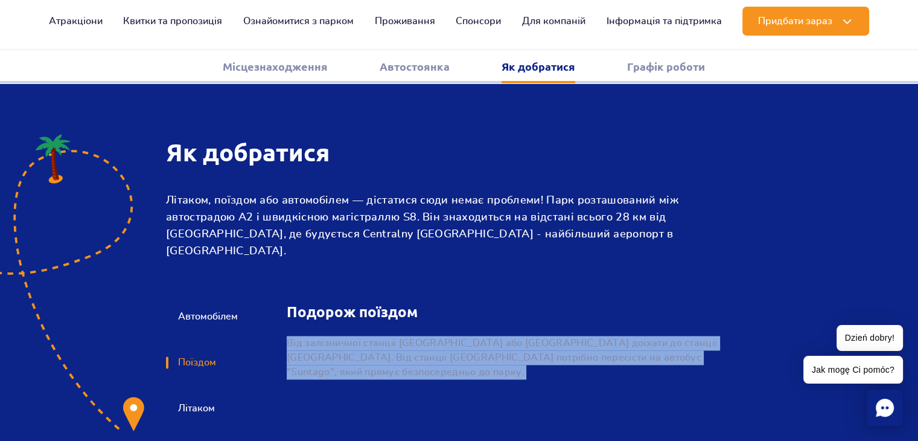
click at [671, 336] on p "Від залізничної станції Варшава Центральна або Варшава Середмістя доїхати до ст…" at bounding box center [504, 357] width 435 height 43
click at [408, 336] on p "Від залізничної станції Варшава Центральна або Варшава Середмістя доїхати до ст…" at bounding box center [504, 357] width 435 height 43
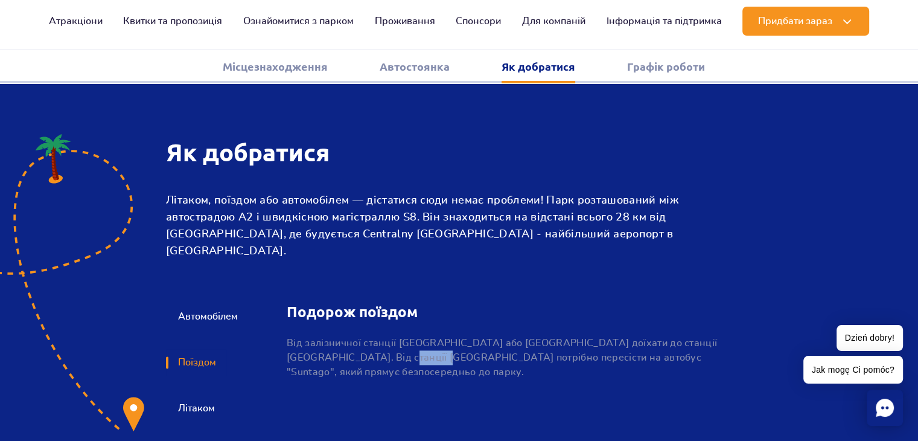
click at [408, 336] on p "Від залізничної станції Варшава Центральна або Варшава Середмістя доїхати до ст…" at bounding box center [504, 357] width 435 height 43
click at [187, 395] on button "Літаком" at bounding box center [195, 408] width 59 height 27
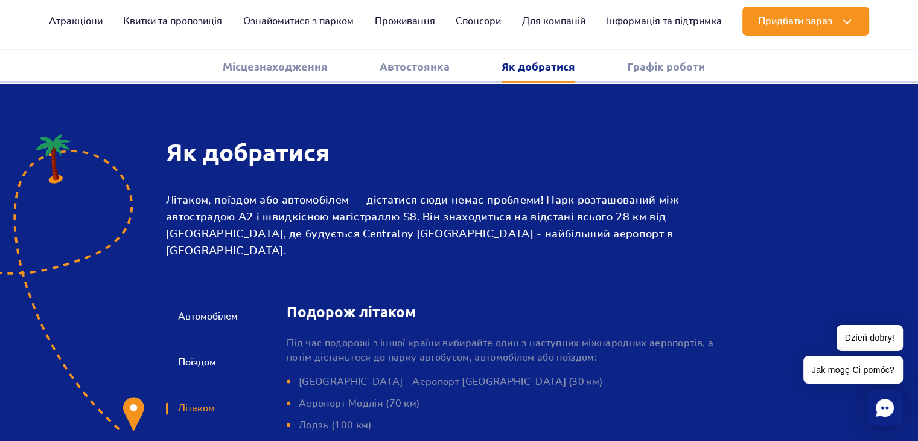
scroll to position [1683, 0]
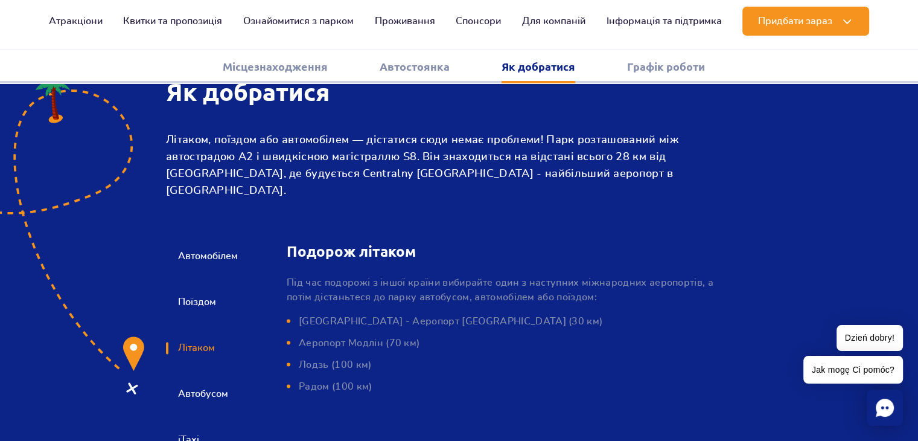
click at [217, 380] on button "Автобусом" at bounding box center [202, 393] width 72 height 27
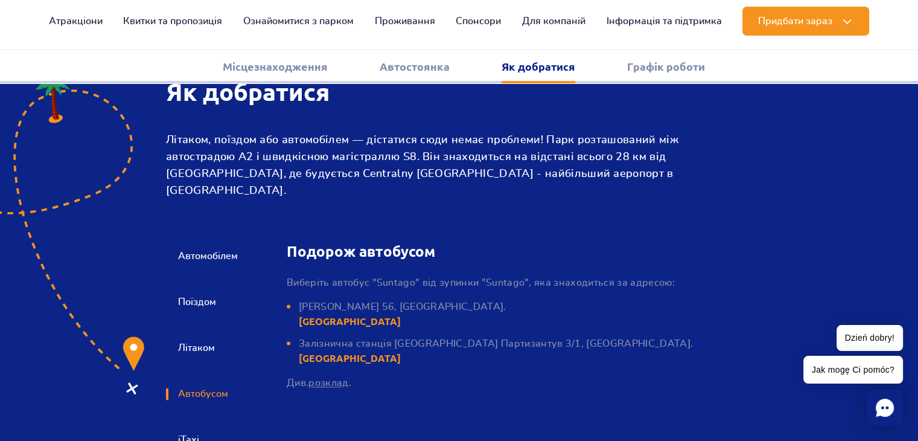
click at [183, 426] on button "iTaxi" at bounding box center [187, 439] width 43 height 27
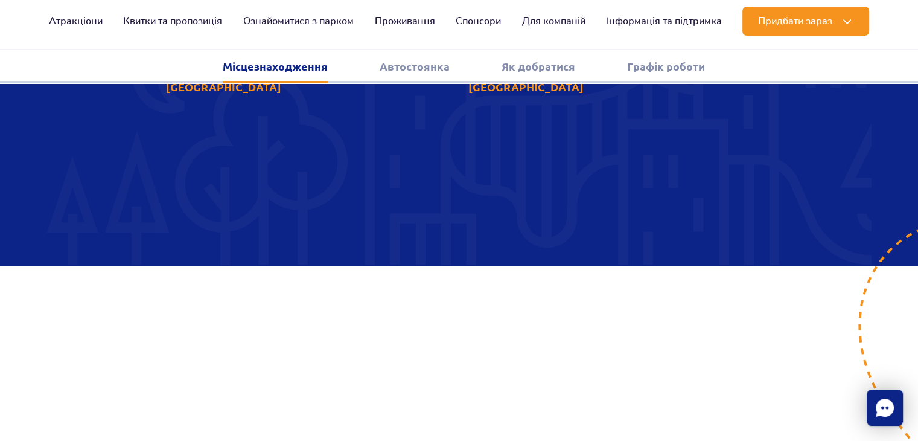
scroll to position [657, 0]
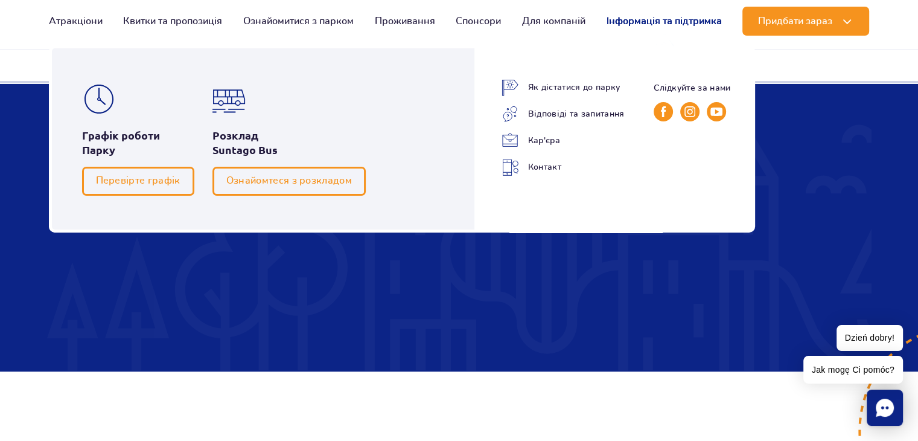
click at [693, 19] on link "Інформація та підтримка" at bounding box center [664, 21] width 115 height 29
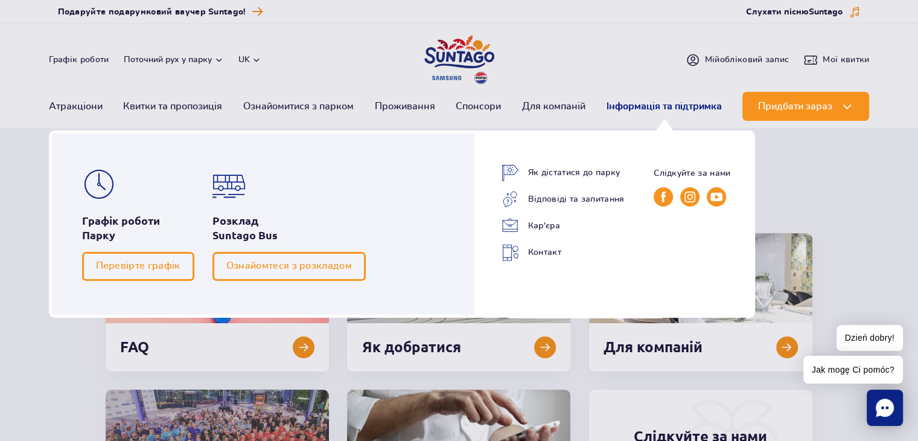
click at [649, 104] on link "Інформація та підтримка" at bounding box center [664, 106] width 115 height 29
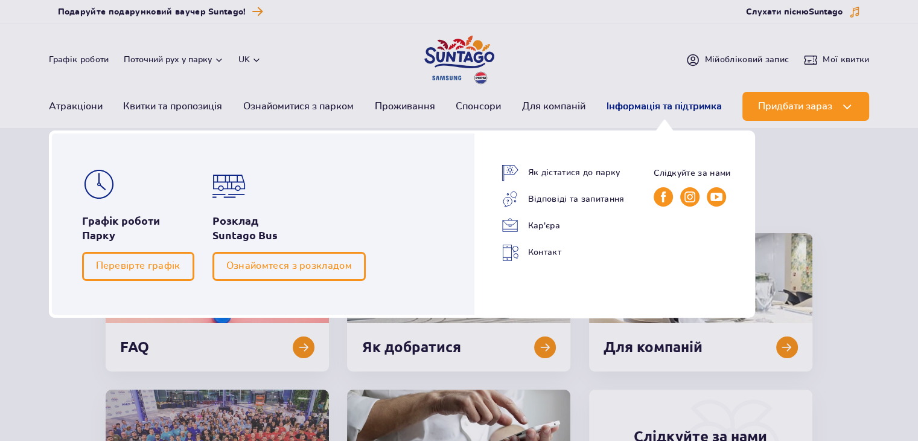
click at [679, 102] on link "Інформація та підтримка" at bounding box center [664, 106] width 115 height 29
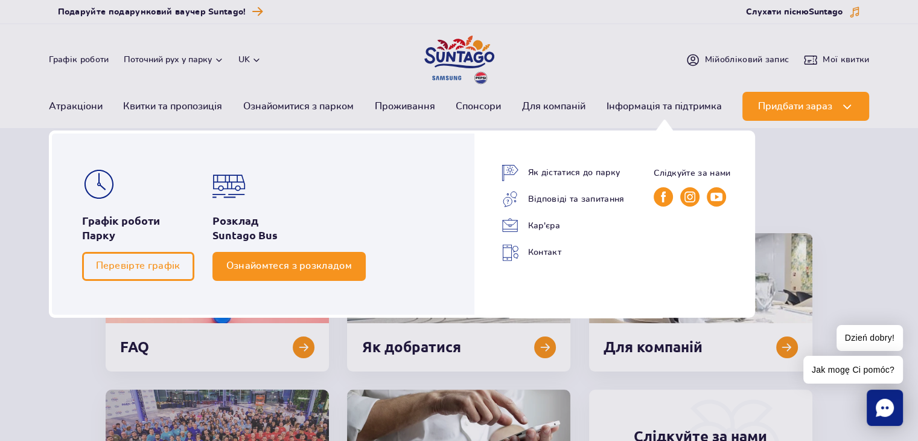
click at [331, 272] on link "Ознайомтеся з розкладом" at bounding box center [288, 266] width 153 height 29
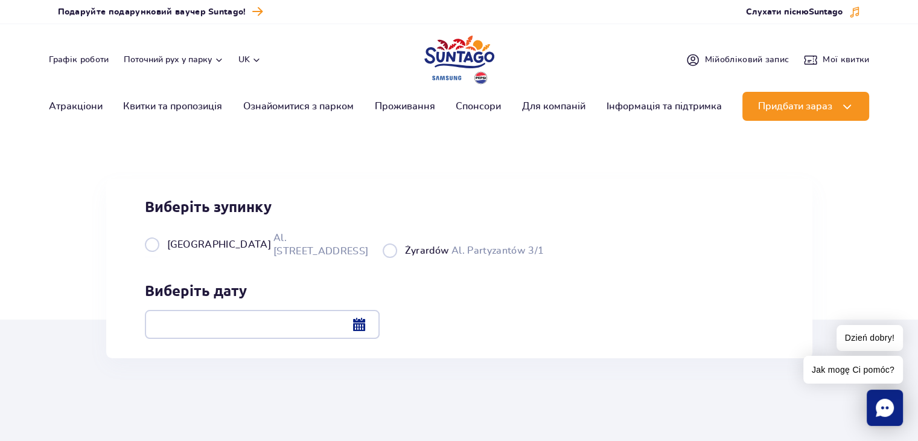
click at [383, 258] on label "Żyrardów Al. Partyzantów 3/1" at bounding box center [464, 250] width 162 height 15
click at [383, 258] on input "Żyrardów Al. Partyzantów 3/1" at bounding box center [389, 256] width 13 height 2
radio input "true"
click at [380, 321] on div at bounding box center [262, 324] width 235 height 29
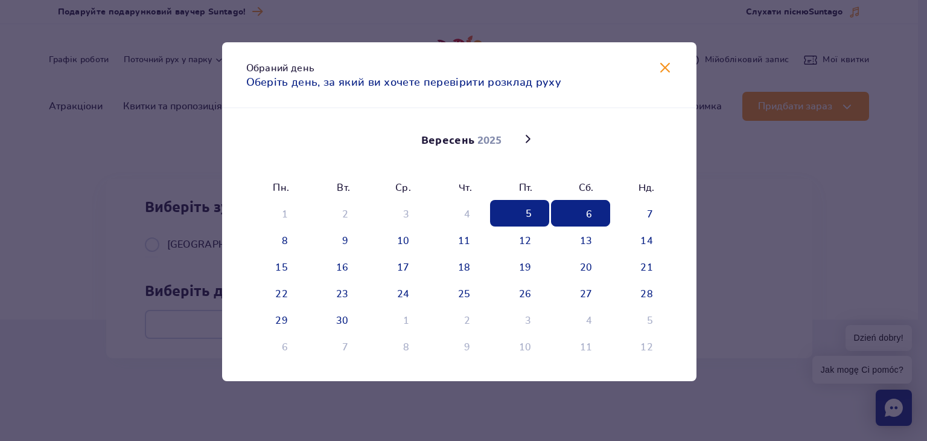
click at [601, 206] on span "6" at bounding box center [580, 213] width 59 height 27
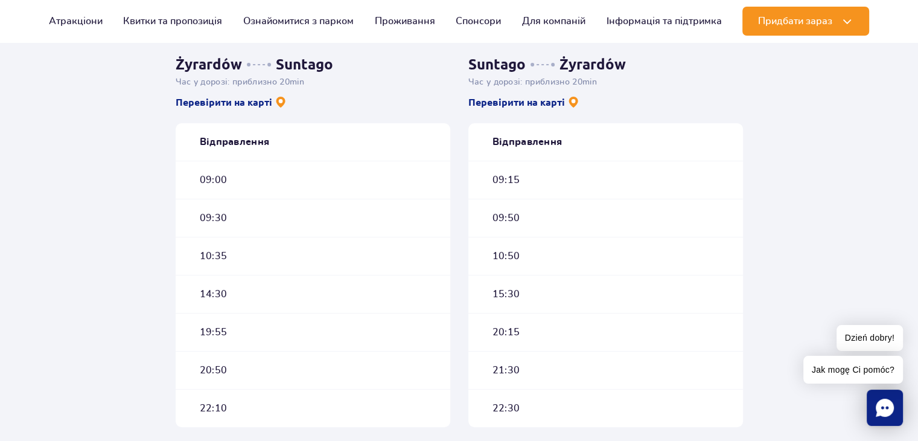
scroll to position [362, 0]
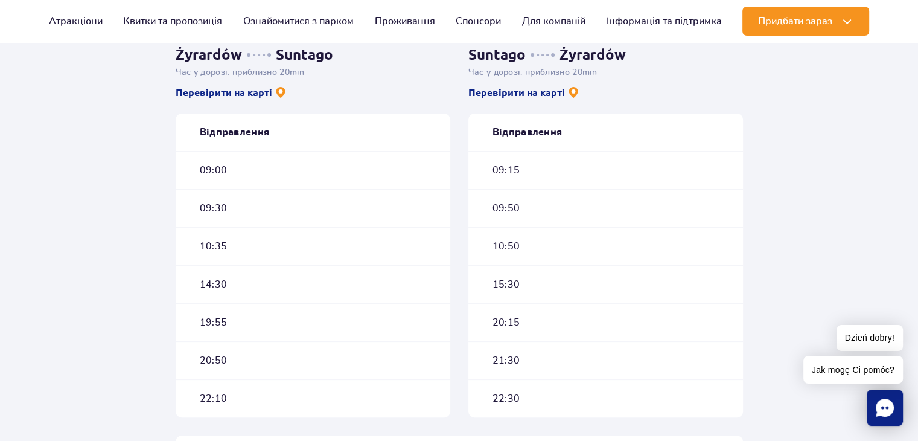
click at [286, 164] on div "09:00" at bounding box center [313, 170] width 275 height 38
drag, startPoint x: 241, startPoint y: 171, endPoint x: 232, endPoint y: 171, distance: 9.1
click at [233, 171] on div "09:00" at bounding box center [313, 170] width 275 height 38
click at [209, 169] on span "09:00" at bounding box center [214, 170] width 28 height 13
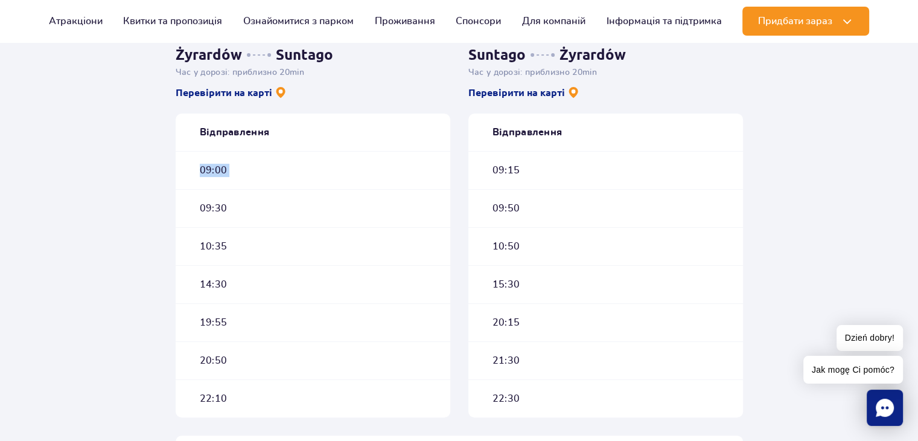
click at [209, 169] on span "09:00" at bounding box center [214, 170] width 28 height 13
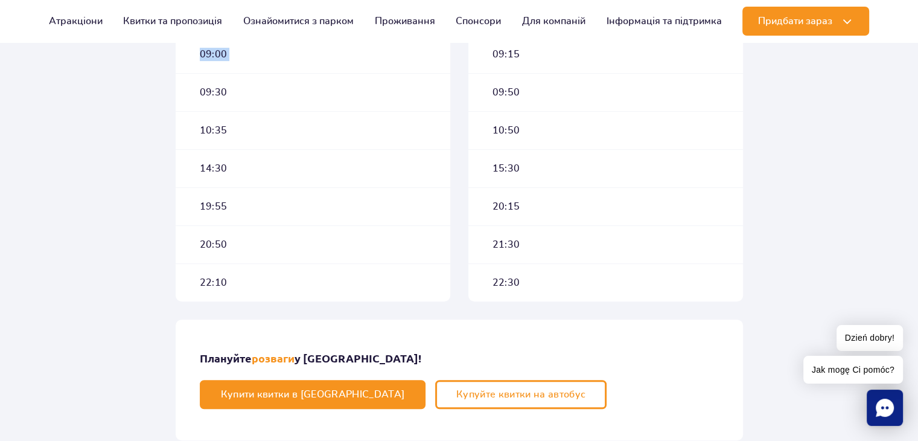
scroll to position [483, 0]
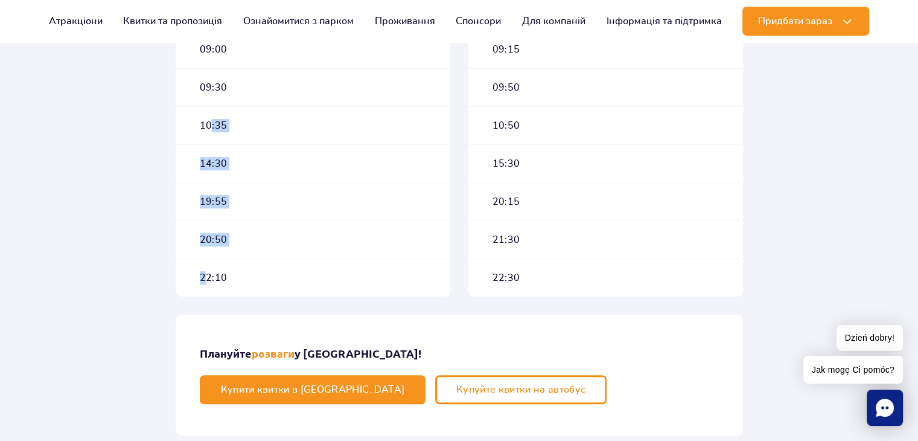
drag, startPoint x: 207, startPoint y: 281, endPoint x: 211, endPoint y: 133, distance: 147.3
click at [211, 133] on div "Відправлення 09:00 09:30 10:35 14:30 19:55 20:50 22:10" at bounding box center [313, 145] width 275 height 304
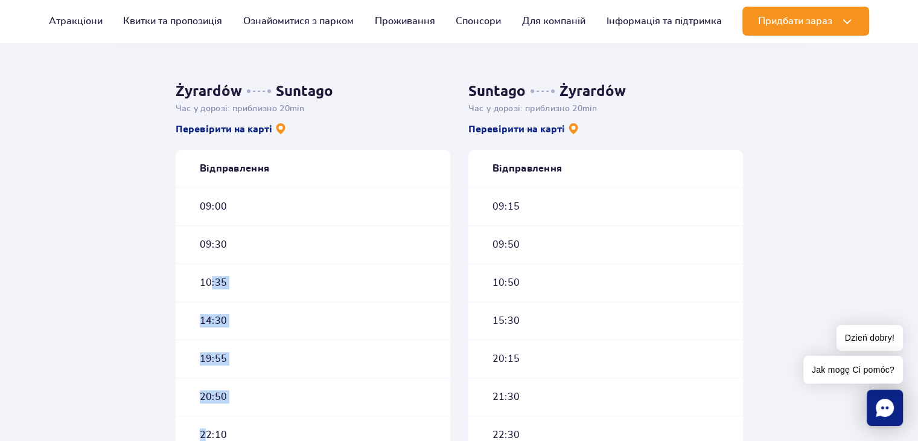
scroll to position [302, 0]
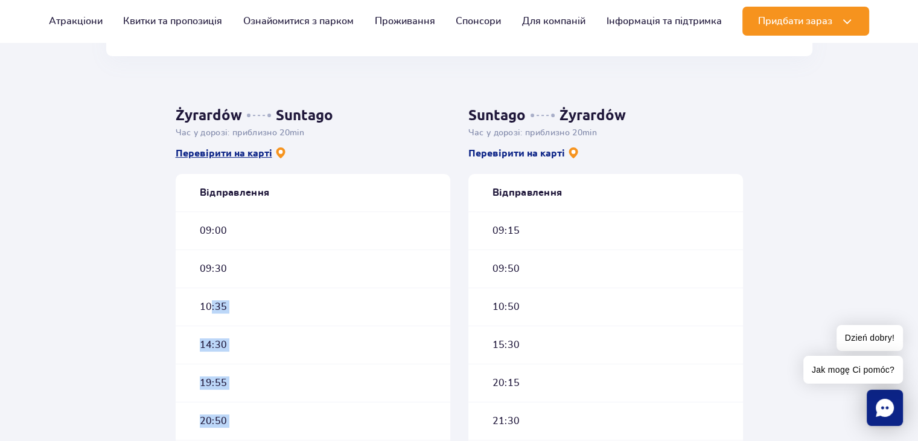
click at [238, 155] on link "Перевірити на карті" at bounding box center [231, 152] width 111 height 13
click at [210, 155] on link "Перевірити на карті" at bounding box center [231, 152] width 111 height 13
click at [519, 155] on link "Перевірити на карті" at bounding box center [523, 152] width 111 height 13
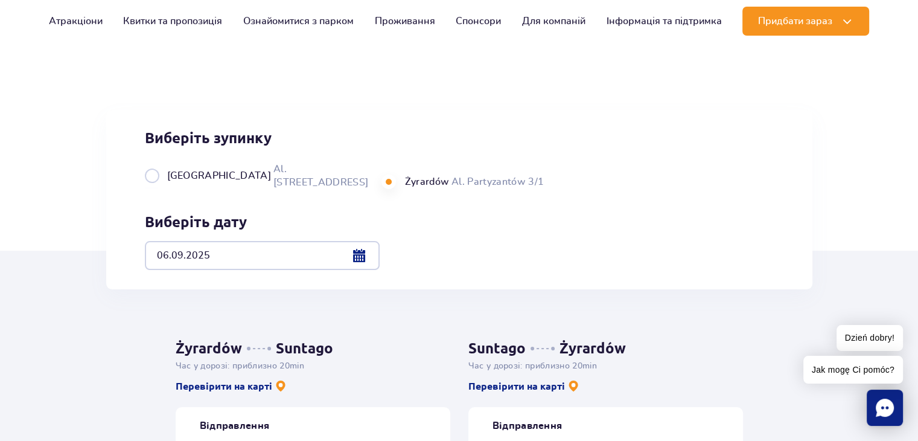
scroll to position [0, 0]
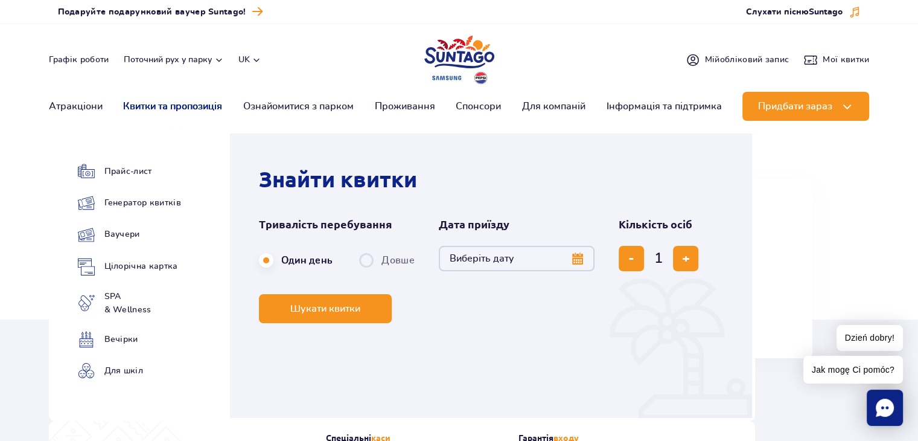
click at [156, 105] on link "Квитки та пропозиція" at bounding box center [172, 106] width 99 height 29
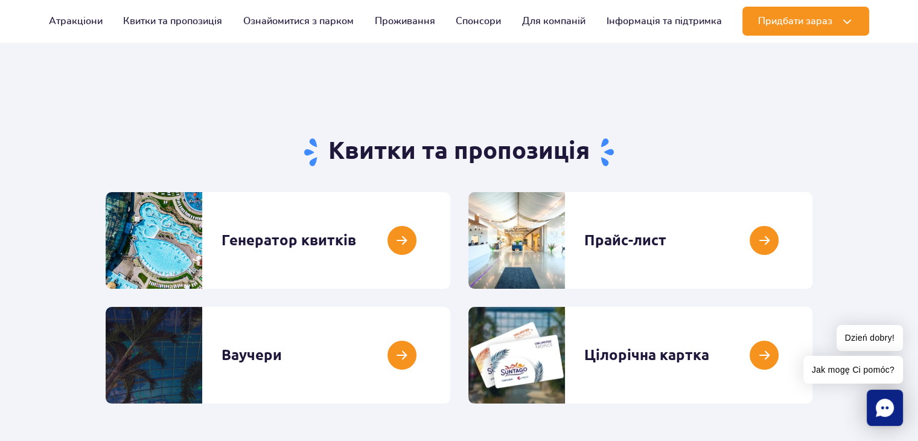
scroll to position [60, 0]
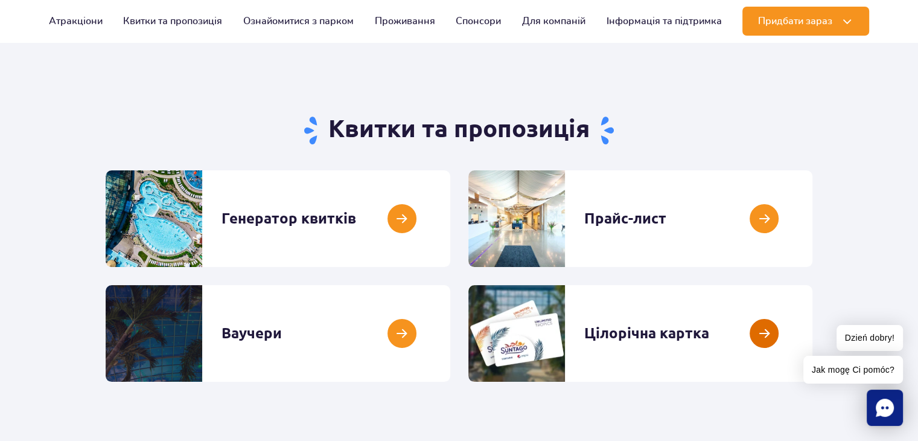
click at [812, 331] on link at bounding box center [812, 333] width 0 height 97
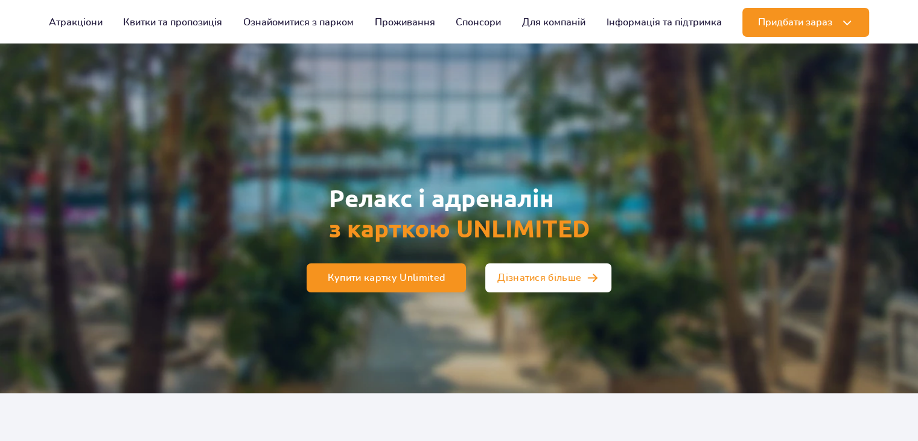
scroll to position [60, 0]
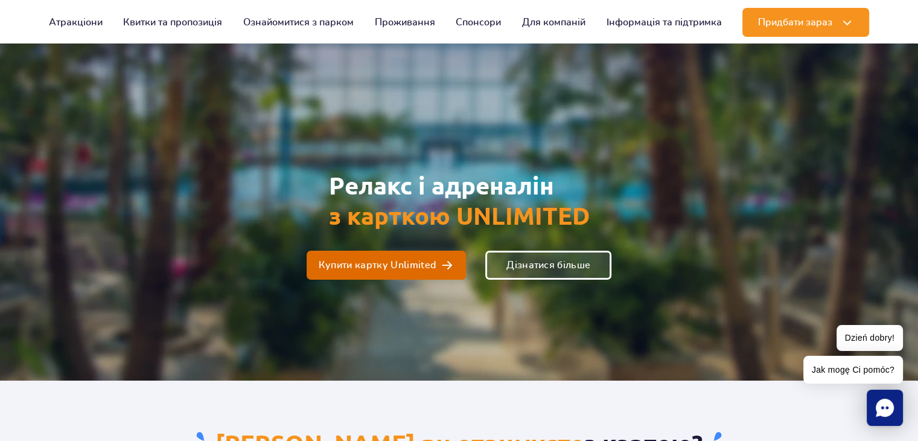
click at [436, 270] on link "Купити картку Unlimited" at bounding box center [386, 264] width 159 height 29
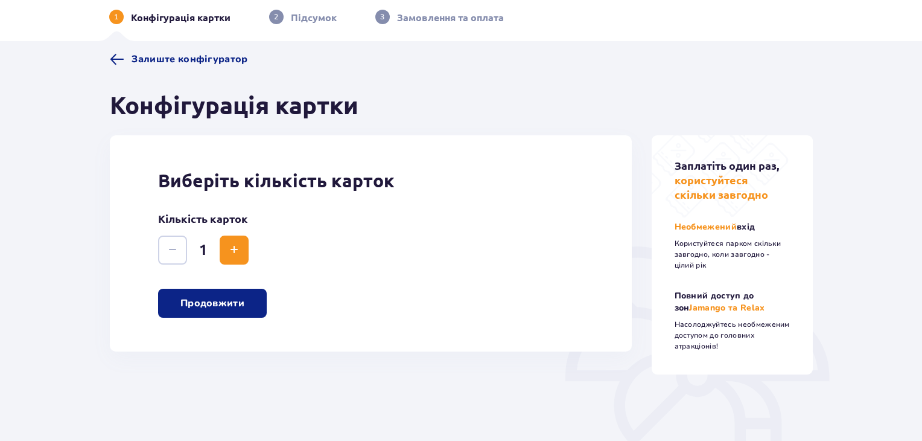
scroll to position [60, 0]
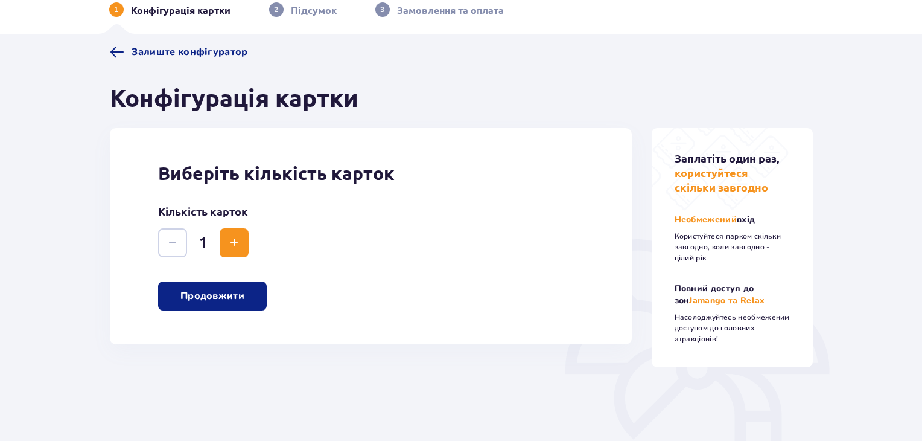
click at [233, 287] on button "Продовжити" at bounding box center [212, 295] width 109 height 29
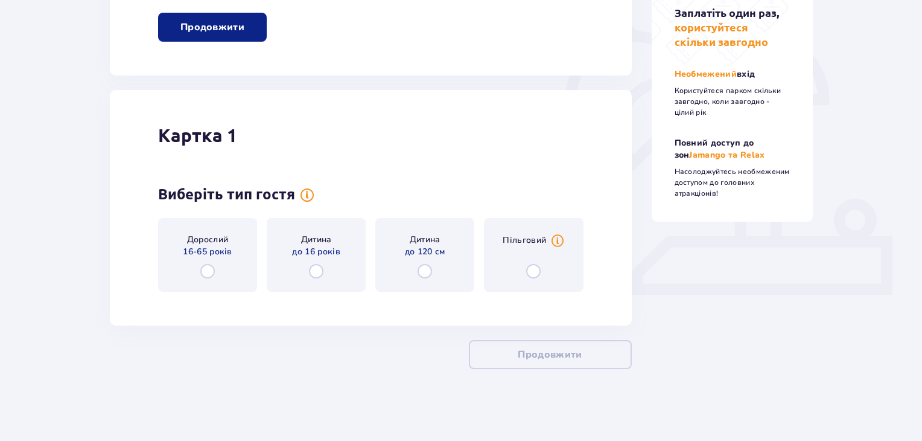
scroll to position [330, 0]
click at [207, 262] on div "Дорослий 16-65 років" at bounding box center [207, 254] width 99 height 74
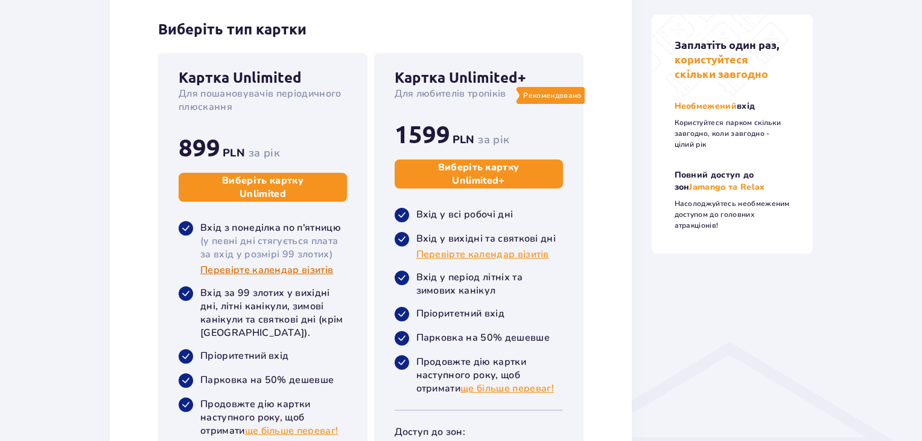
scroll to position [645, 0]
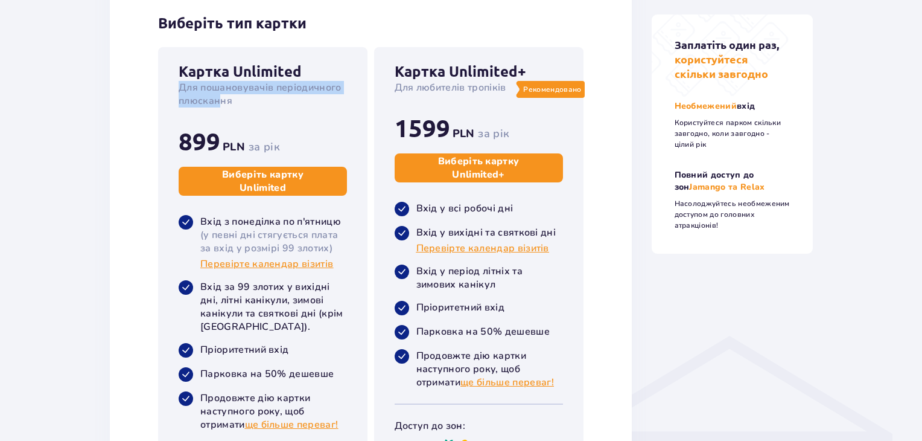
drag, startPoint x: 179, startPoint y: 89, endPoint x: 222, endPoint y: 95, distance: 43.3
click at [222, 95] on p "Для пошановувачів періодичного плюскання" at bounding box center [263, 94] width 168 height 27
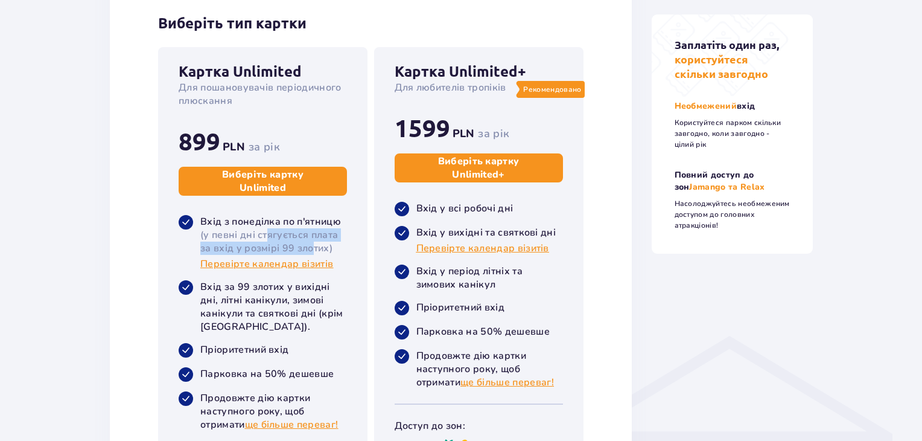
drag, startPoint x: 266, startPoint y: 235, endPoint x: 314, endPoint y: 244, distance: 49.2
click at [314, 244] on p "(у певні дні стягується плата за вхід у розмірі 99 злотих)" at bounding box center [273, 241] width 147 height 27
drag, startPoint x: 225, startPoint y: 300, endPoint x: 281, endPoint y: 298, distance: 56.2
click at [281, 298] on p "Вхід за 99 злотих у вихідні дні, літні канікули, зимові канікули та святкові дн…" at bounding box center [273, 306] width 147 height 53
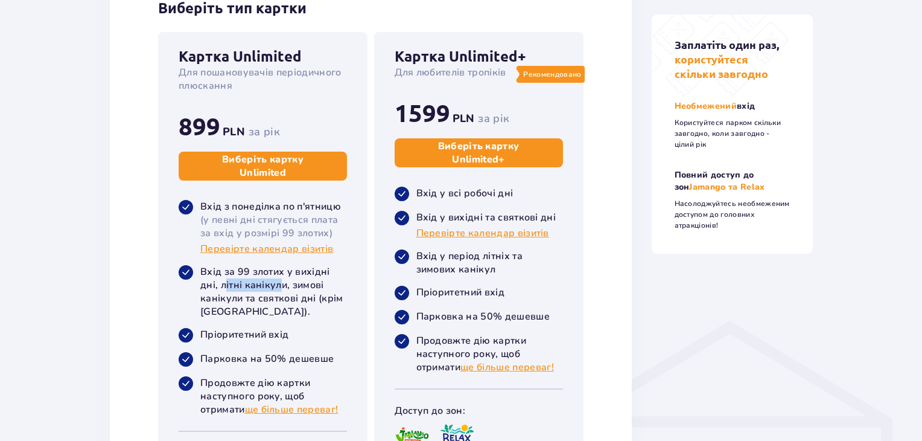
scroll to position [705, 0]
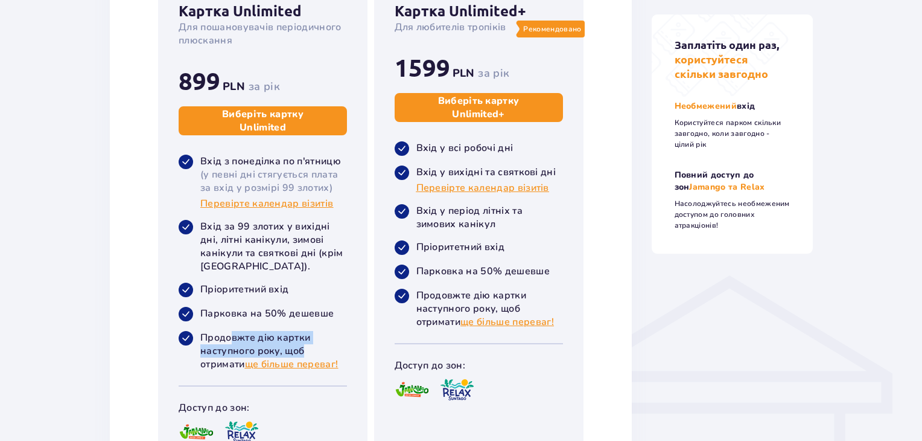
drag, startPoint x: 232, startPoint y: 338, endPoint x: 313, endPoint y: 345, distance: 81.8
click at [311, 346] on p "Продовжте дію картки наступного року, щоб отримати ще більше переваг!" at bounding box center [273, 351] width 147 height 40
drag, startPoint x: 461, startPoint y: 269, endPoint x: 522, endPoint y: 269, distance: 61.0
click at [522, 269] on p "Парковка на 50% дешевше" at bounding box center [482, 270] width 133 height 13
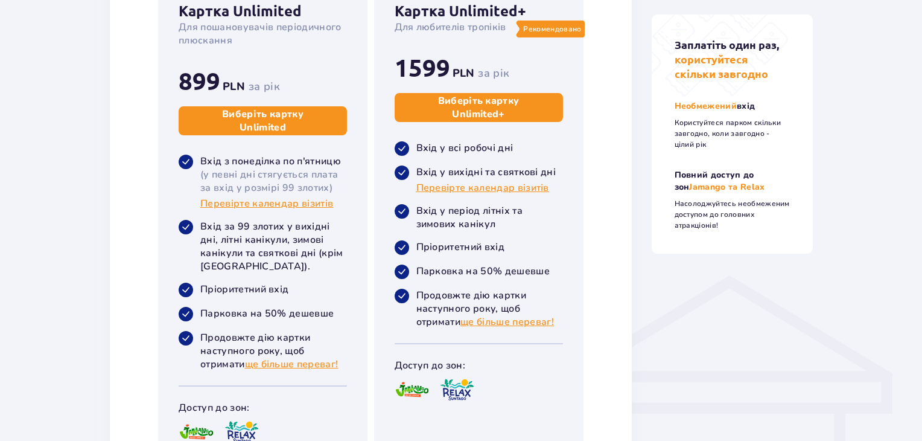
click at [497, 248] on p "Пріоритетний вхід" at bounding box center [460, 246] width 88 height 13
click at [490, 221] on p "Вхід у період літніх та зимових канікул" at bounding box center [489, 217] width 147 height 27
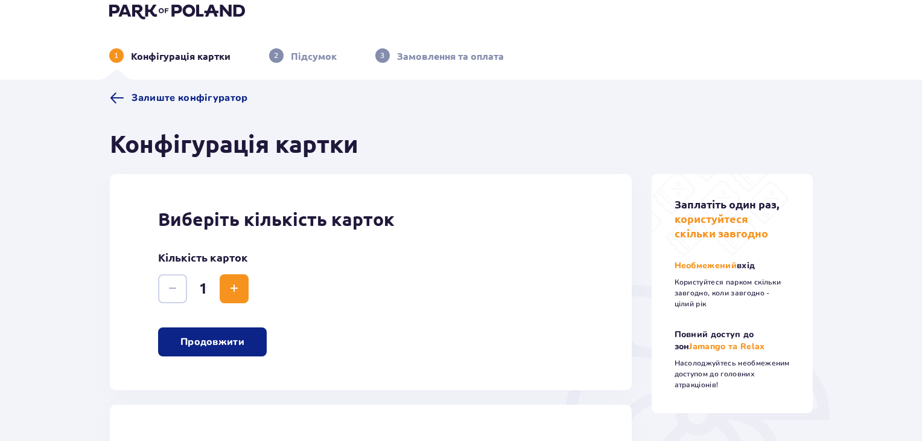
scroll to position [0, 0]
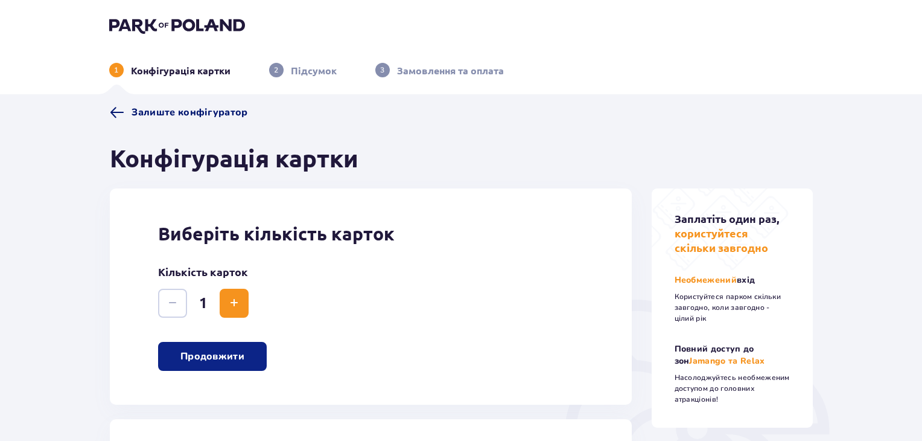
click at [113, 112] on span at bounding box center [117, 112] width 14 height 14
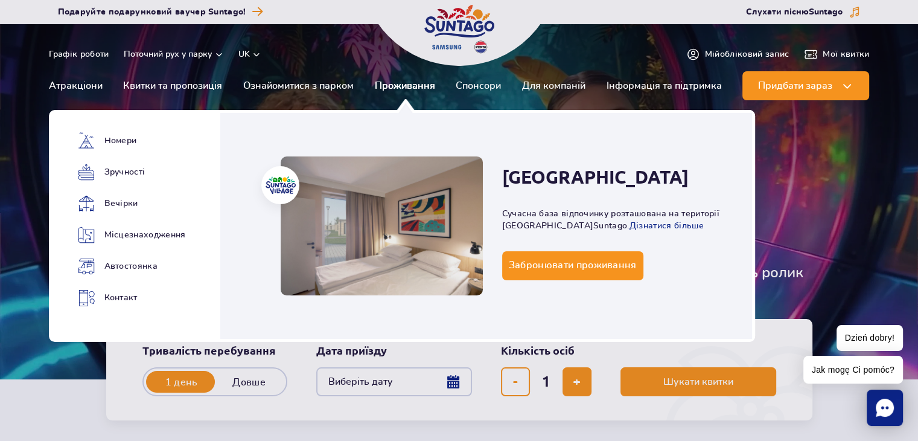
click at [410, 88] on link "Проживання" at bounding box center [405, 85] width 60 height 29
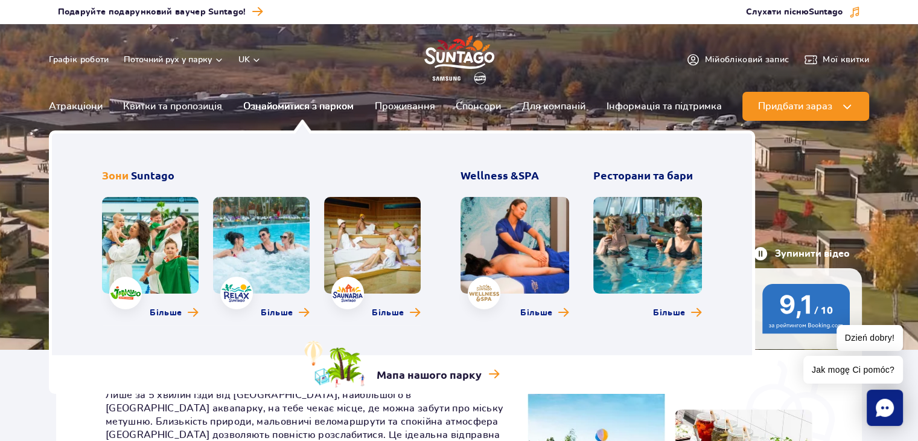
click at [304, 110] on link "Ознайомитися з парком" at bounding box center [298, 106] width 110 height 29
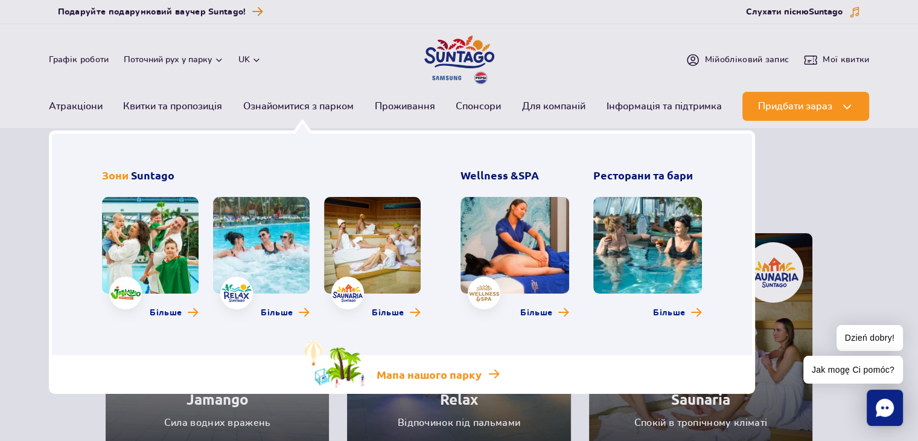
click at [447, 374] on p "Мапа нашого парку" at bounding box center [429, 374] width 105 height 14
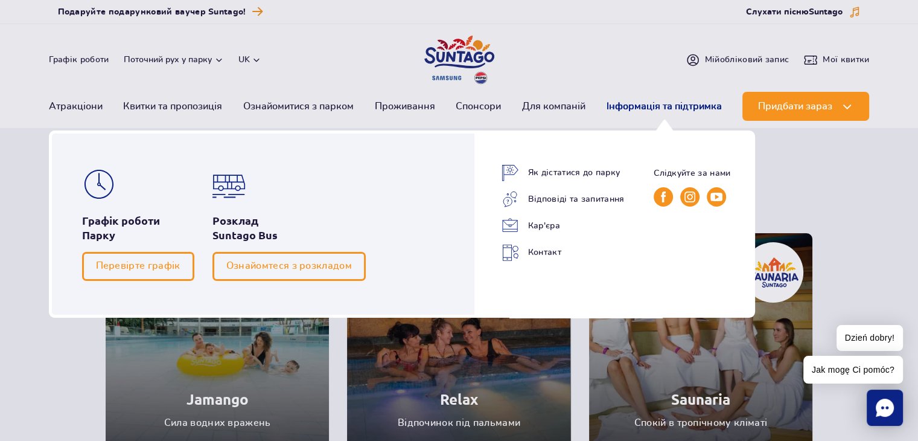
click at [657, 105] on link "Інформація та підтримка" at bounding box center [664, 106] width 115 height 29
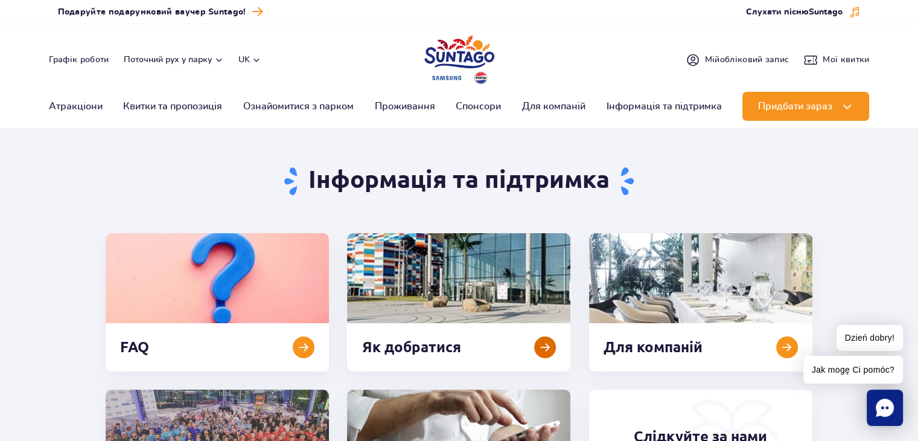
click at [468, 308] on link at bounding box center [458, 302] width 223 height 138
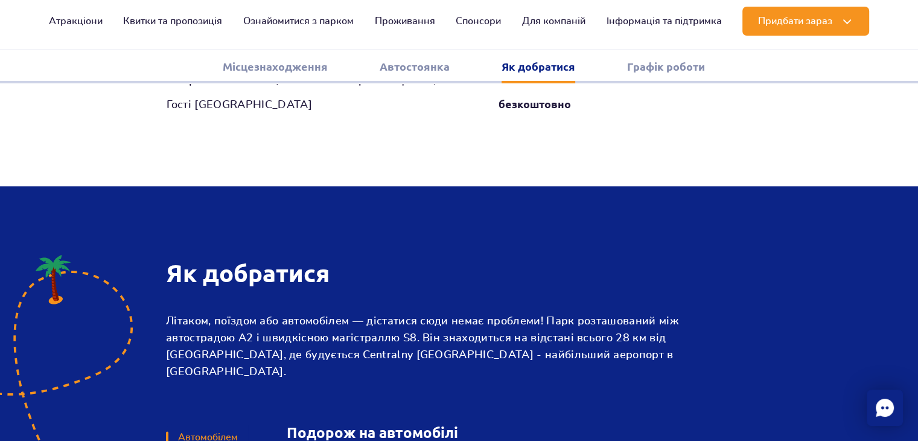
scroll to position [1623, 0]
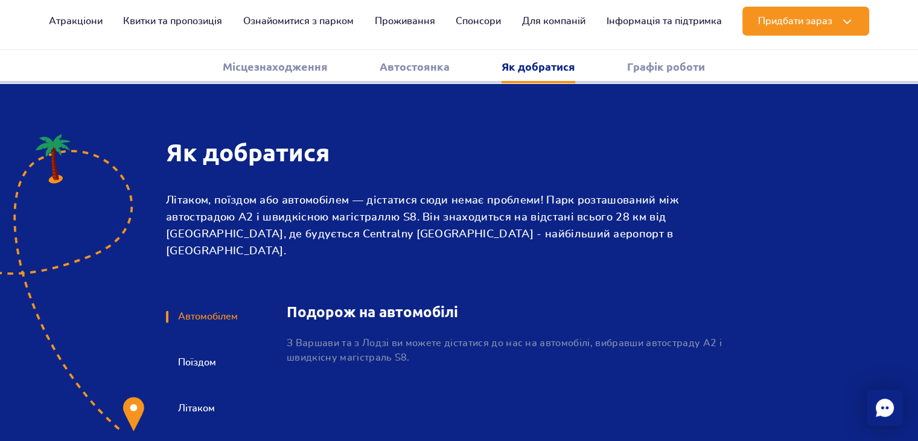
click at [199, 349] on button "Поїздом" at bounding box center [196, 362] width 60 height 27
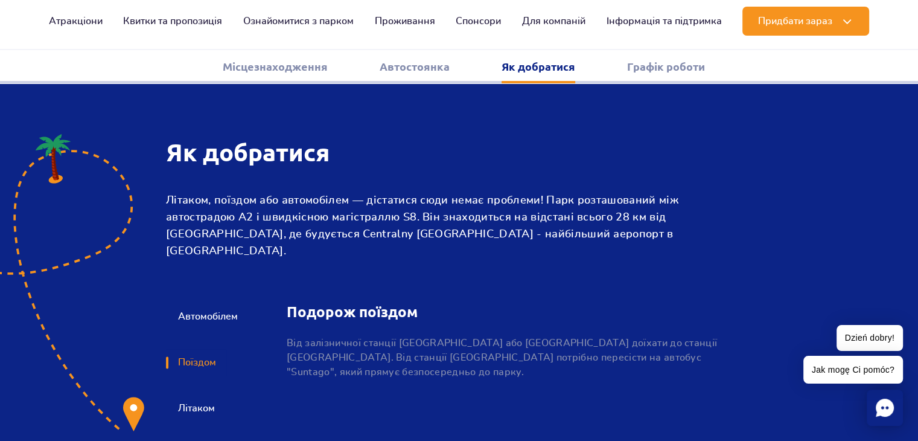
click at [316, 336] on p "Від залізничної станції Варшава Центральна або Варшава Середмістя доїхати до ст…" at bounding box center [504, 357] width 435 height 43
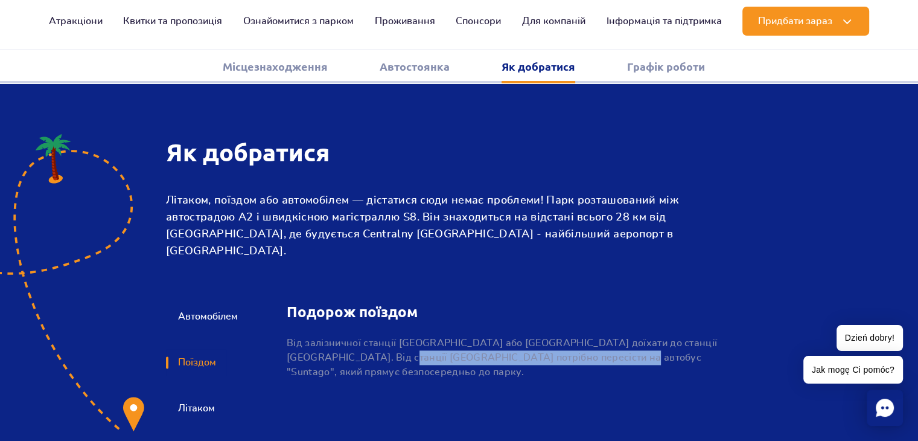
drag, startPoint x: 440, startPoint y: 305, endPoint x: 630, endPoint y: 310, distance: 189.6
click at [630, 336] on p "Від залізничної станції Варшава Центральна або Варшава Середмістя доїхати до ст…" at bounding box center [504, 357] width 435 height 43
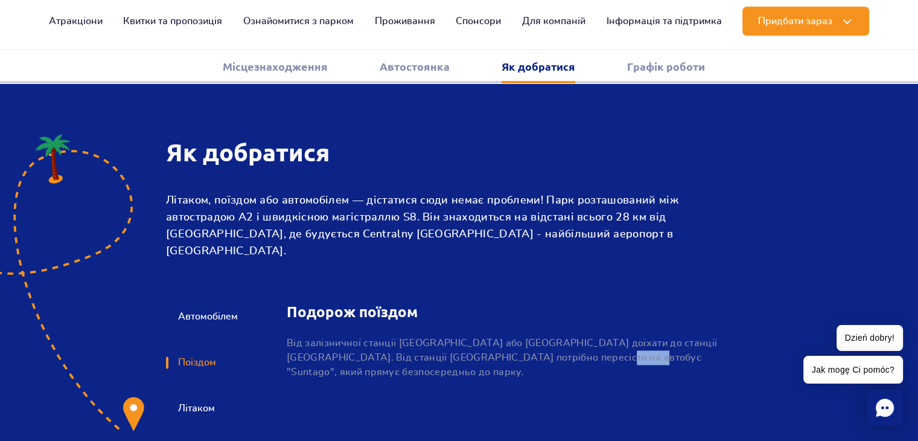
click at [630, 336] on p "Від залізничної станції Варшава Центральна або Варшава Середмістя доїхати до ст…" at bounding box center [504, 357] width 435 height 43
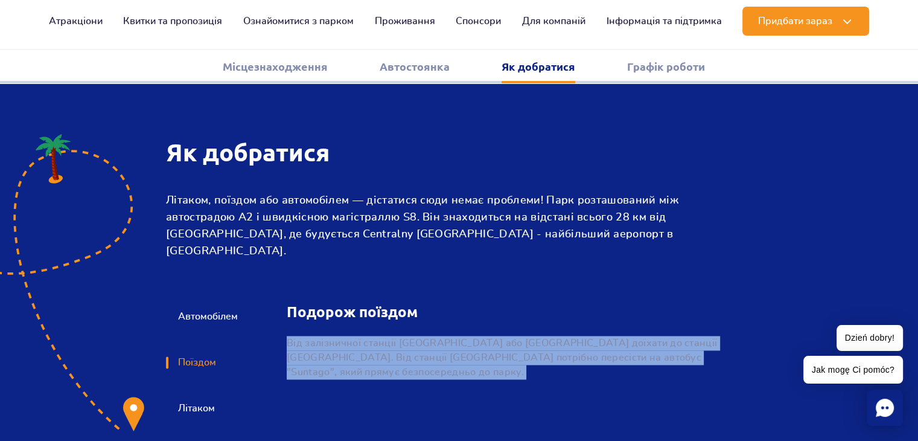
click at [630, 336] on p "Від залізничної станції Варшава Центральна або Варшава Середмістя доїхати до ст…" at bounding box center [504, 357] width 435 height 43
click at [436, 336] on p "Від залізничної станції Варшава Центральна або Варшава Середмістя доїхати до ст…" at bounding box center [504, 357] width 435 height 43
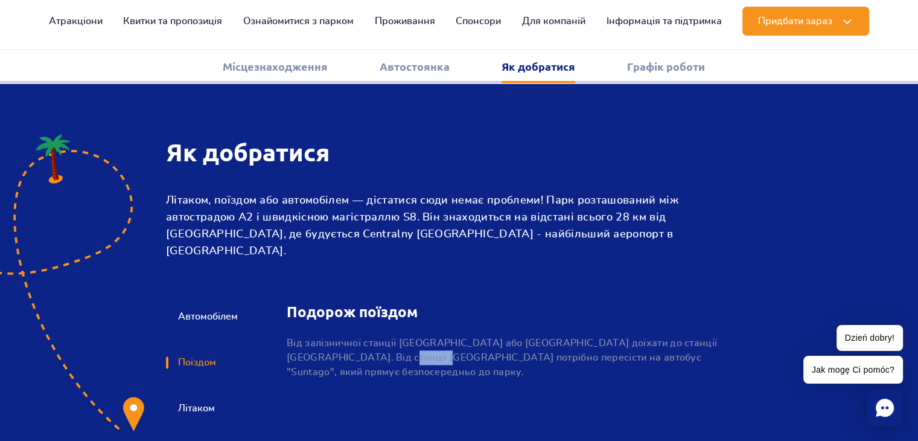
click at [436, 336] on p "Від залізничної станції Варшава Центральна або Варшава Середмістя доїхати до ст…" at bounding box center [504, 357] width 435 height 43
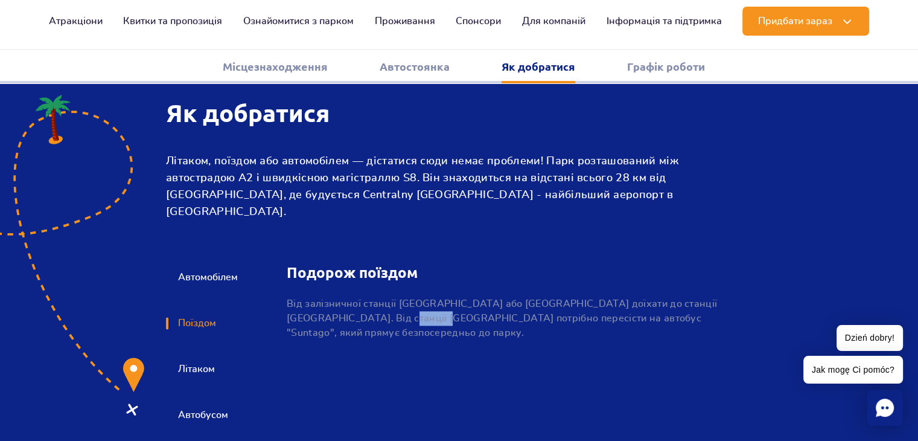
scroll to position [1683, 0]
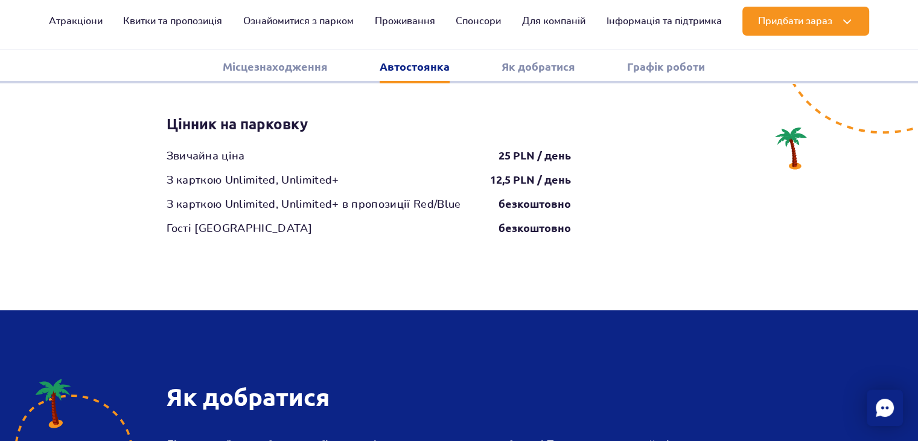
scroll to position [1321, 0]
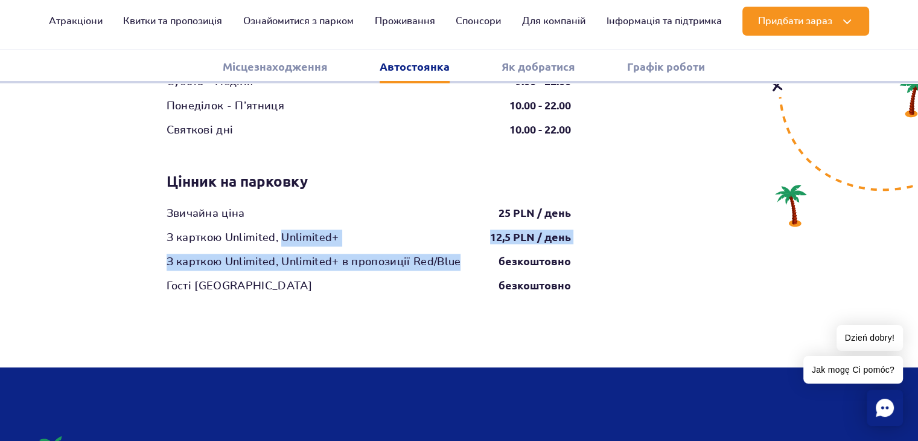
drag, startPoint x: 304, startPoint y: 208, endPoint x: 467, endPoint y: 229, distance: 164.3
click at [467, 229] on div "Звичайна ціна 25 PLN / день З карткою Unlimited, Unlimited+ 12,5 PLN / день З к…" at bounding box center [369, 249] width 404 height 89
click at [467, 254] on div "З карткою Unlimited, Unlimited+ в пропозиції Red/Blue безкоштовно" at bounding box center [369, 262] width 404 height 17
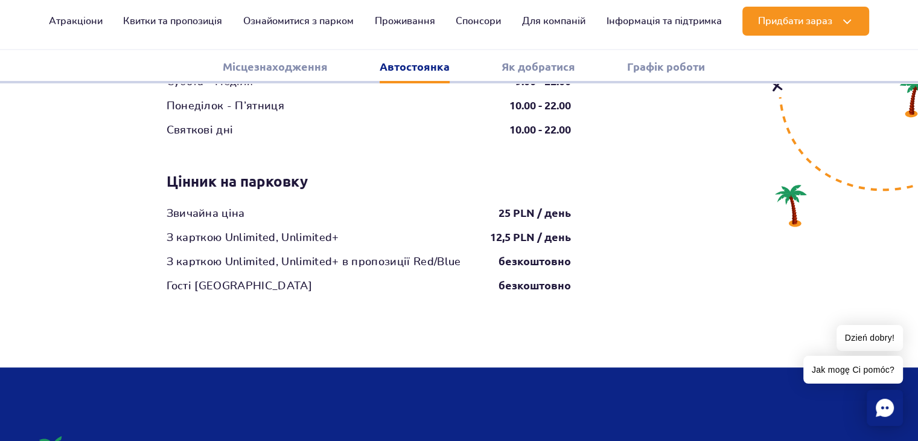
click at [467, 254] on div "З карткою Unlimited, Unlimited+ в пропозиції Red/Blue безкоштовно" at bounding box center [369, 262] width 404 height 17
drag, startPoint x: 252, startPoint y: 234, endPoint x: 394, endPoint y: 230, distance: 142.5
click at [394, 254] on div "З карткою Unlimited, Unlimited+ в пропозиції Red/Blue" at bounding box center [314, 262] width 295 height 17
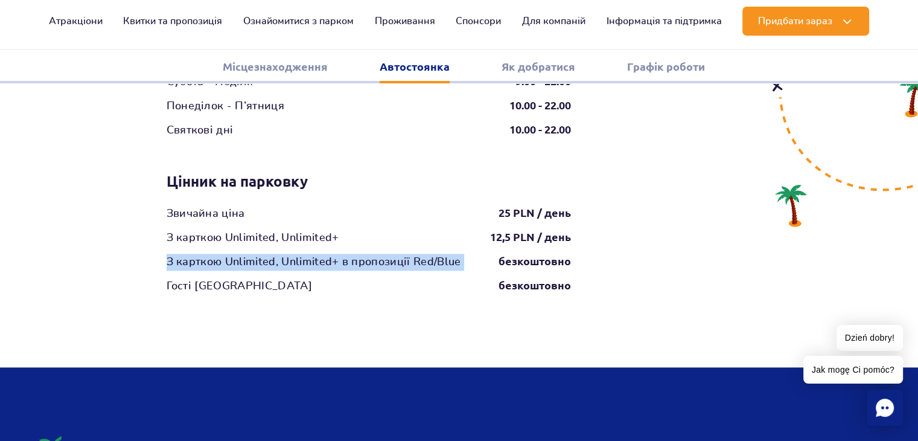
click at [394, 254] on div "З карткою Unlimited, Unlimited+ в пропозиції Red/Blue" at bounding box center [314, 262] width 295 height 17
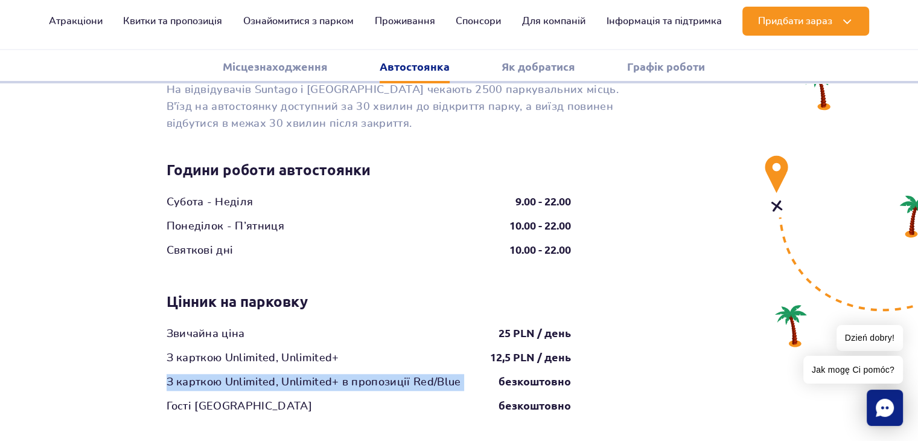
scroll to position [1200, 0]
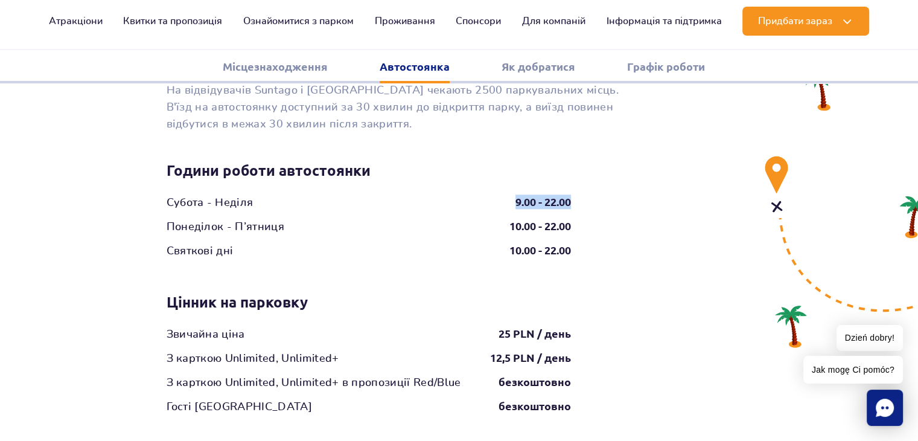
drag, startPoint x: 534, startPoint y: 167, endPoint x: 581, endPoint y: 167, distance: 47.1
click at [581, 167] on div "Автостоянка На відвідувачів Suntago i Suntago Village чекають 2500 паркувальних…" at bounding box center [460, 222] width 604 height 388
drag, startPoint x: 572, startPoint y: 186, endPoint x: 482, endPoint y: 200, distance: 91.0
click at [485, 199] on div "Години роботи автостоянки Субота - Неділя 9.00 - 22.00 Понеділок - П’ятниця 10.…" at bounding box center [369, 211] width 423 height 98
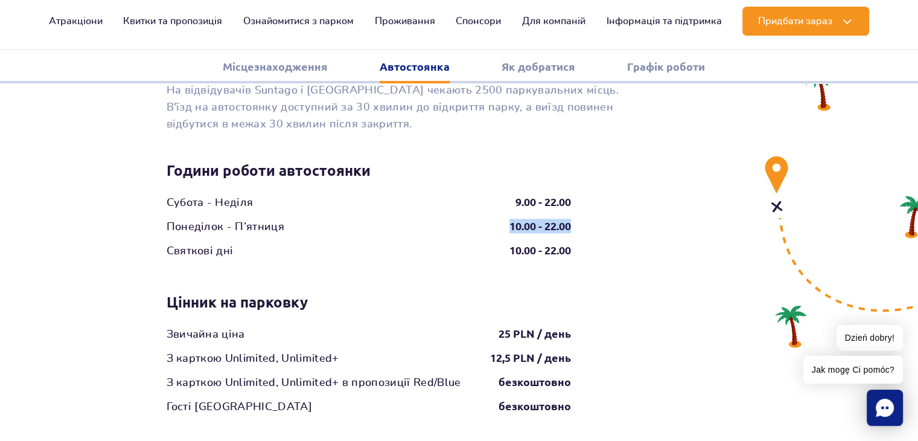
click at [482, 219] on div "Понеділок - П’ятниця 10.00 - 22.00" at bounding box center [369, 227] width 423 height 17
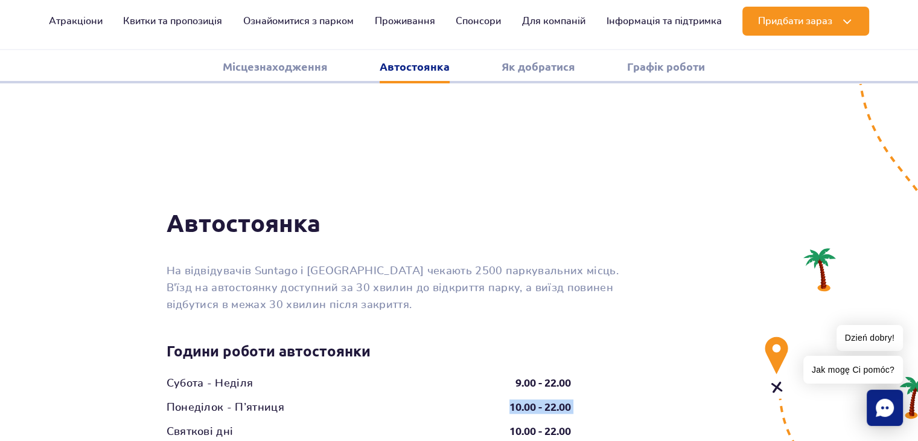
scroll to position [1019, 0]
drag, startPoint x: 403, startPoint y: 252, endPoint x: 462, endPoint y: 255, distance: 58.6
click at [462, 263] on p "На відвідувачів Suntago i Suntago Village чекають 2500 паркувальних місць. В'їз…" at bounding box center [393, 288] width 453 height 51
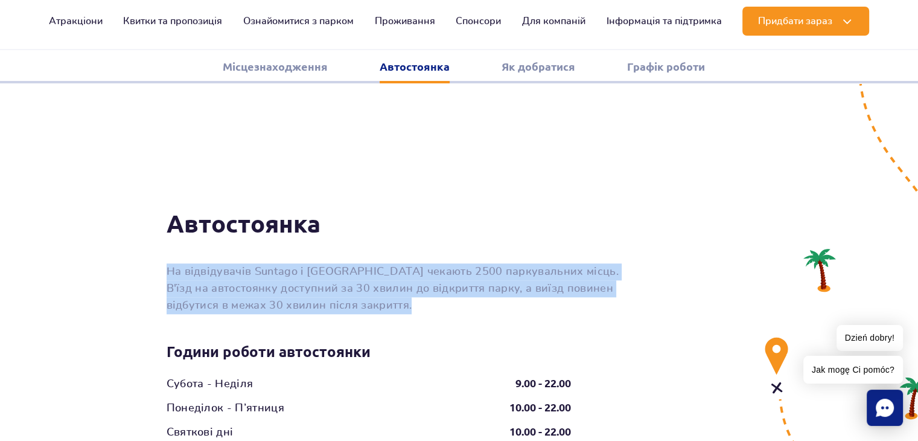
click at [462, 263] on p "На відвідувачів Suntago i Suntago Village чекають 2500 паркувальних місць. В'їз…" at bounding box center [393, 288] width 453 height 51
click at [331, 263] on p "На відвідувачів Suntago i Suntago Village чекають 2500 паркувальних місць. В'їз…" at bounding box center [393, 288] width 453 height 51
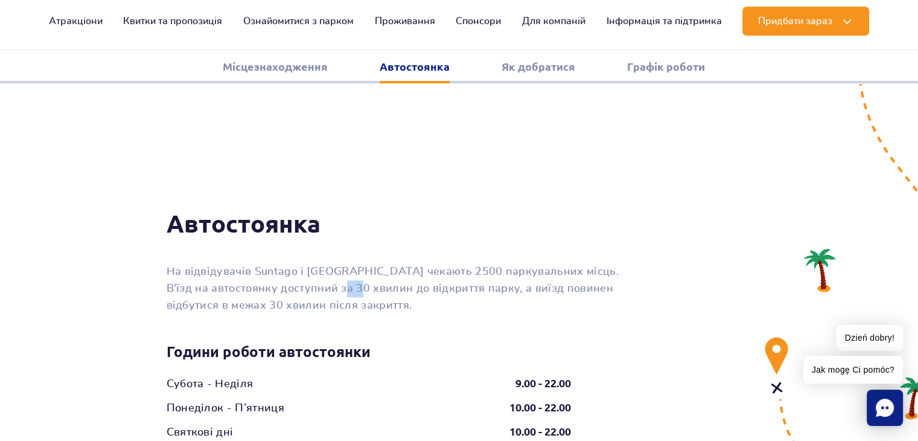
click at [331, 263] on p "На відвідувачів Suntago i Suntago Village чекають 2500 паркувальних місць. В'їз…" at bounding box center [393, 288] width 453 height 51
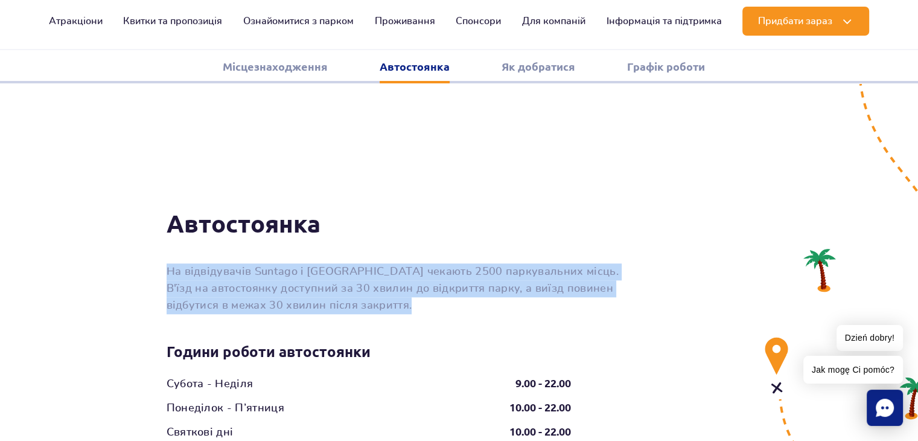
click at [331, 263] on p "На відвідувачів Suntago i Suntago Village чекають 2500 паркувальних місць. В'їз…" at bounding box center [393, 288] width 453 height 51
click at [333, 263] on p "На відвідувачів Suntago i Suntago Village чекають 2500 паркувальних місць. В'їз…" at bounding box center [393, 288] width 453 height 51
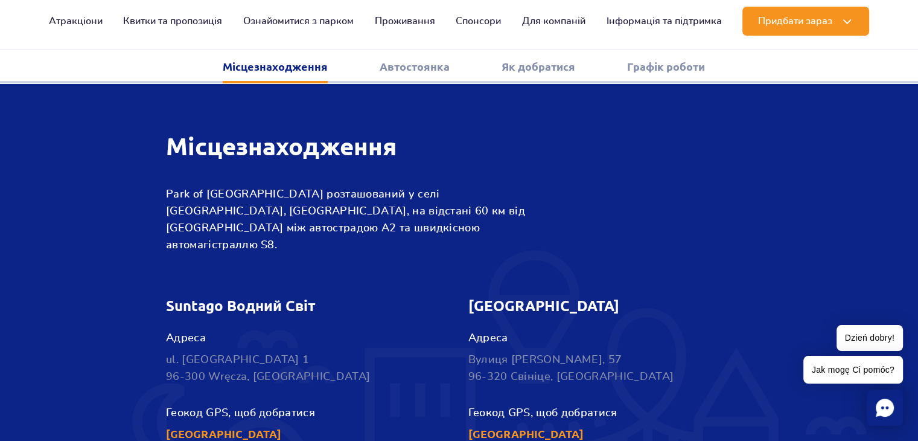
scroll to position [415, 0]
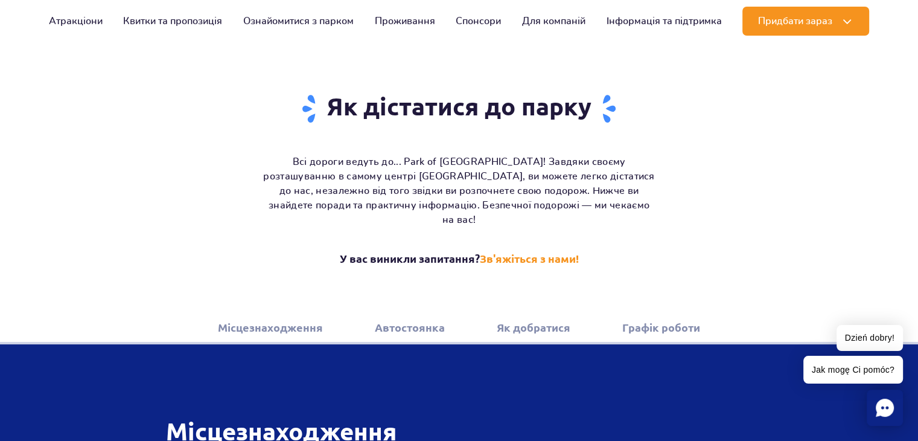
scroll to position [113, 0]
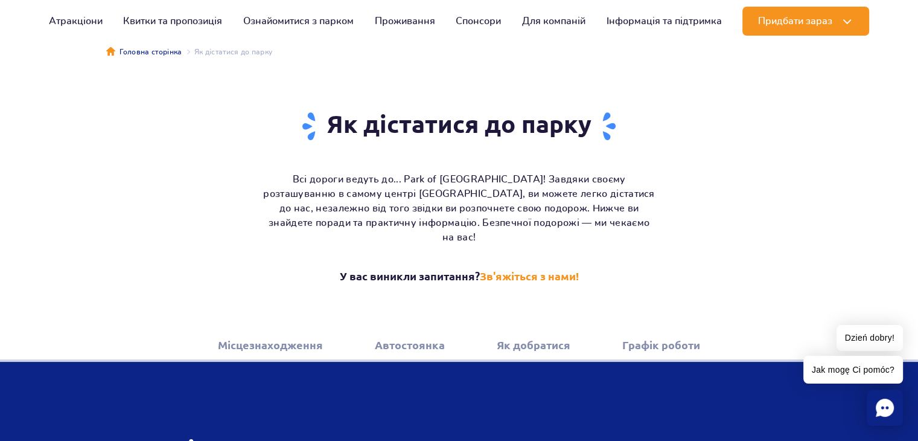
click at [529, 328] on link "Як добратися" at bounding box center [534, 344] width 74 height 33
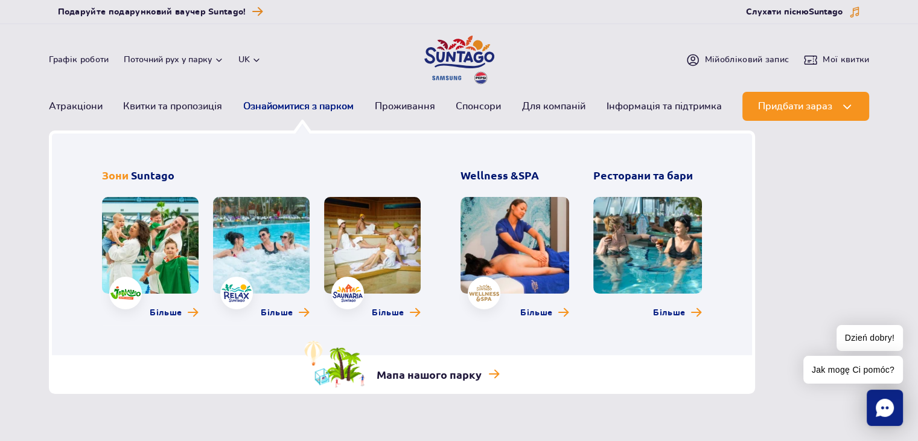
click at [290, 102] on link "Ознайомитися з парком" at bounding box center [298, 106] width 110 height 29
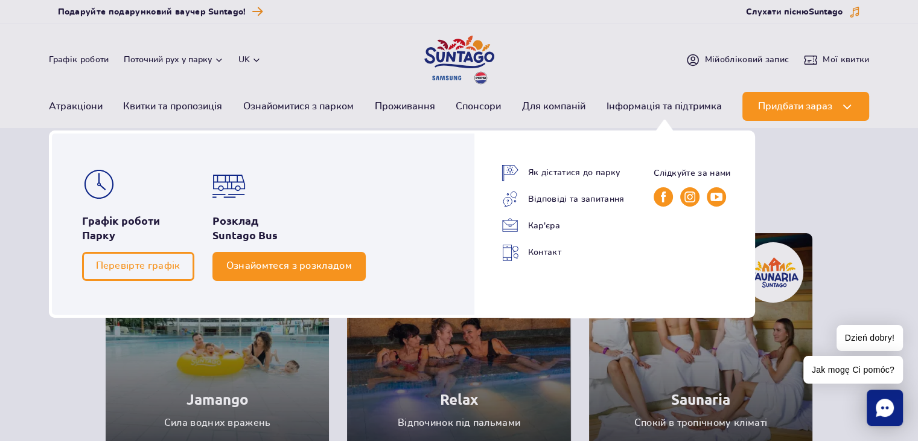
click at [278, 263] on span "Ознайомтеся з розкладом" at bounding box center [289, 265] width 126 height 11
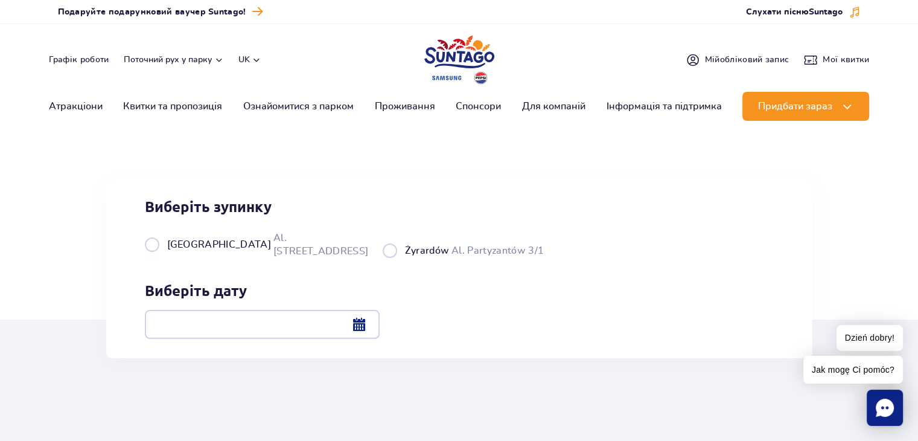
click at [380, 323] on div at bounding box center [262, 324] width 235 height 29
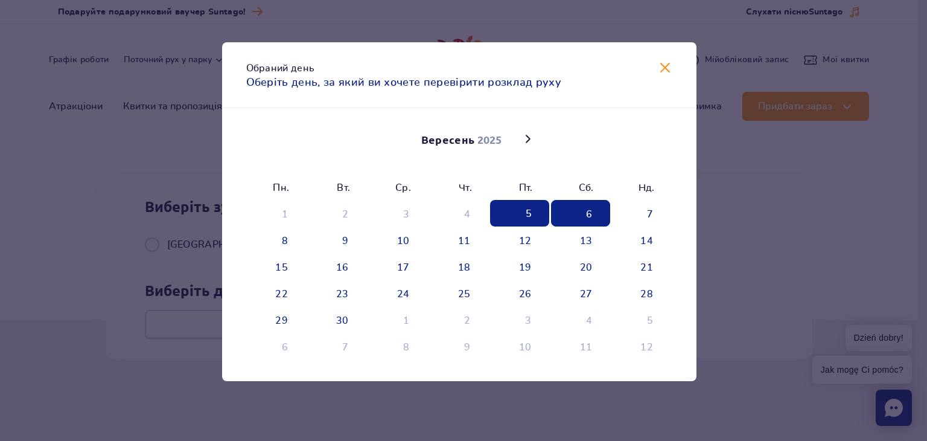
click at [600, 214] on span "6" at bounding box center [580, 213] width 59 height 27
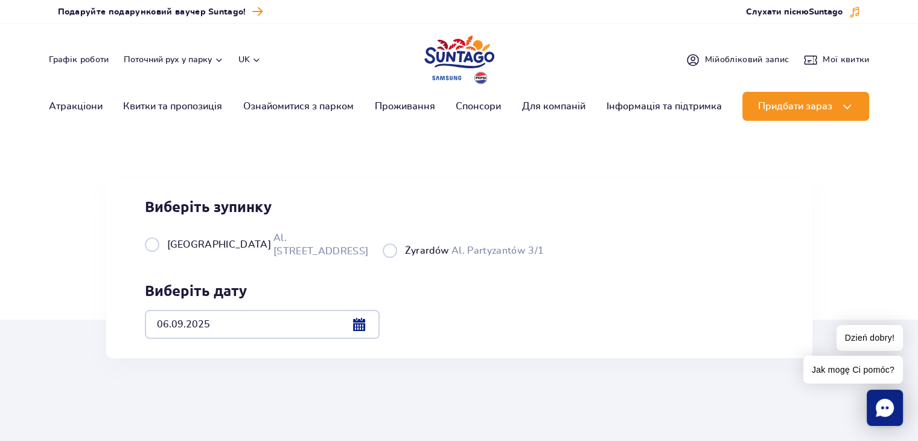
click at [176, 251] on span "[GEOGRAPHIC_DATA]" at bounding box center [219, 244] width 104 height 13
click at [158, 258] on input "Warszawa Al. [STREET_ADDRESS]" at bounding box center [151, 256] width 13 height 2
radio input "true"
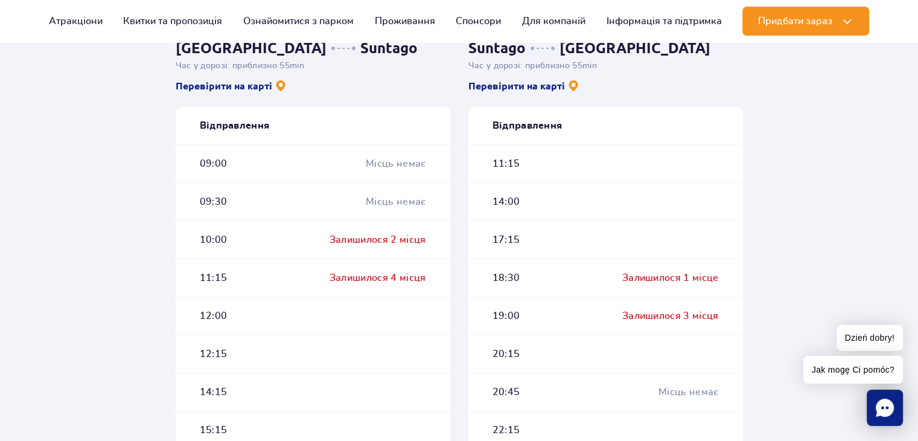
scroll to position [362, 0]
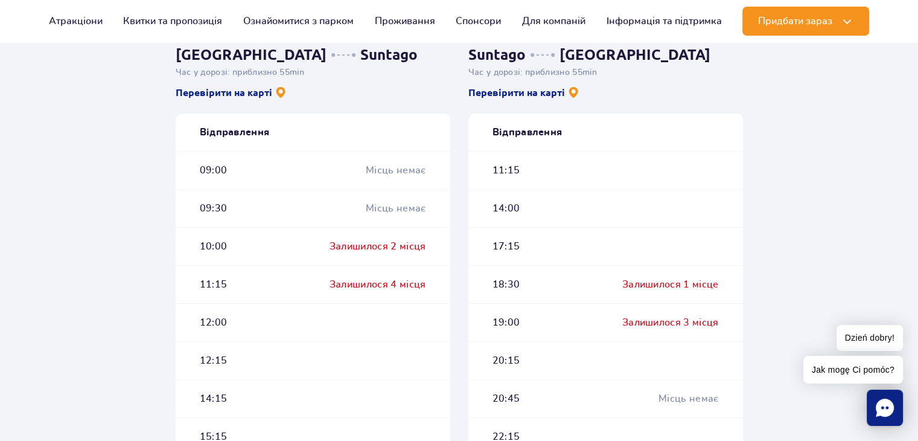
click at [353, 247] on div "Залишилося 2 місця" at bounding box center [378, 246] width 97 height 13
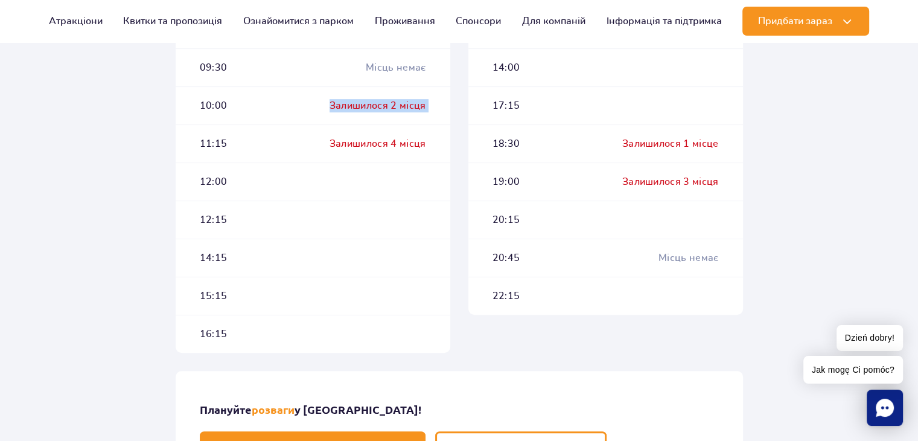
scroll to position [543, 0]
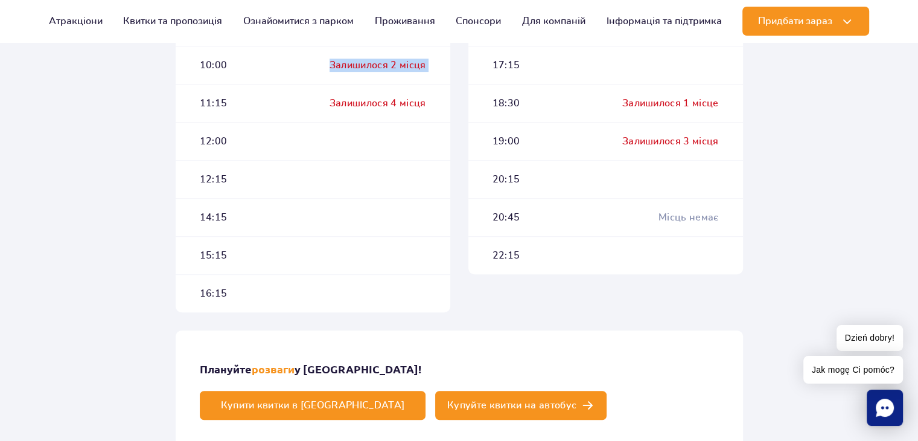
click at [599, 391] on link "Купуйте квитки на автобус" at bounding box center [520, 405] width 171 height 29
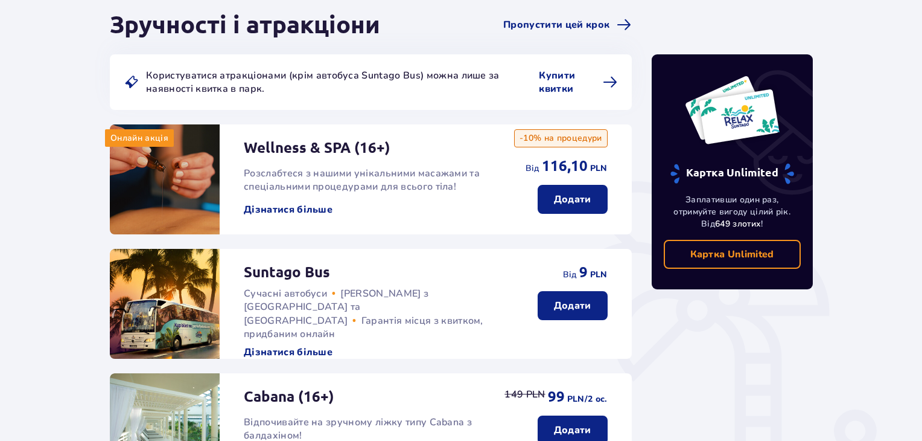
scroll to position [121, 0]
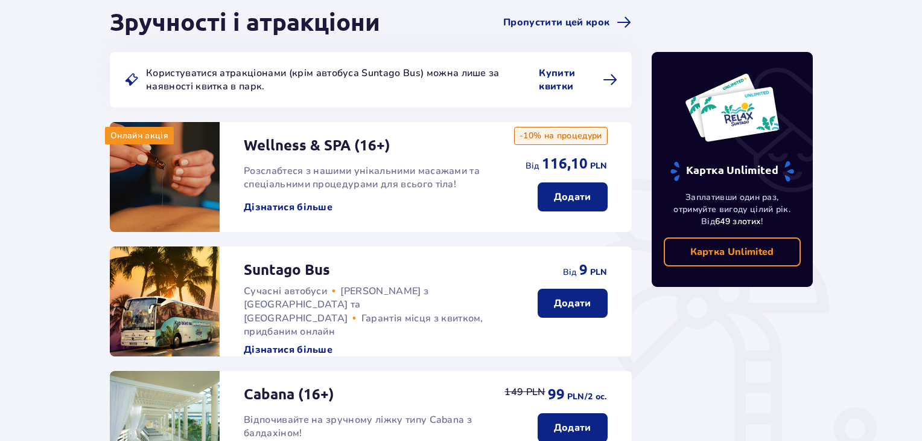
click at [580, 302] on p "Додати" at bounding box center [572, 302] width 37 height 13
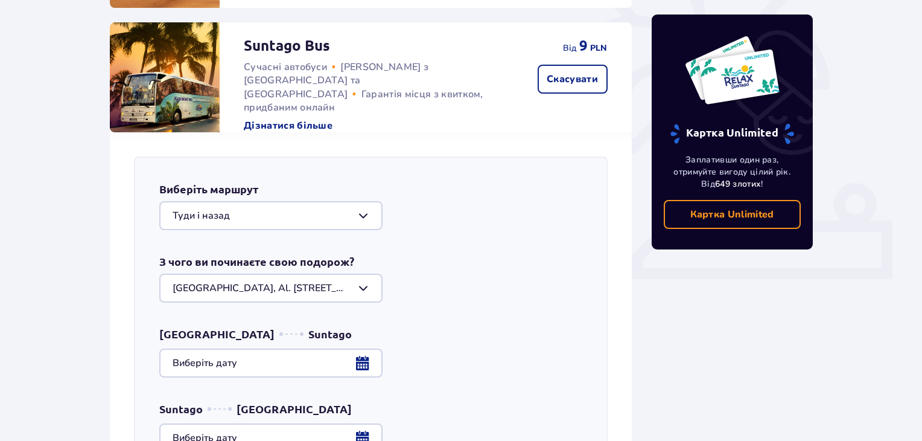
scroll to position [366, 0]
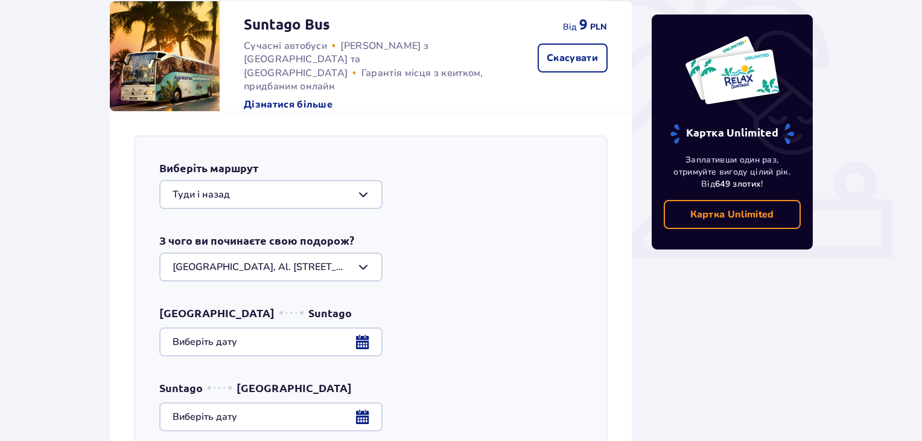
click at [235, 200] on div at bounding box center [270, 194] width 223 height 29
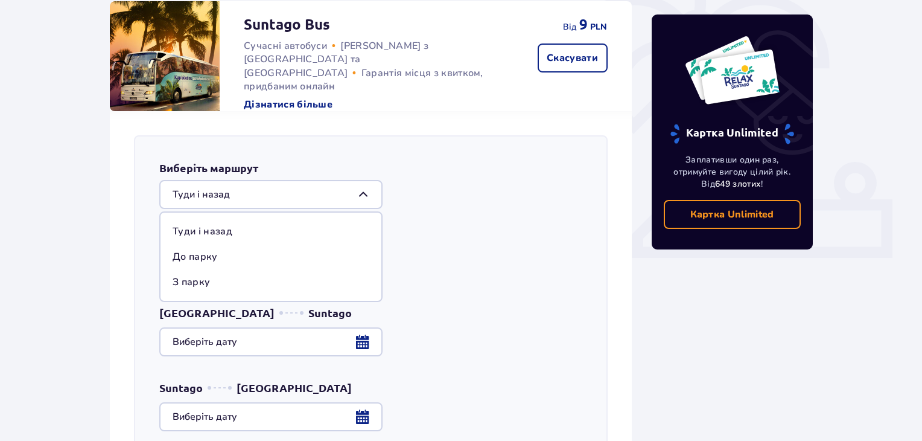
click at [211, 234] on p "Туди і назад" at bounding box center [203, 231] width 60 height 13
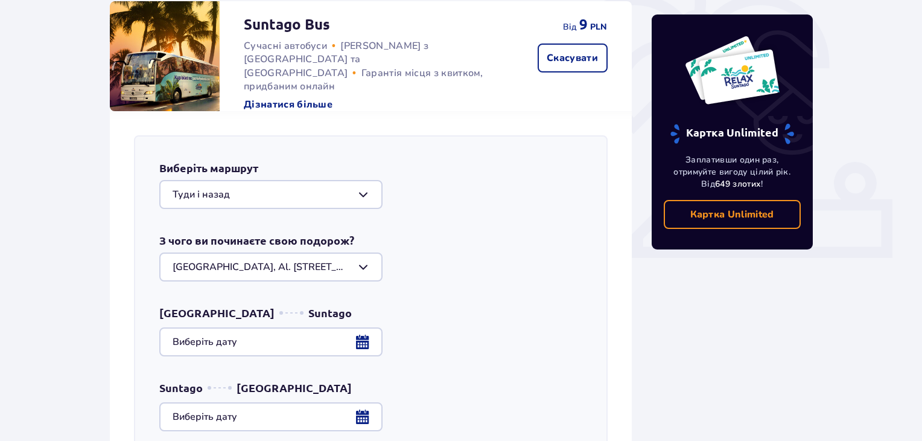
click at [222, 266] on div at bounding box center [270, 266] width 223 height 29
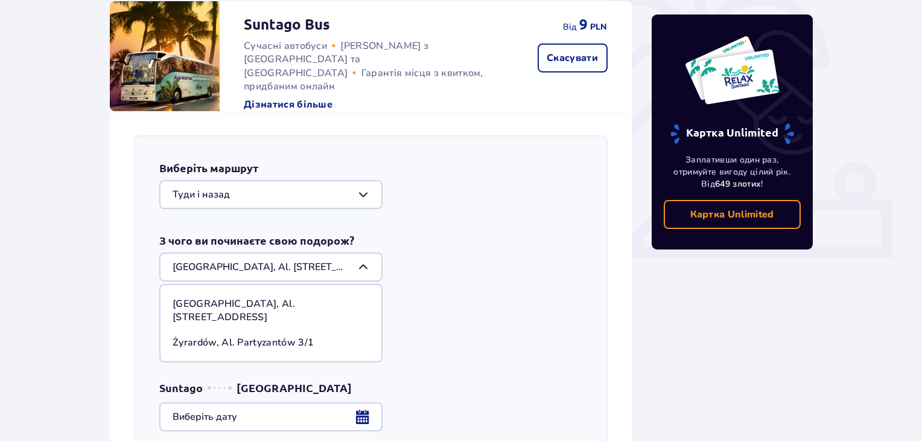
click at [236, 303] on p "[GEOGRAPHIC_DATA], Al. [STREET_ADDRESS]" at bounding box center [271, 310] width 197 height 27
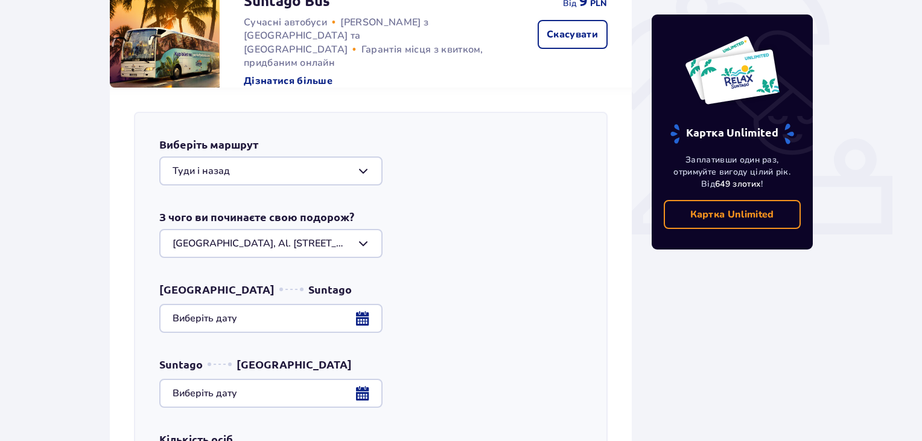
scroll to position [426, 0]
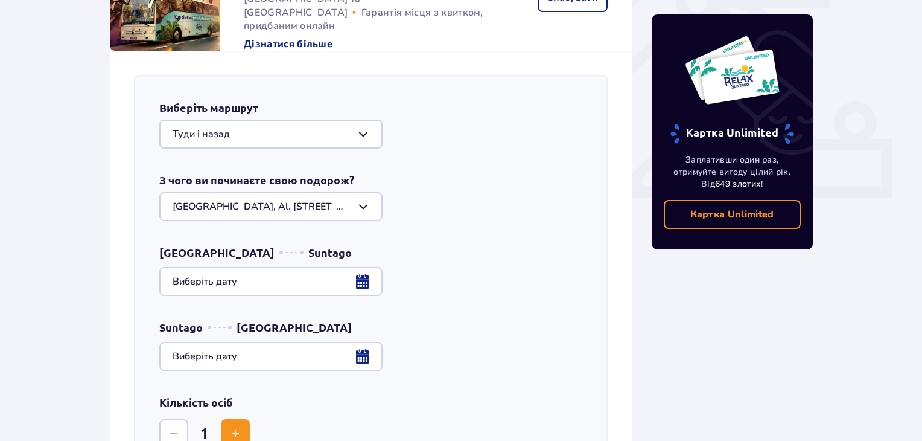
click at [365, 278] on div at bounding box center [370, 281] width 423 height 29
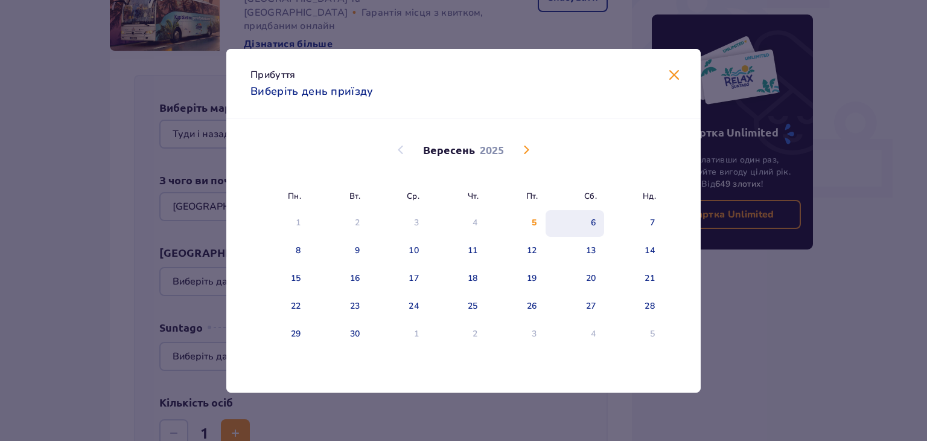
click at [587, 218] on div "6" at bounding box center [575, 223] width 59 height 27
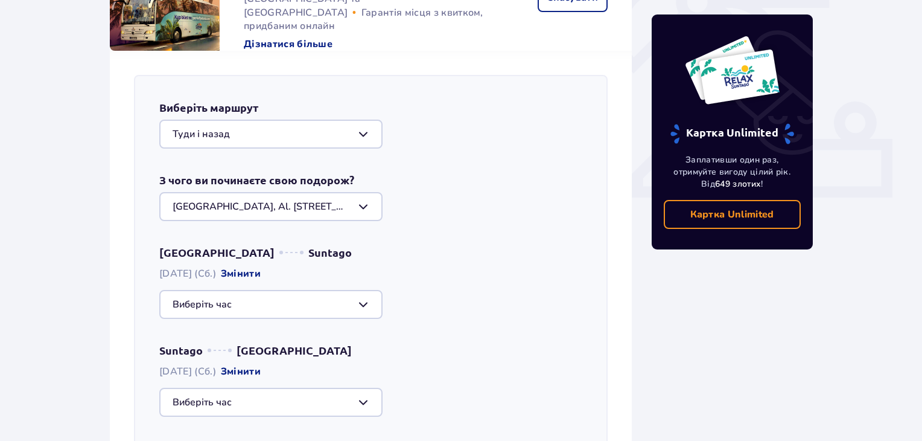
click at [534, 235] on div "Виберіть маршрут [GEOGRAPHIC_DATA] і назад З чого ви починаєте свою подорож? [G…" at bounding box center [371, 323] width 474 height 497
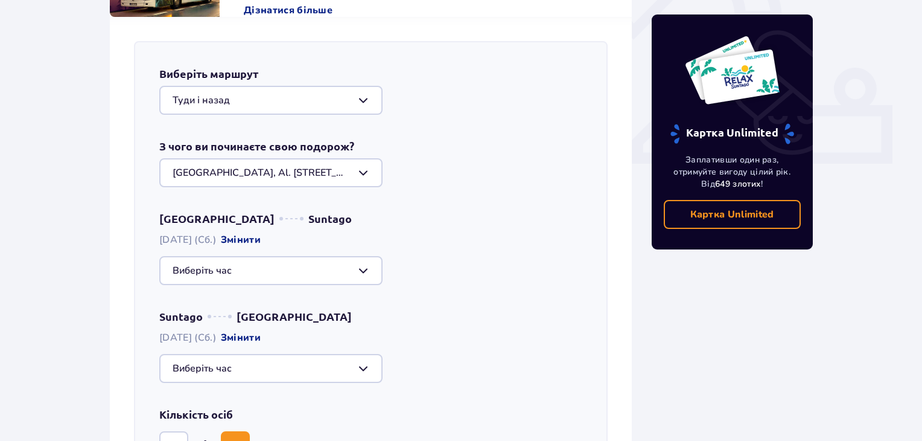
scroll to position [487, 0]
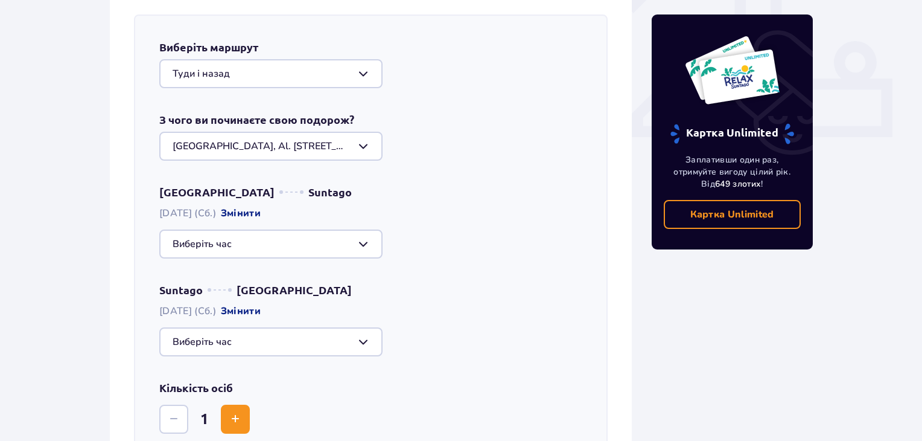
click at [326, 247] on div at bounding box center [270, 243] width 223 height 29
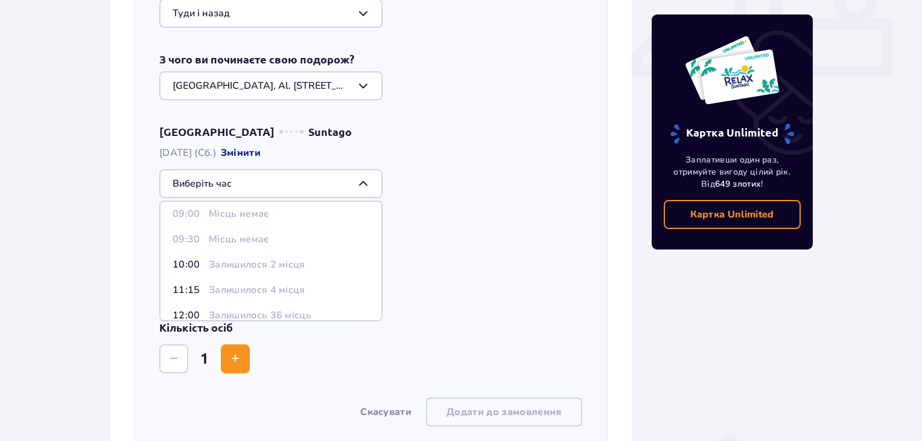
scroll to position [0, 0]
click at [290, 267] on p "Залишилося 2 місця" at bounding box center [257, 270] width 97 height 13
type input "10:00"
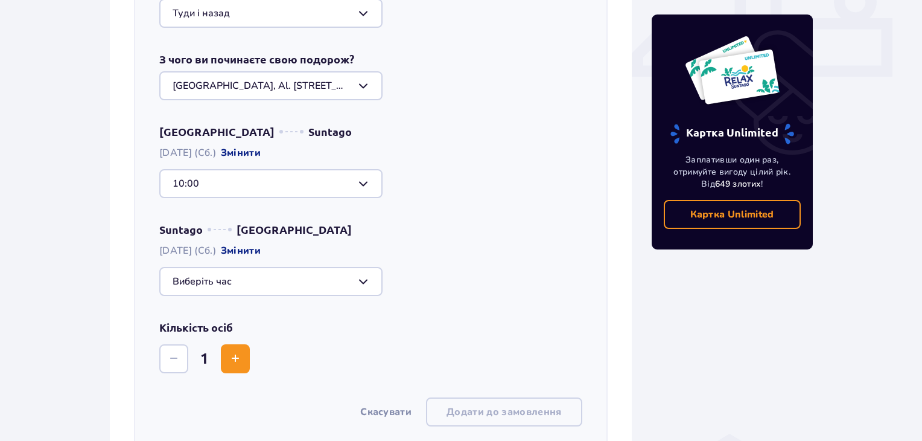
click at [282, 278] on div at bounding box center [270, 281] width 223 height 29
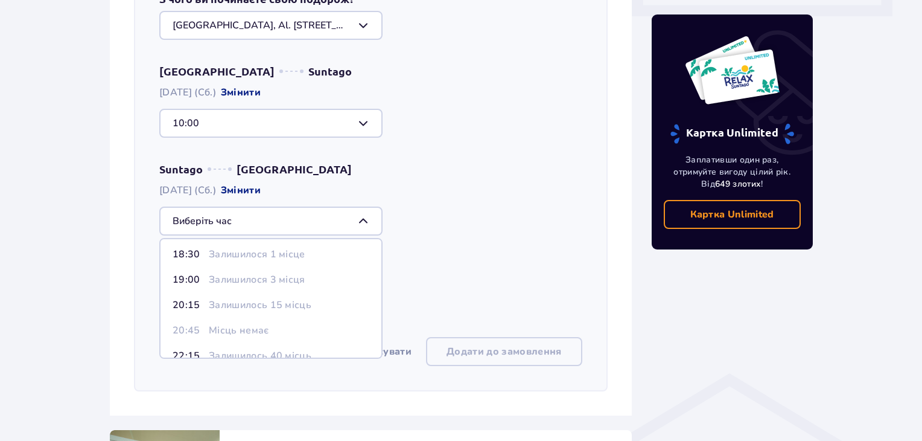
scroll to position [96, 0]
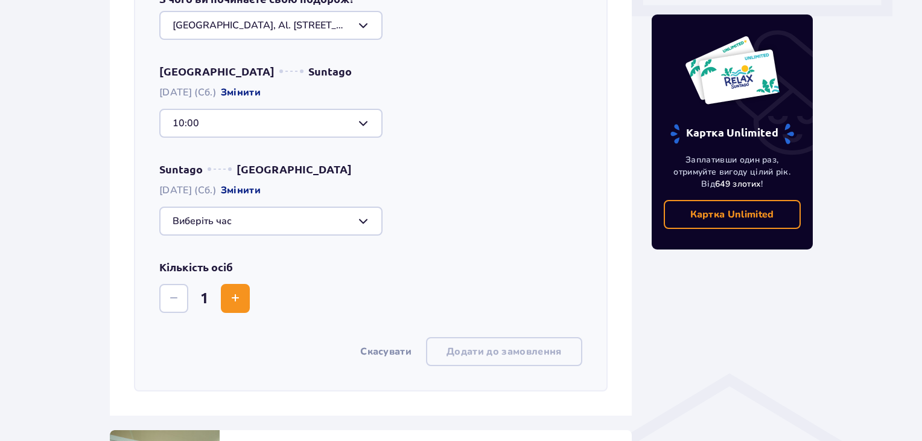
click at [493, 228] on div at bounding box center [370, 220] width 423 height 29
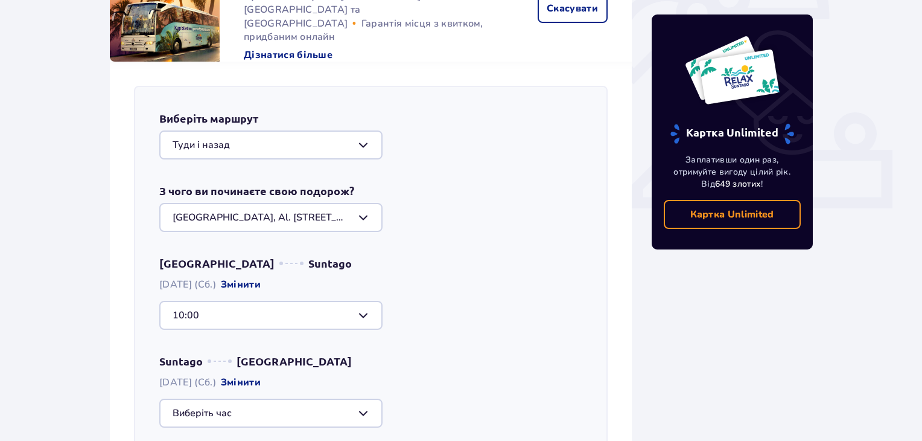
scroll to position [547, 0]
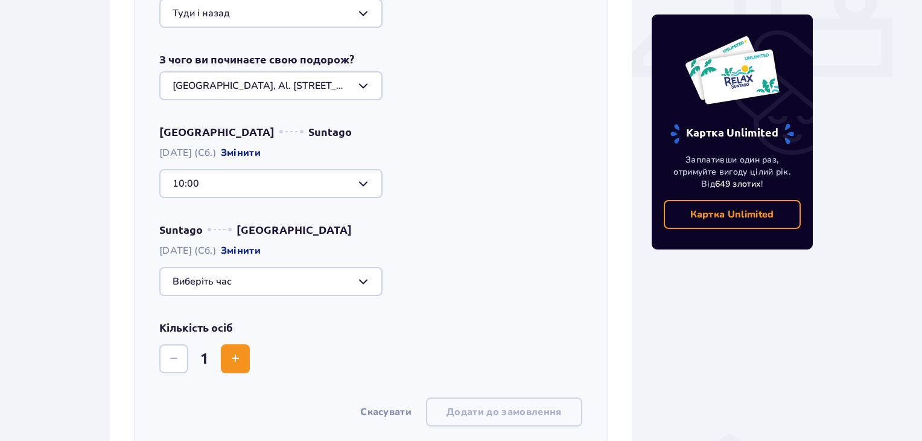
click at [278, 283] on div at bounding box center [270, 281] width 223 height 29
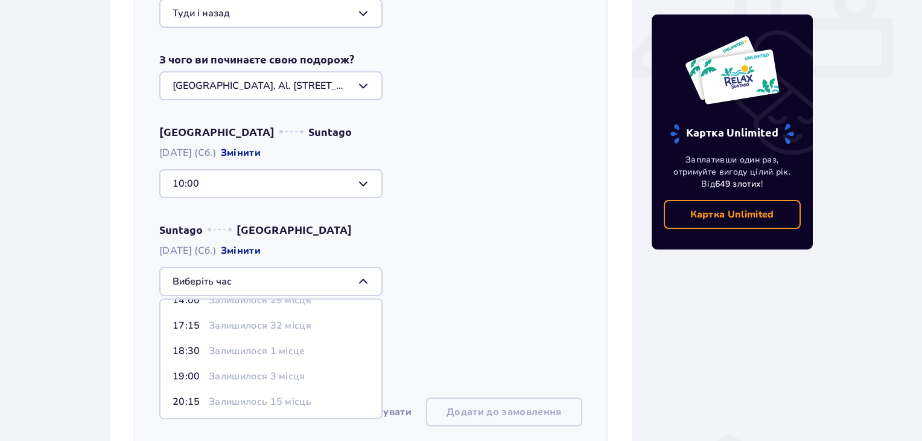
scroll to position [96, 0]
click at [266, 348] on p "Залишилось 15 місць" at bounding box center [260, 348] width 103 height 13
type input "20:15"
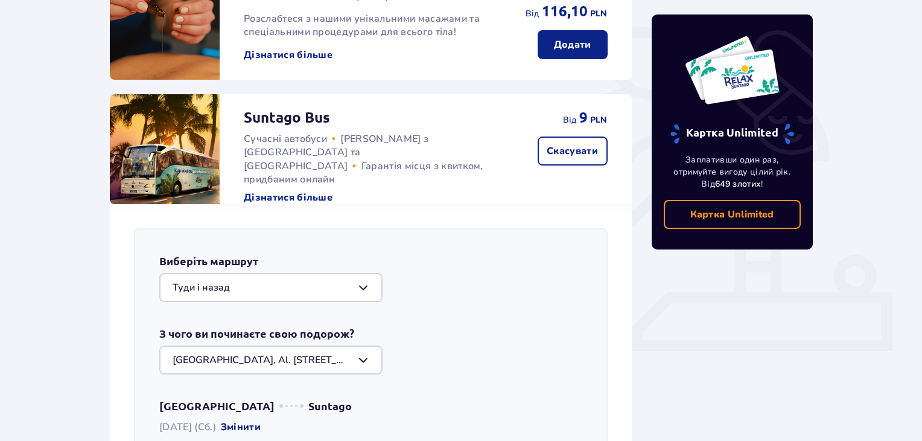
scroll to position [245, 0]
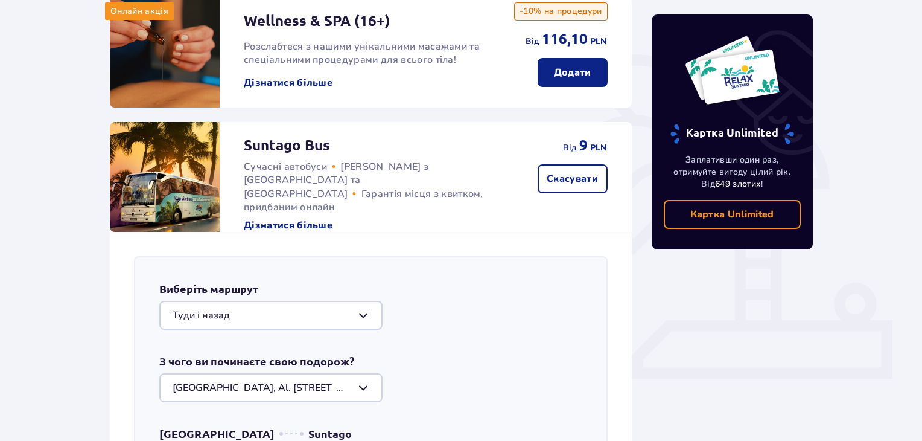
click at [258, 387] on div at bounding box center [270, 387] width 223 height 29
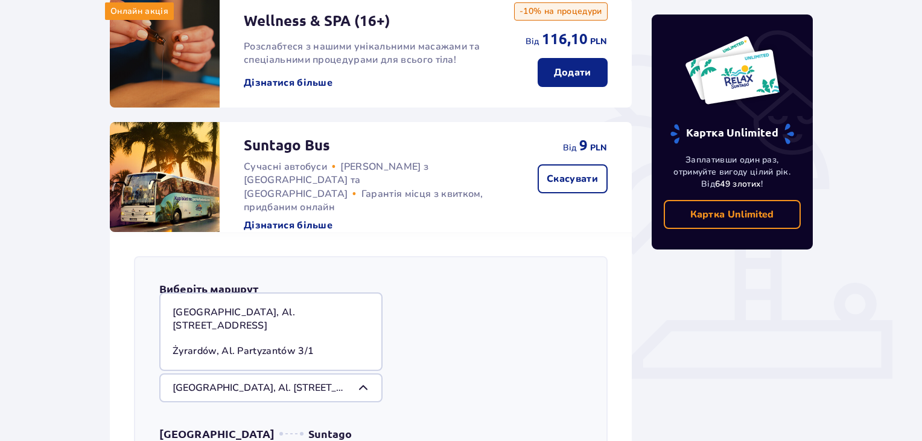
click at [254, 348] on p "Żyrardów, Al. Partyzantów 3/1" at bounding box center [243, 350] width 141 height 13
type input "Żyrardów, Al. Partyzantów 3/1"
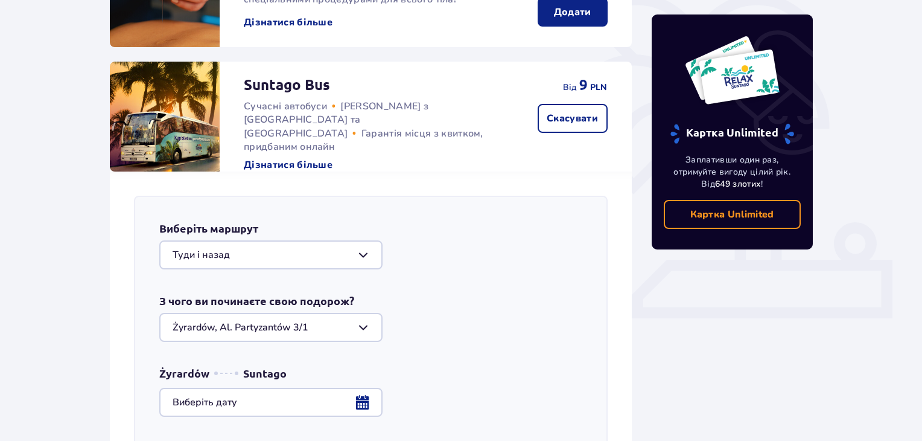
scroll to position [366, 0]
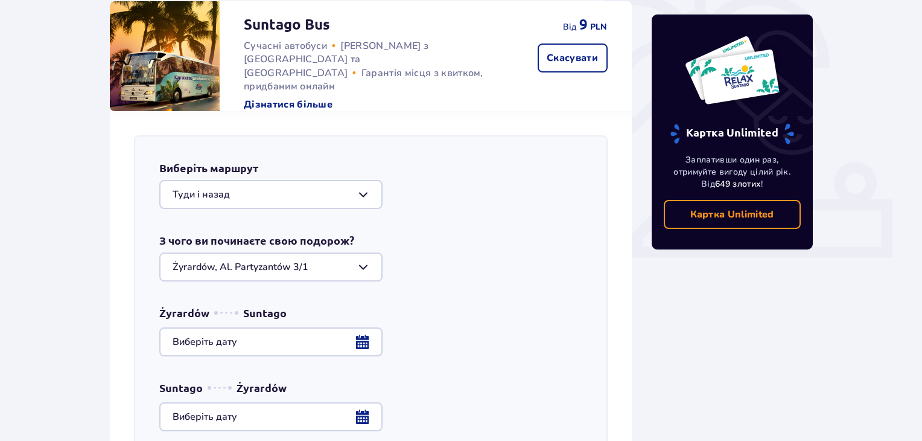
click at [362, 335] on div at bounding box center [370, 341] width 423 height 29
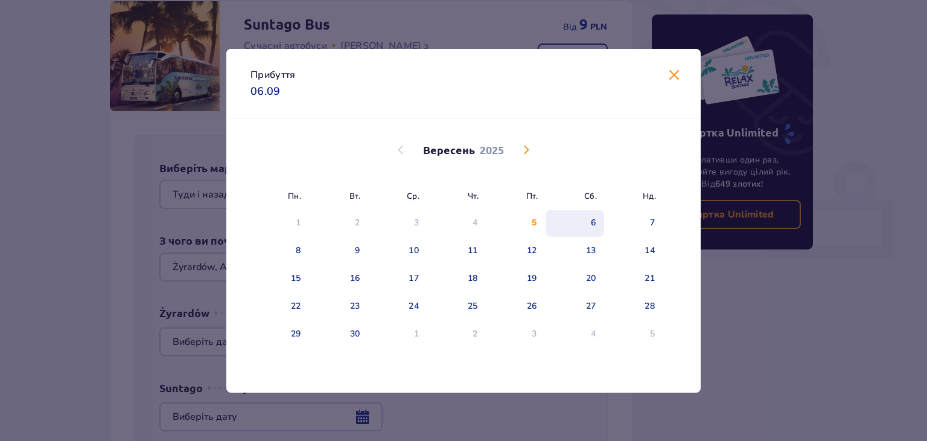
click at [596, 216] on div "6" at bounding box center [575, 223] width 59 height 27
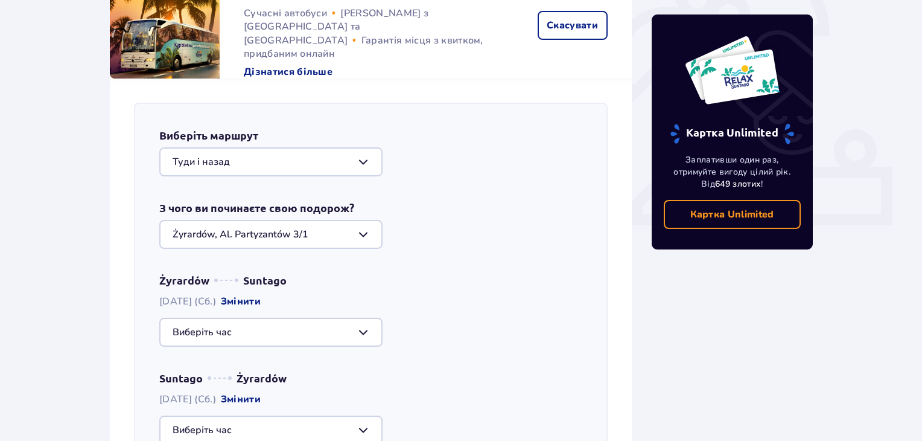
scroll to position [426, 0]
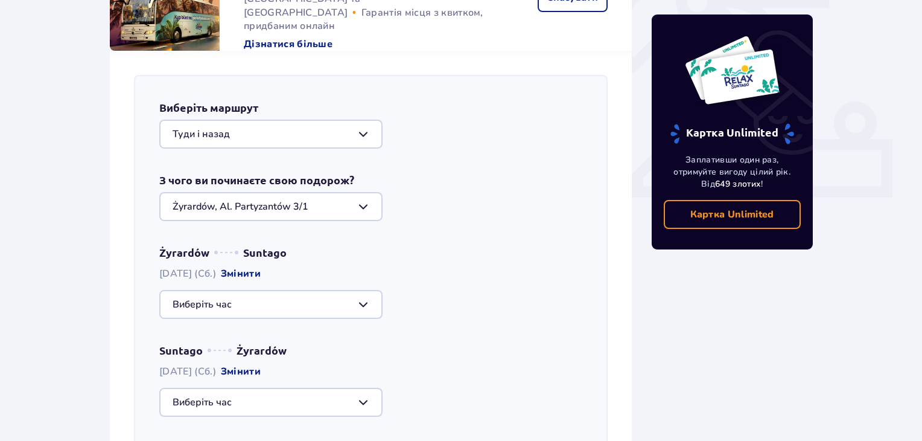
click at [234, 305] on div at bounding box center [270, 304] width 223 height 29
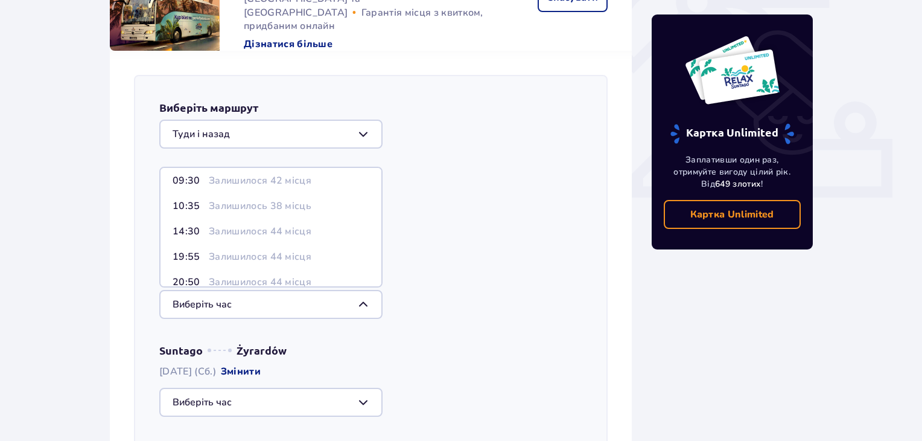
scroll to position [0, 0]
click at [526, 206] on div "Żyrardów, Al. Partyzantów 3/1" at bounding box center [370, 206] width 423 height 29
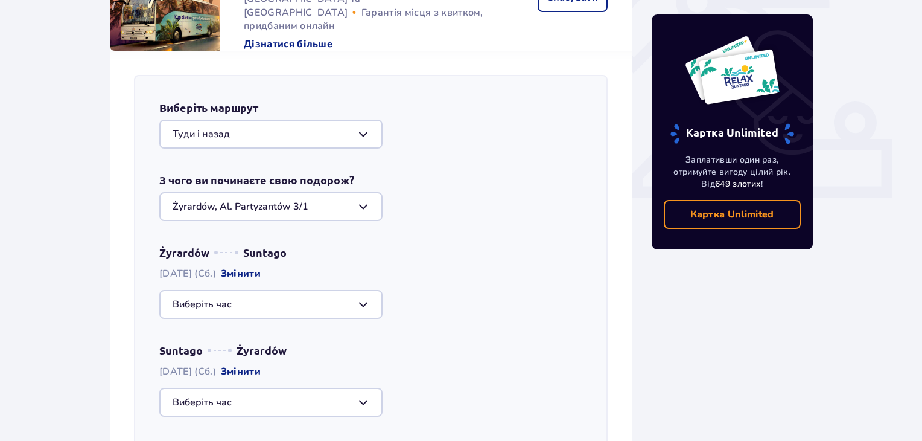
click at [186, 247] on span "Żyrardów" at bounding box center [184, 252] width 50 height 14
drag, startPoint x: 311, startPoint y: 209, endPoint x: 209, endPoint y: 209, distance: 102.0
click at [209, 209] on div at bounding box center [270, 206] width 223 height 29
drag, startPoint x: 305, startPoint y: 203, endPoint x: 199, endPoint y: 211, distance: 107.1
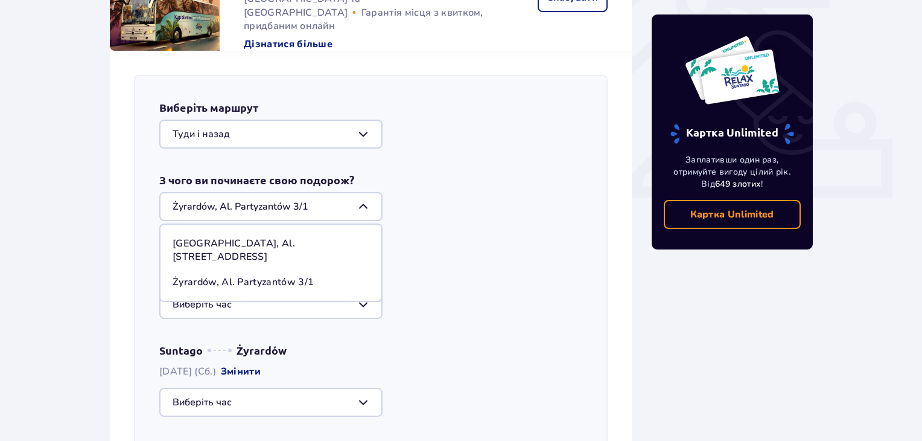
click at [200, 210] on div at bounding box center [270, 206] width 223 height 29
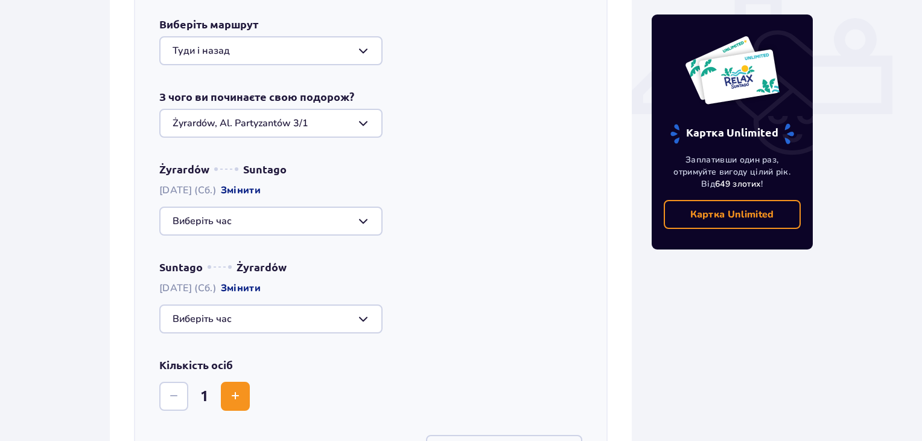
scroll to position [547, 0]
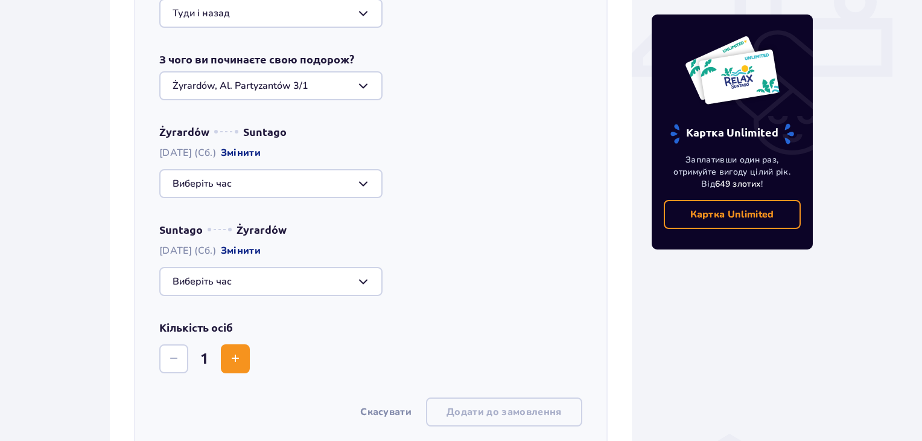
click at [237, 284] on div at bounding box center [270, 281] width 223 height 29
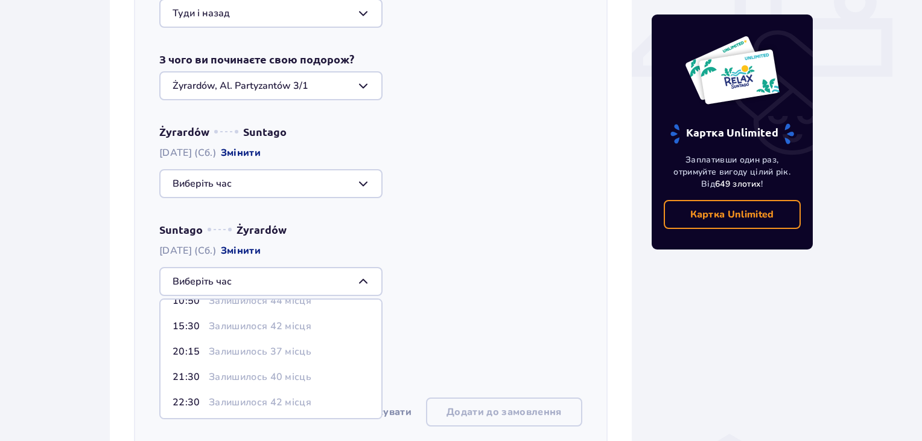
scroll to position [70, 0]
click at [231, 375] on p "Залишилось 40 місць" at bounding box center [260, 374] width 103 height 13
type input "21:30"
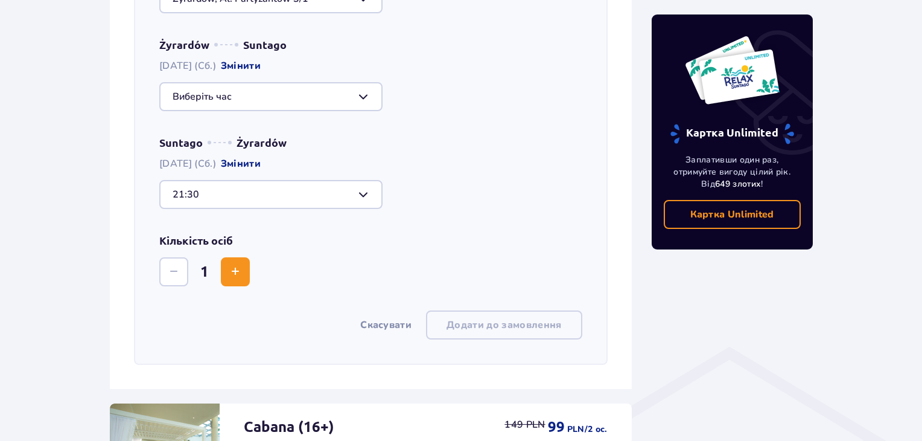
scroll to position [607, 0]
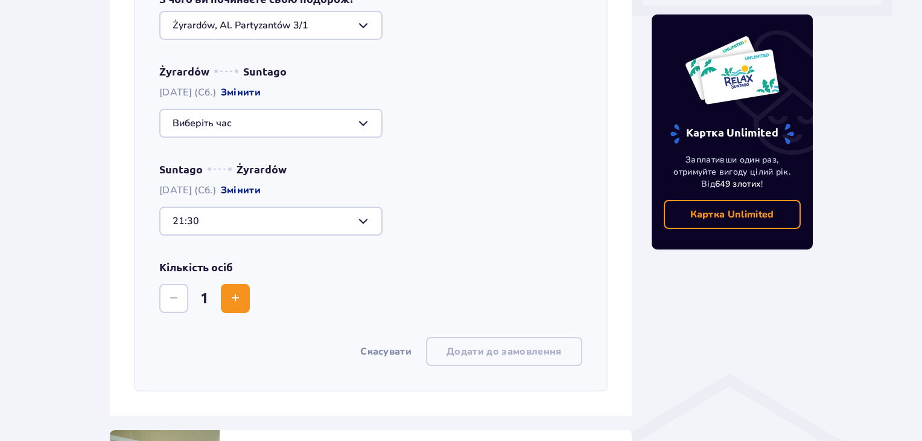
click at [285, 125] on div at bounding box center [270, 123] width 223 height 29
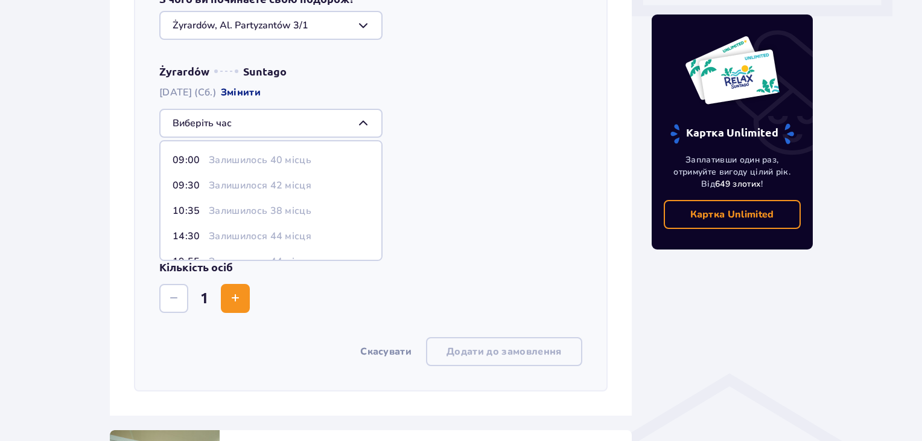
click at [240, 156] on p "Залишилось 40 місць" at bounding box center [260, 159] width 103 height 13
type input "09:00"
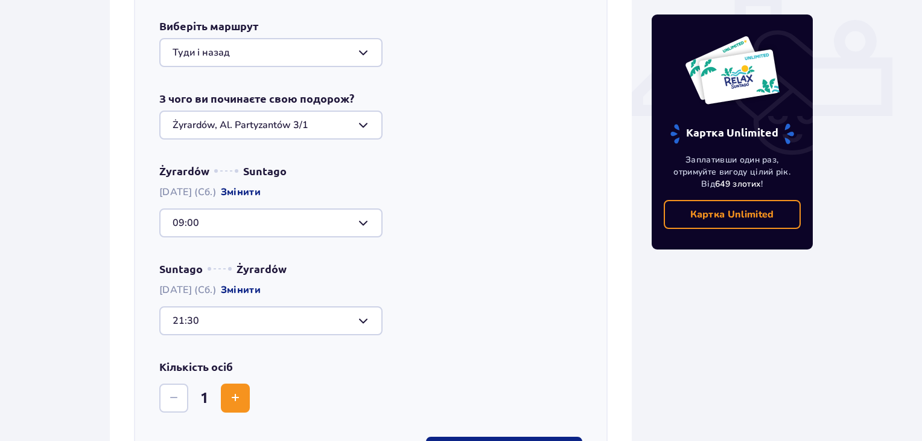
scroll to position [487, 0]
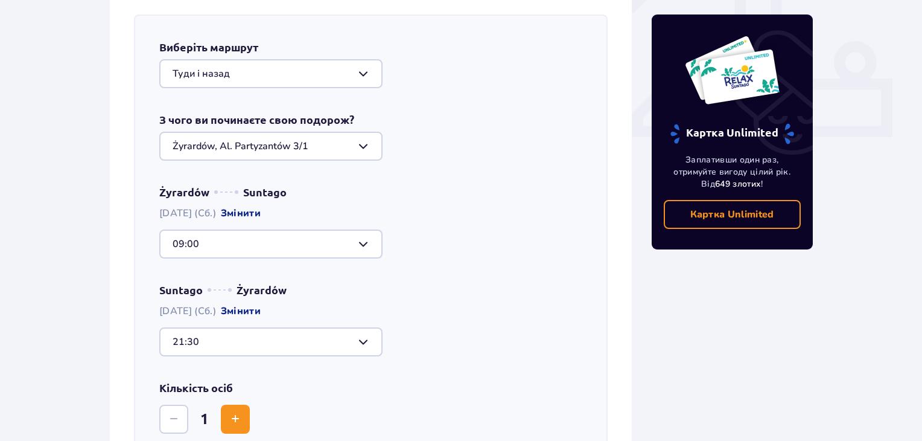
click at [287, 237] on div at bounding box center [270, 243] width 223 height 29
click at [212, 282] on p "Залишилось 40 місць" at bounding box center [260, 280] width 103 height 13
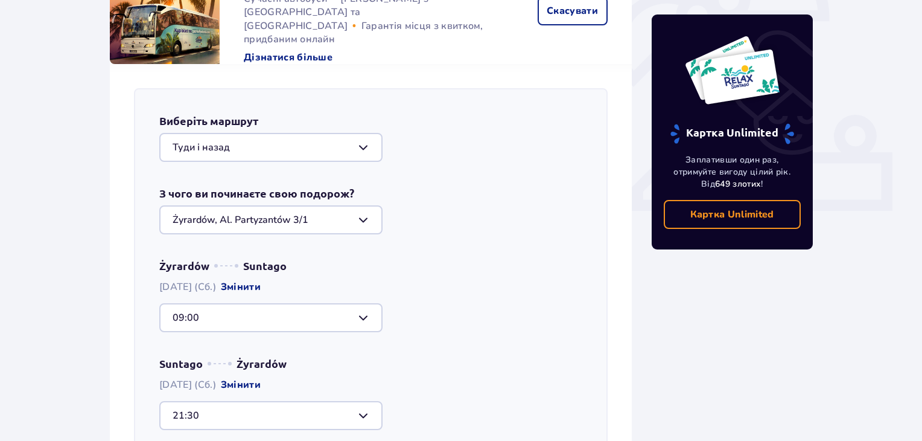
scroll to position [426, 0]
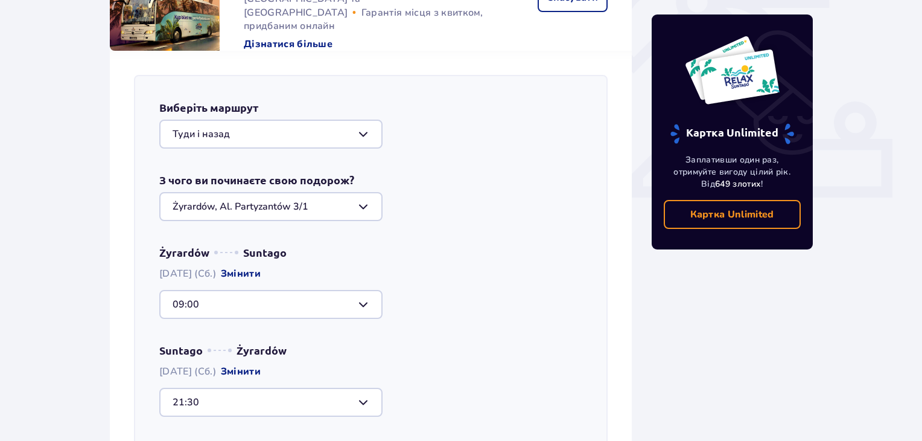
click at [353, 200] on div at bounding box center [270, 206] width 223 height 29
click at [322, 237] on div "[GEOGRAPHIC_DATA], Al. [STREET_ADDRESS]" at bounding box center [271, 250] width 197 height 27
type input "[GEOGRAPHIC_DATA], Al. [STREET_ADDRESS]"
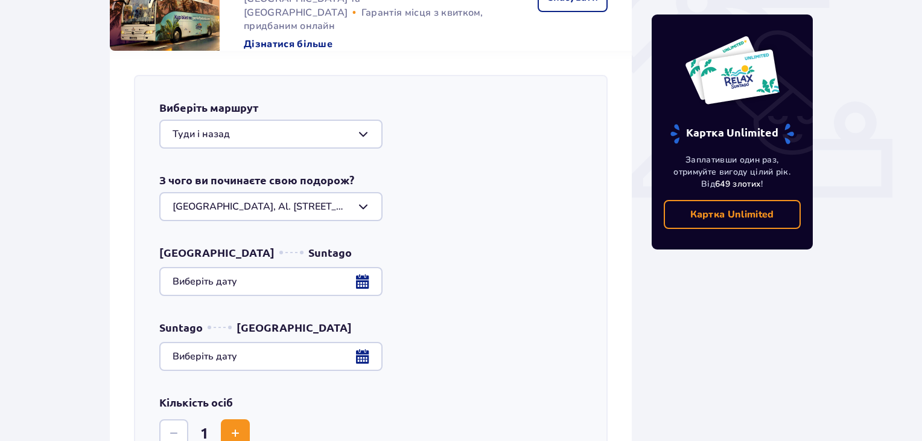
click at [321, 289] on div at bounding box center [370, 281] width 423 height 29
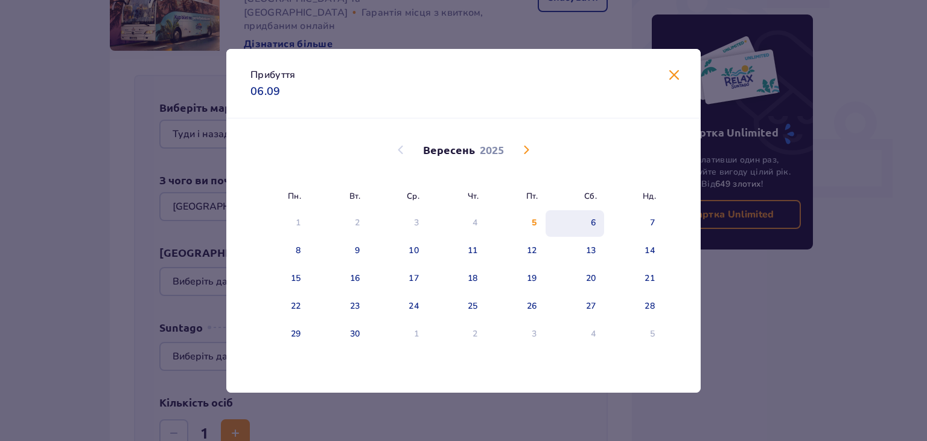
click at [593, 220] on div "6" at bounding box center [593, 223] width 5 height 12
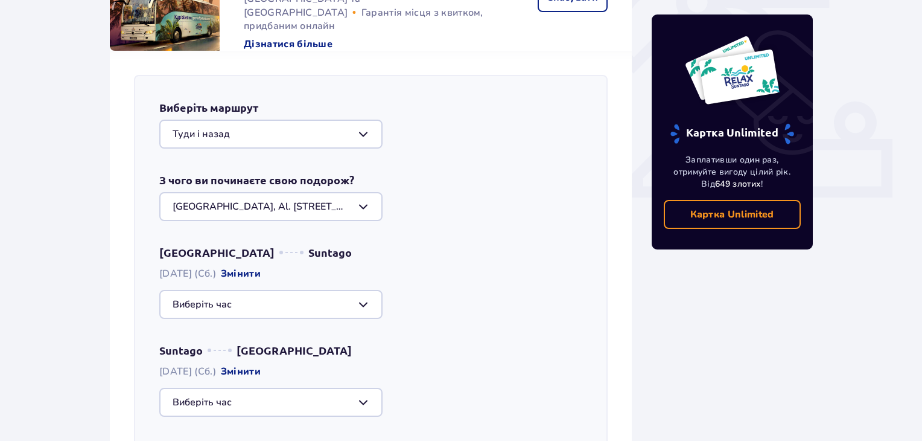
click at [263, 300] on div at bounding box center [270, 304] width 223 height 29
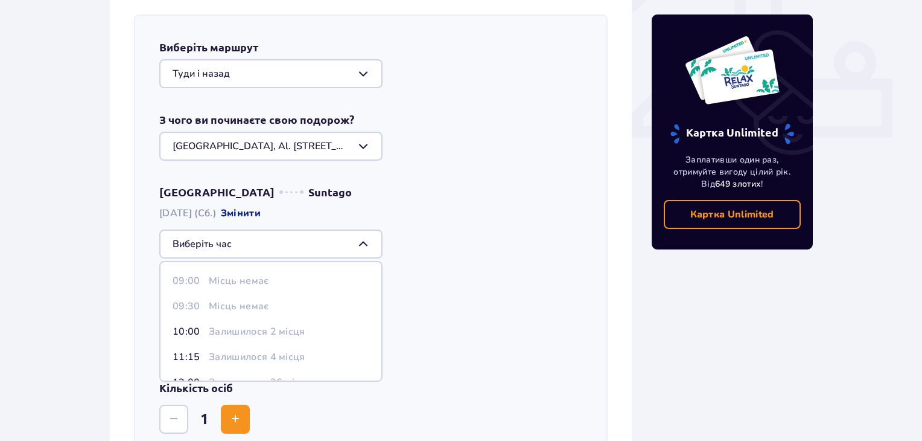
click at [244, 327] on p "Залишилося 2 місця" at bounding box center [257, 331] width 97 height 13
type input "10:00"
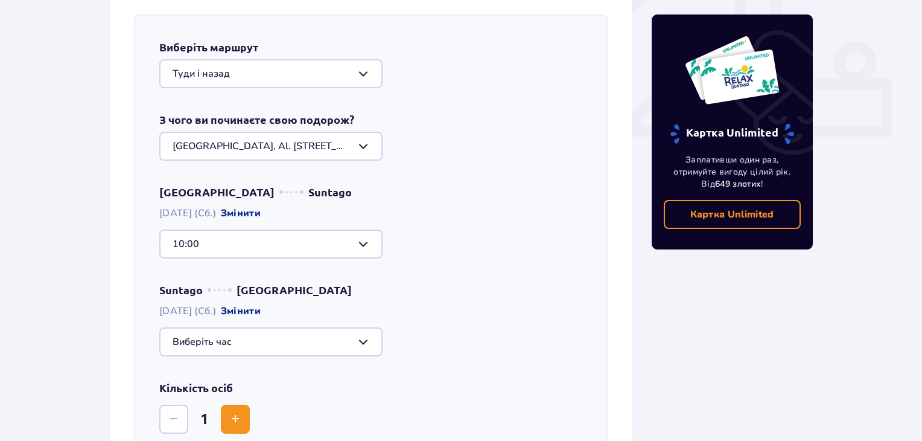
click at [476, 220] on div "Warszawa Suntago [DATE] (Сб.) Змінити 10:00" at bounding box center [370, 222] width 423 height 74
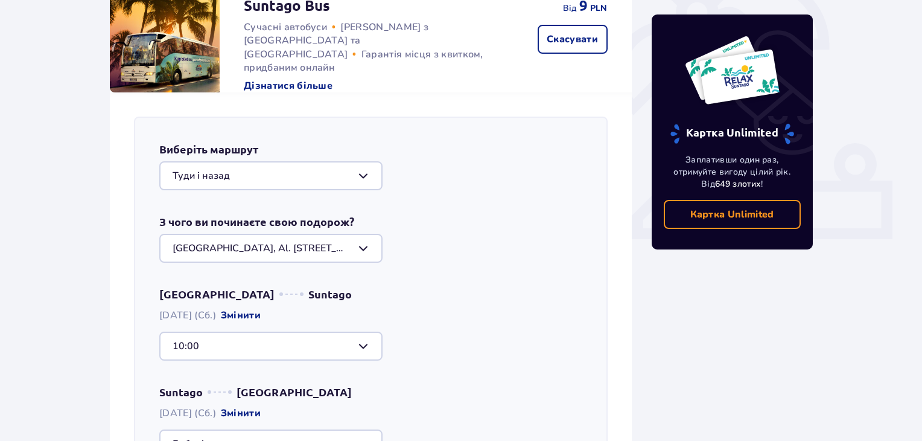
scroll to position [366, 0]
